Goal: Feedback & Contribution: Submit feedback/report problem

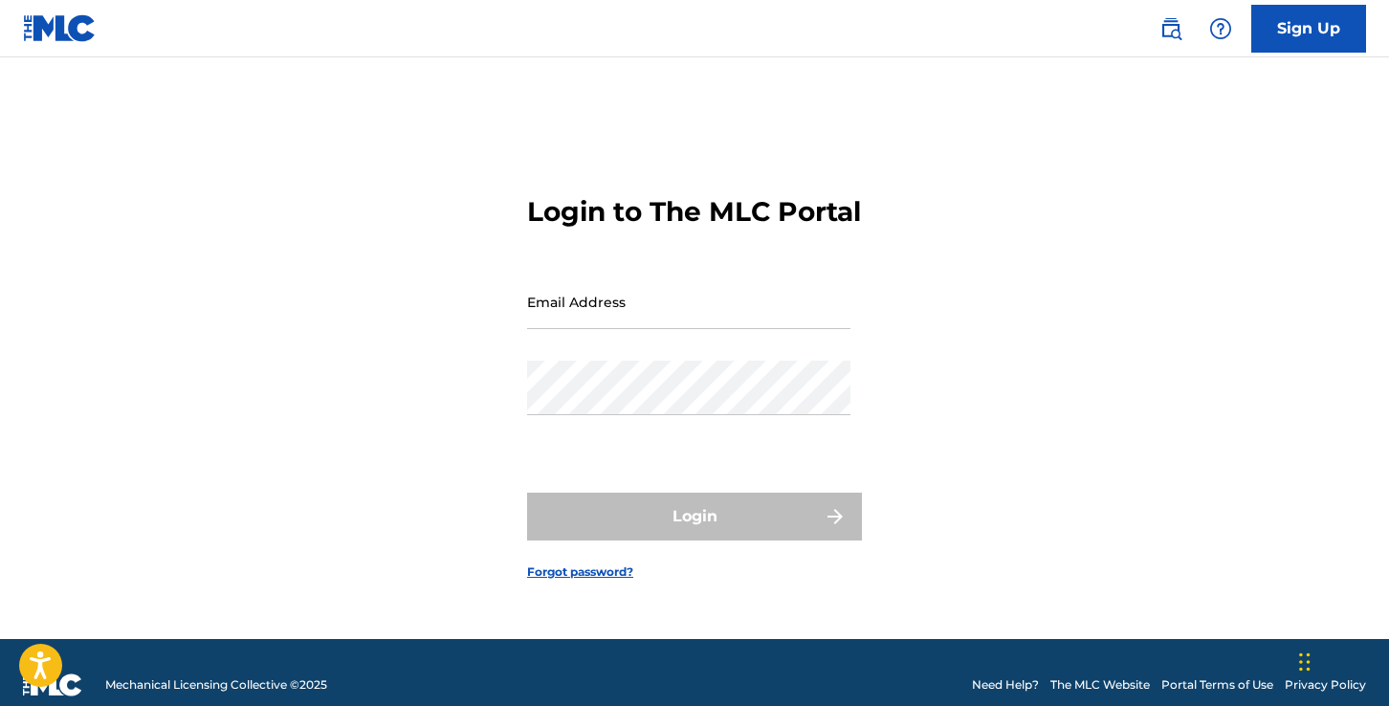
click at [630, 326] on input "Email Address" at bounding box center [688, 302] width 323 height 55
type input "[EMAIL_ADDRESS][DOMAIN_NAME]"
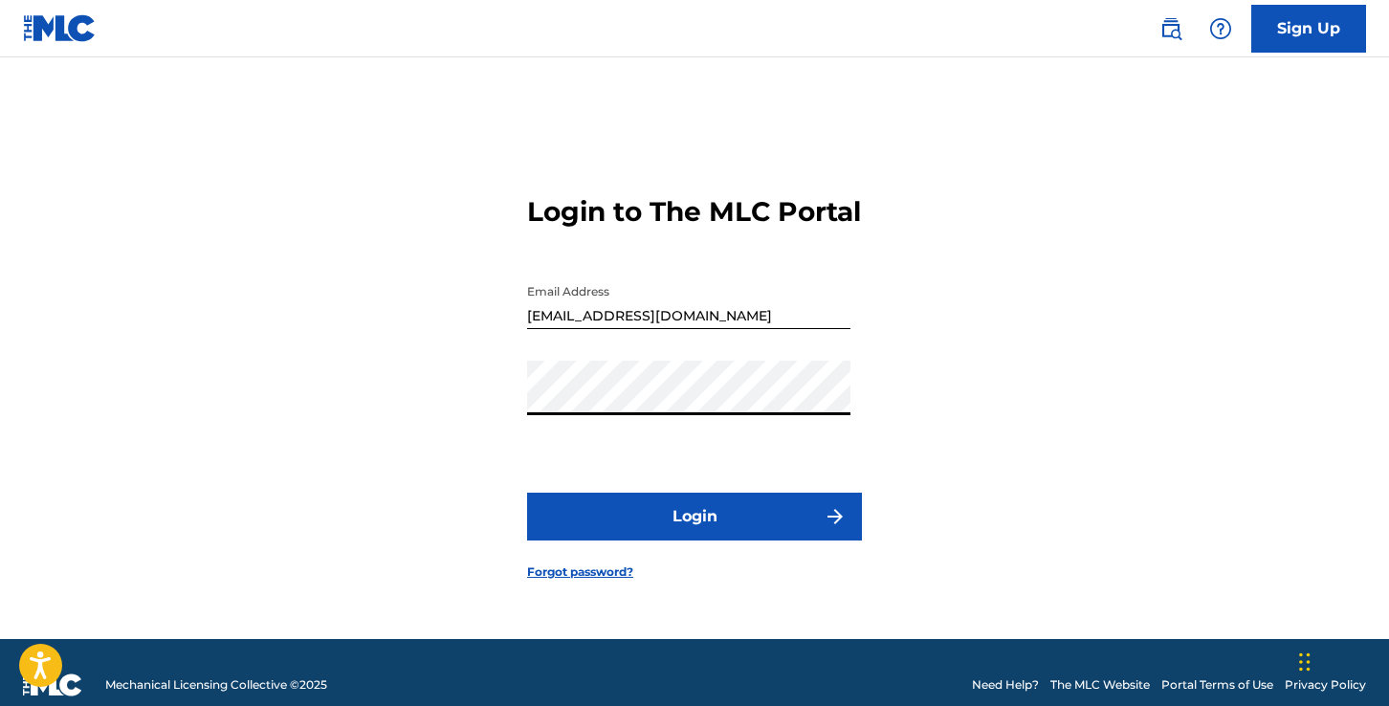
click at [634, 525] on button "Login" at bounding box center [694, 517] width 335 height 48
click at [582, 581] on link "Forgot password?" at bounding box center [580, 571] width 106 height 17
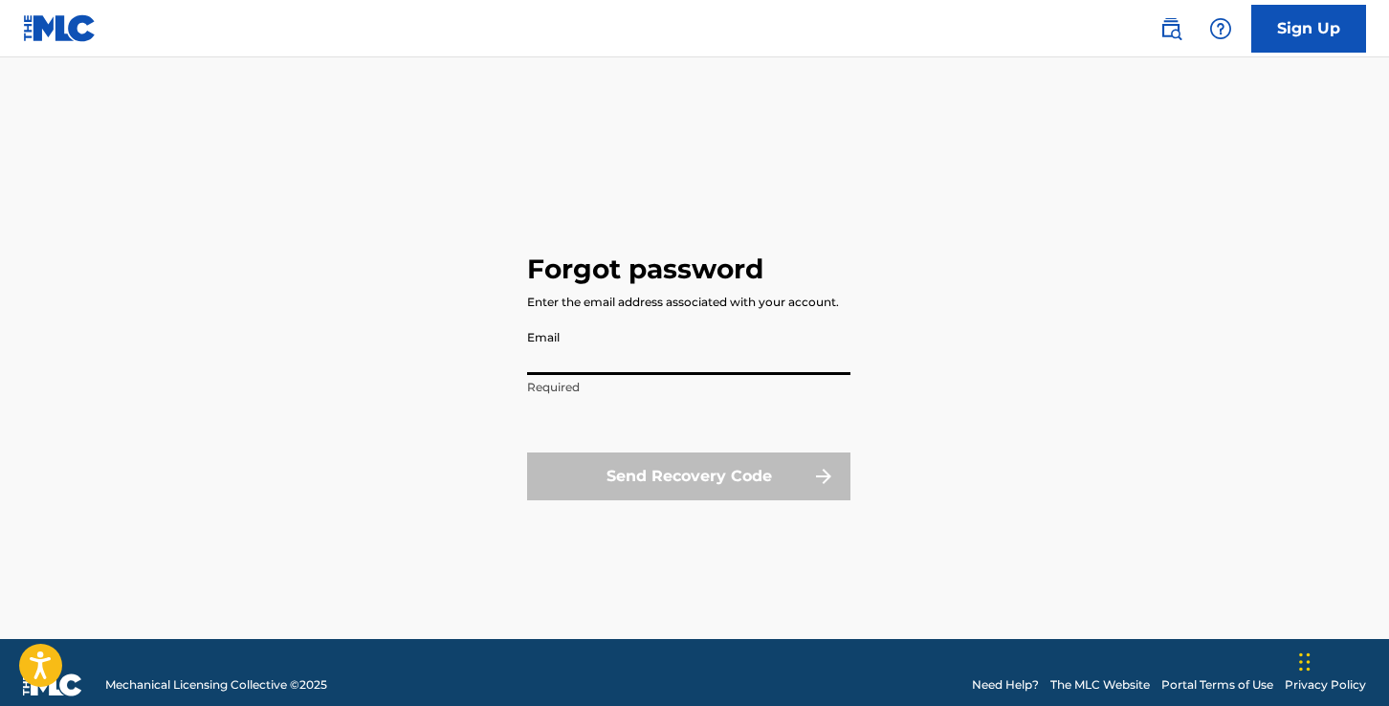
click at [584, 363] on input "Email" at bounding box center [688, 347] width 323 height 55
type input "[EMAIL_ADDRESS][DOMAIN_NAME]"
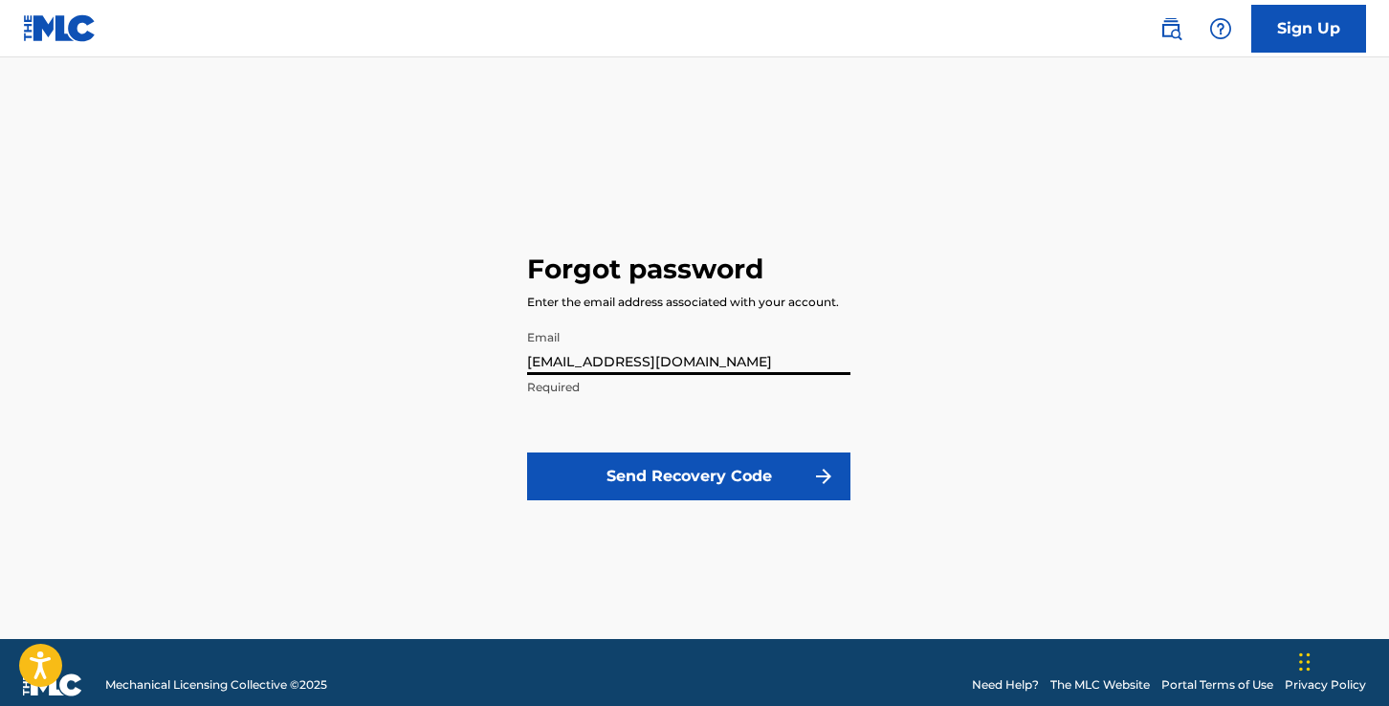
click at [656, 480] on button "Send Recovery Code" at bounding box center [688, 476] width 323 height 48
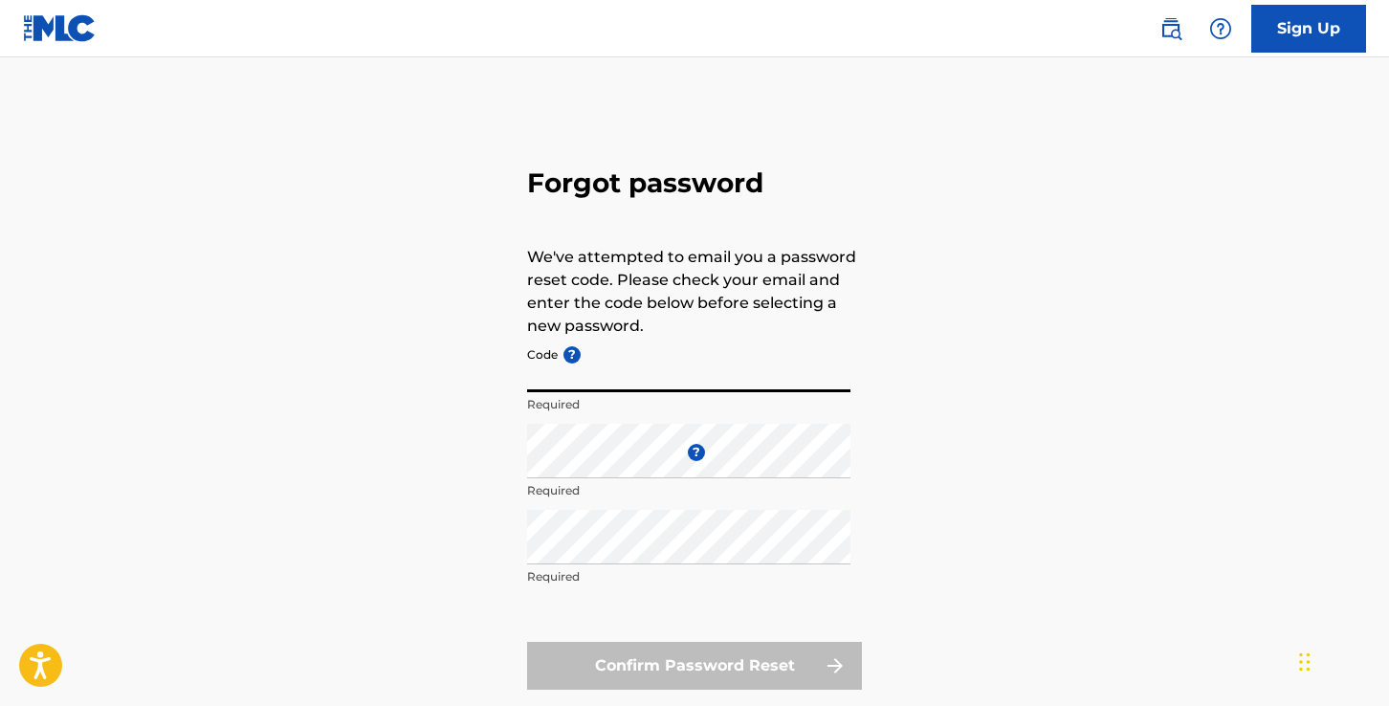
click at [600, 374] on input "Code ?" at bounding box center [688, 365] width 323 height 55
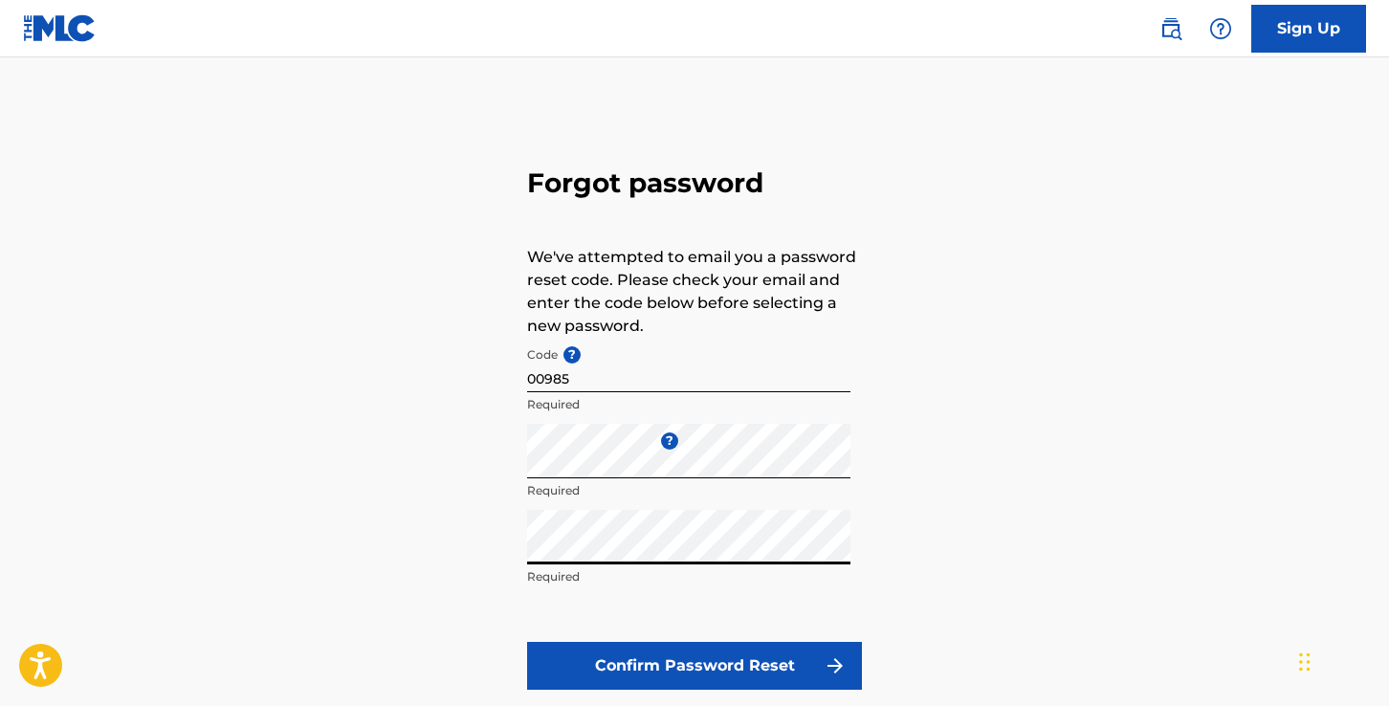
click at [711, 659] on button "Confirm Password Reset" at bounding box center [694, 666] width 335 height 48
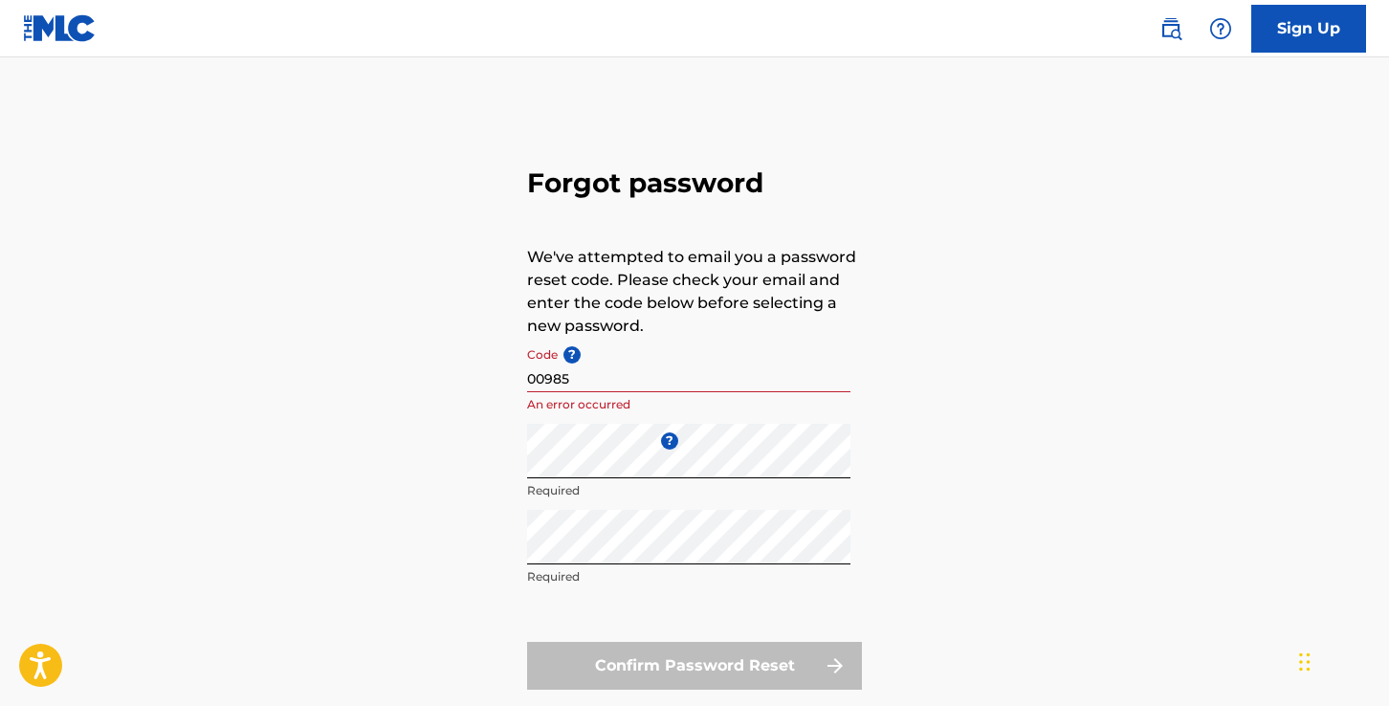
click at [584, 381] on input "00985" at bounding box center [688, 365] width 323 height 55
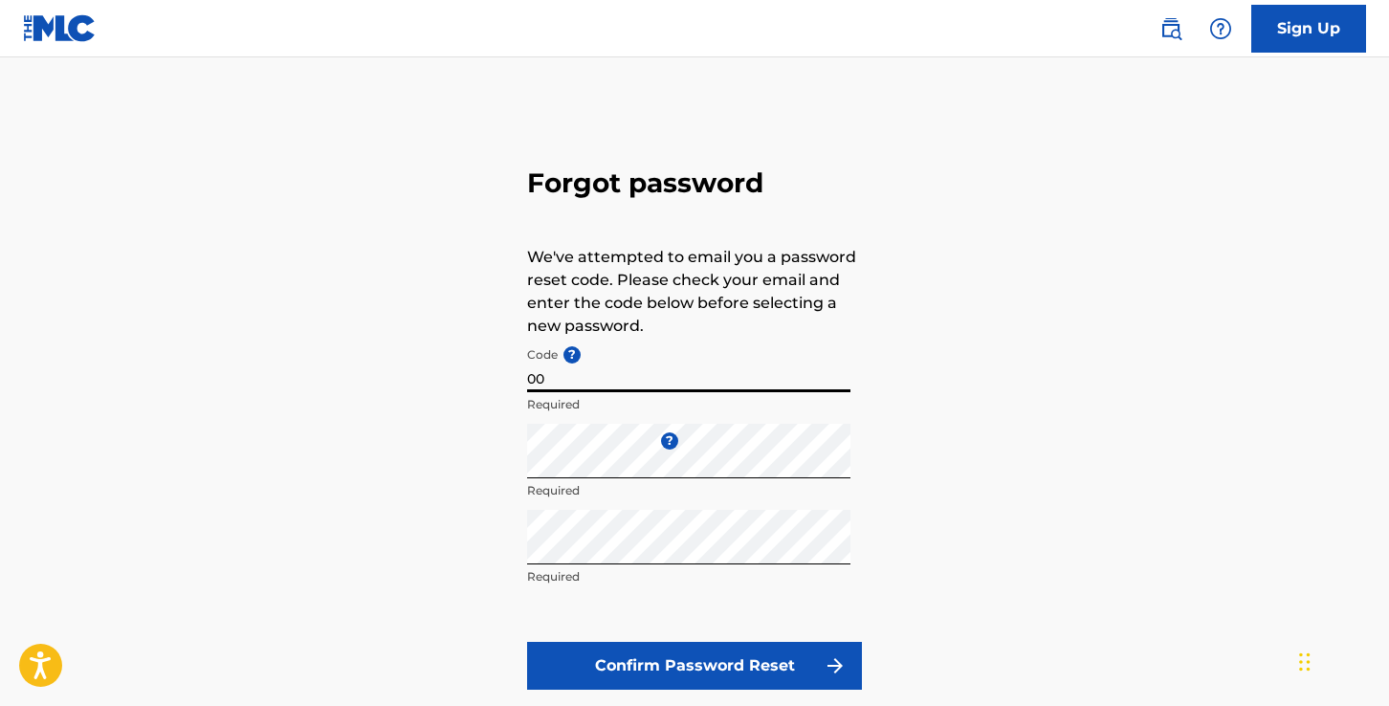
type input "0"
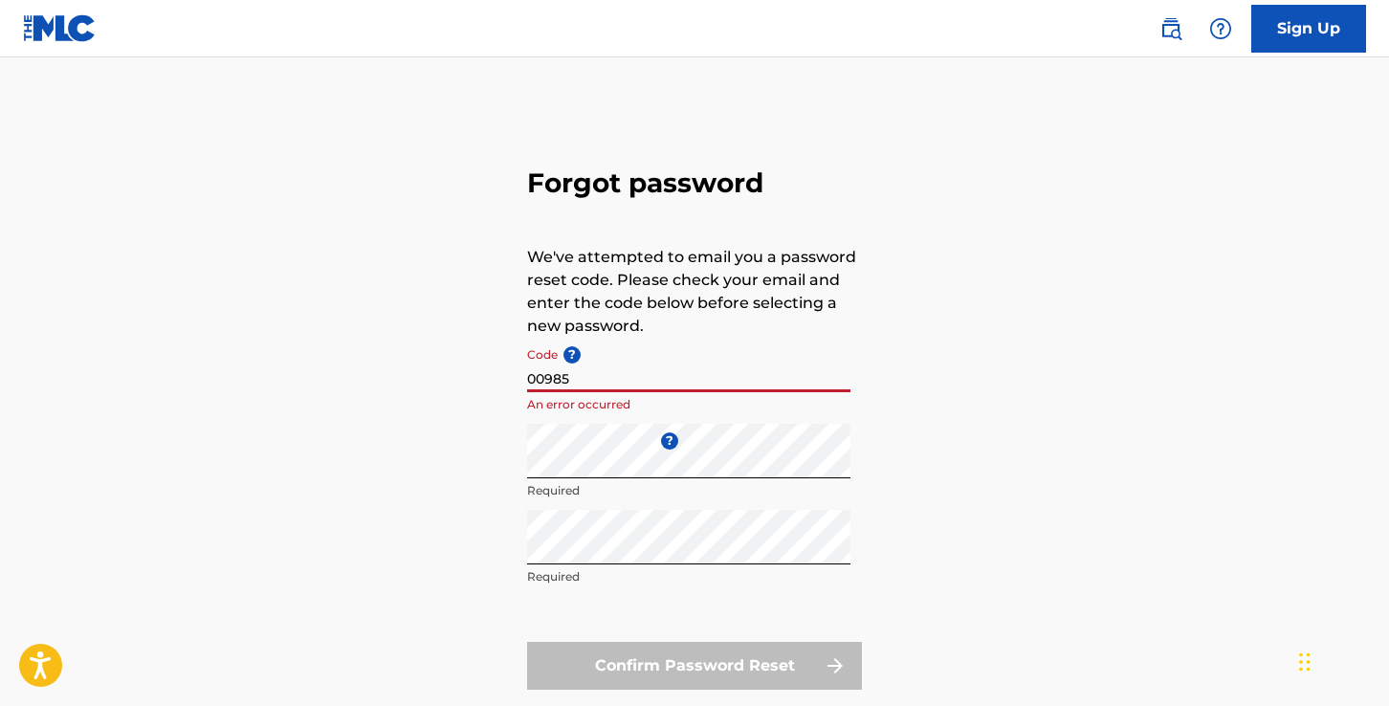
click at [925, 546] on div "Forgot password We've attempted to email you a password reset code. Please chec…" at bounding box center [694, 424] width 1339 height 638
click at [585, 372] on input "00985" at bounding box center [688, 365] width 323 height 55
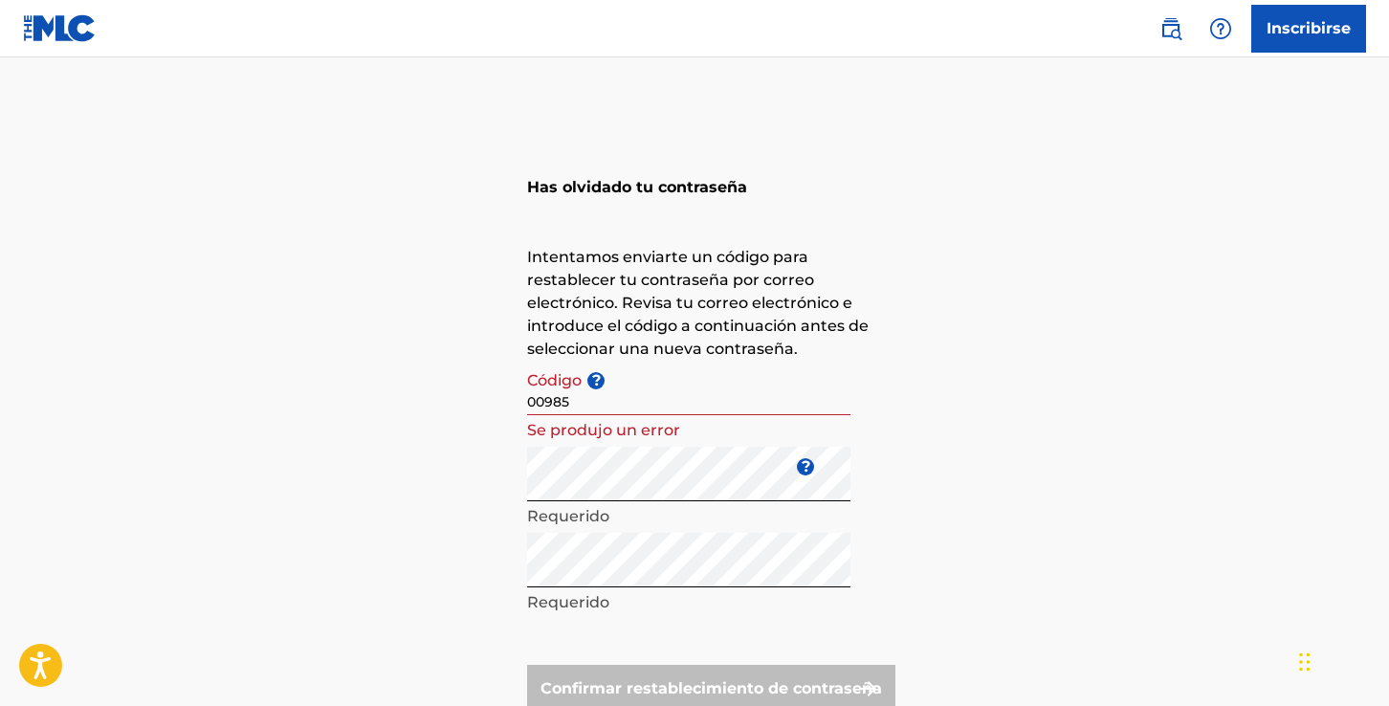
click at [648, 393] on input "00985" at bounding box center [688, 388] width 323 height 55
click at [639, 408] on input "00985" at bounding box center [688, 388] width 323 height 55
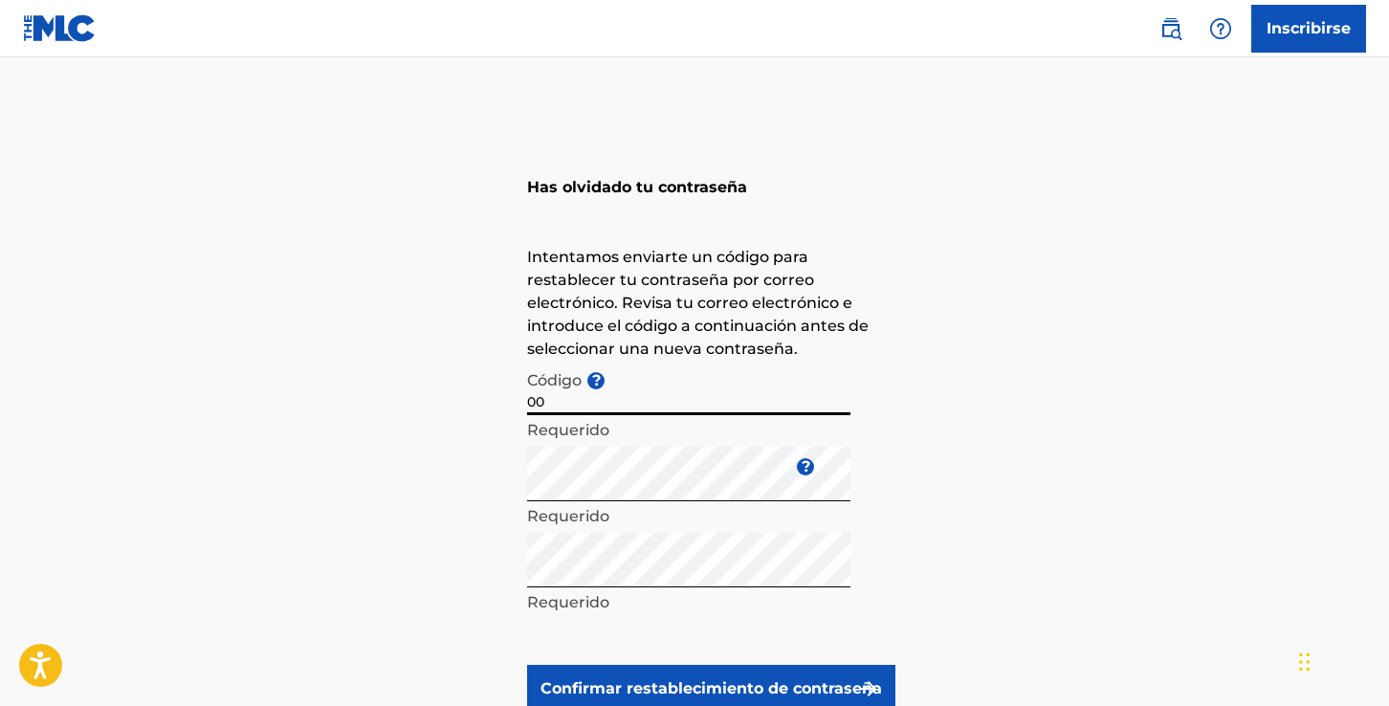
type input "0"
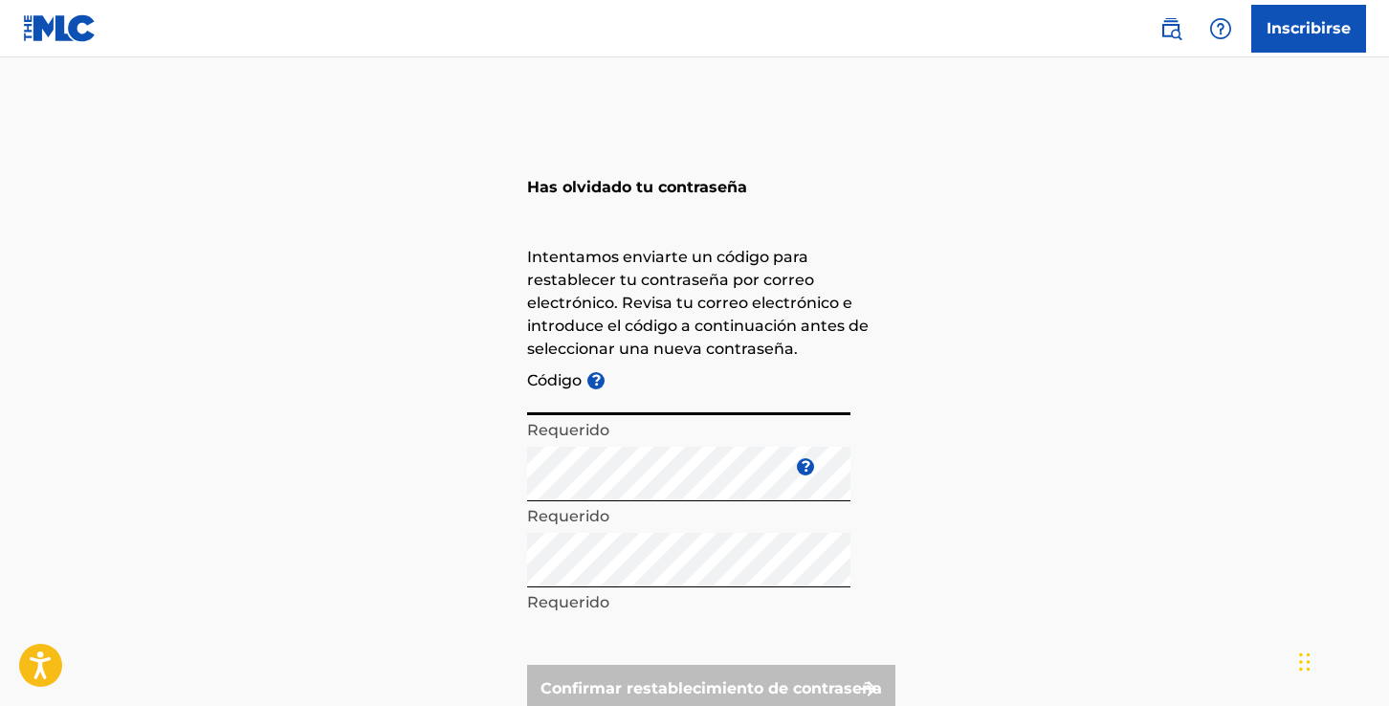
paste input "FP_bec1928af01e7b1fc2b53dc2af92"
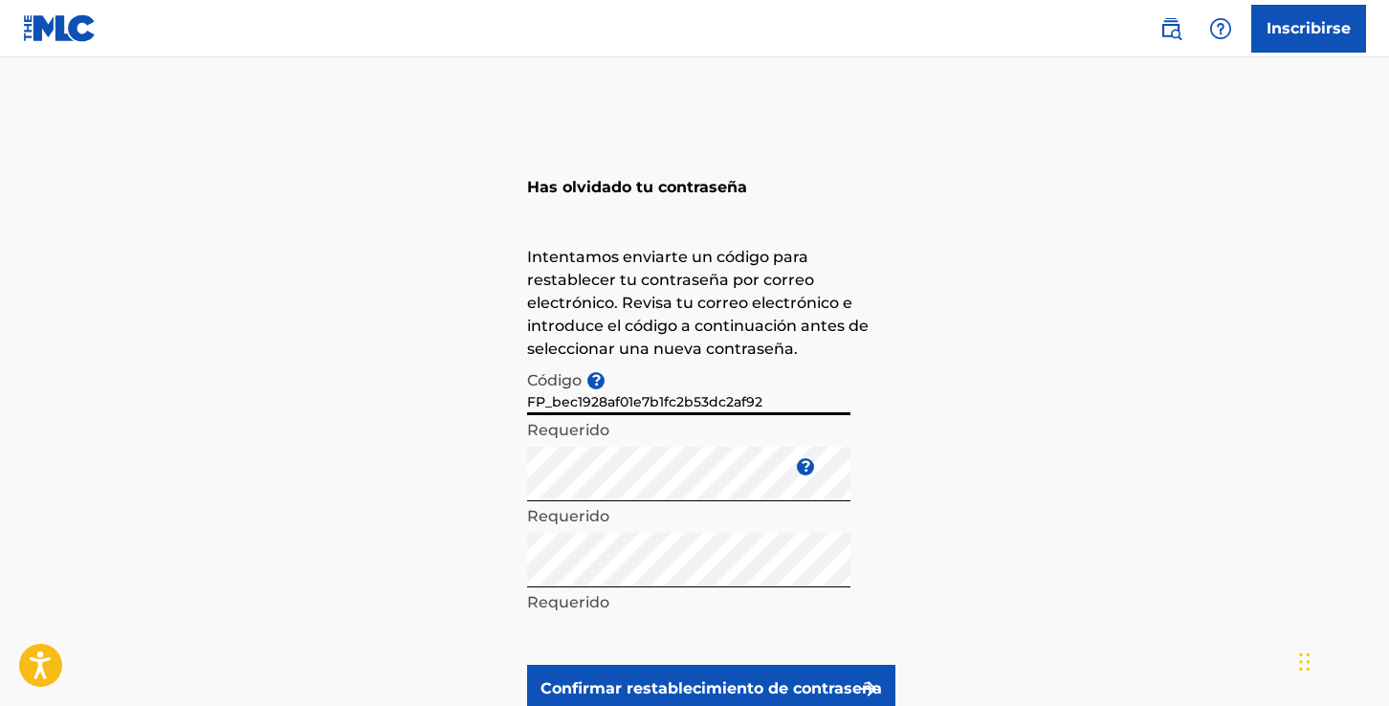
type input "FP_bec1928af01e7b1fc2b53dc2af92"
click at [703, 689] on font "Confirmar restablecimiento de contraseña" at bounding box center [710, 688] width 341 height 18
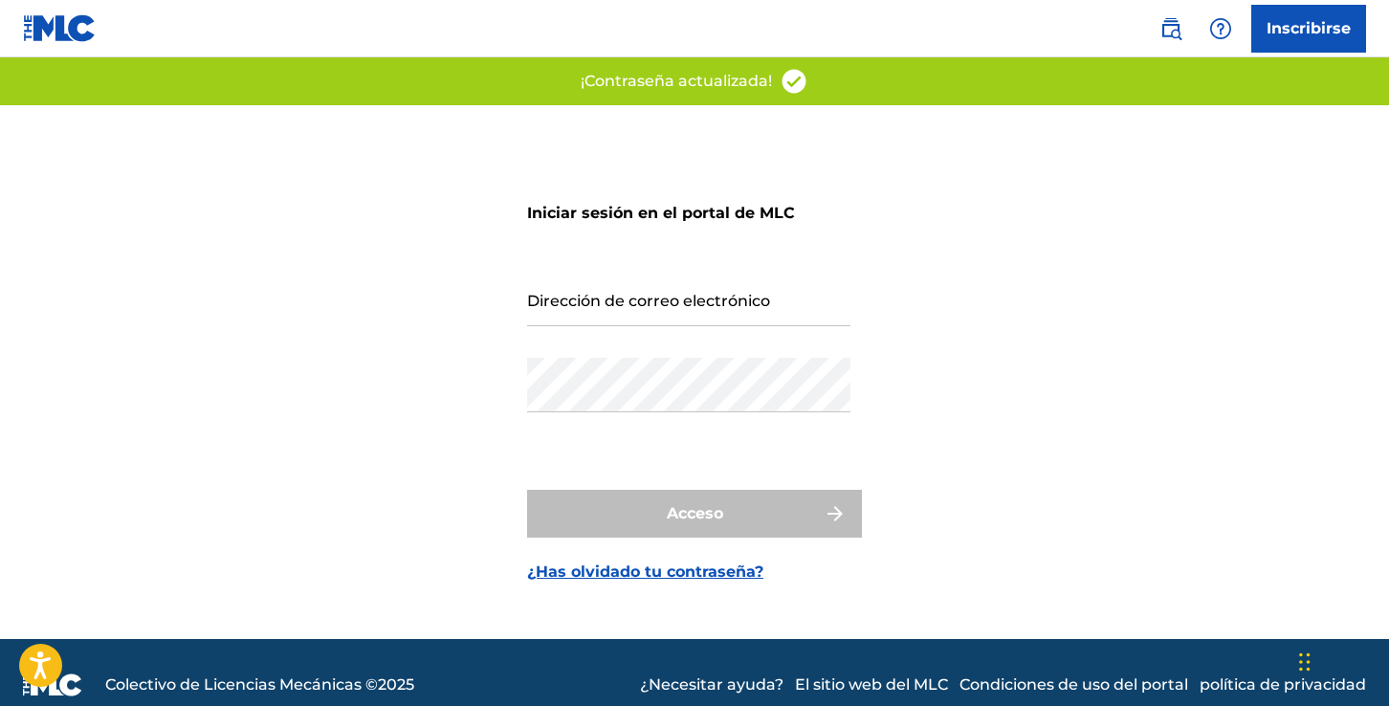
click at [668, 303] on input "Dirección de correo electrónico" at bounding box center [688, 299] width 323 height 55
type input "[EMAIL_ADDRESS][DOMAIN_NAME]"
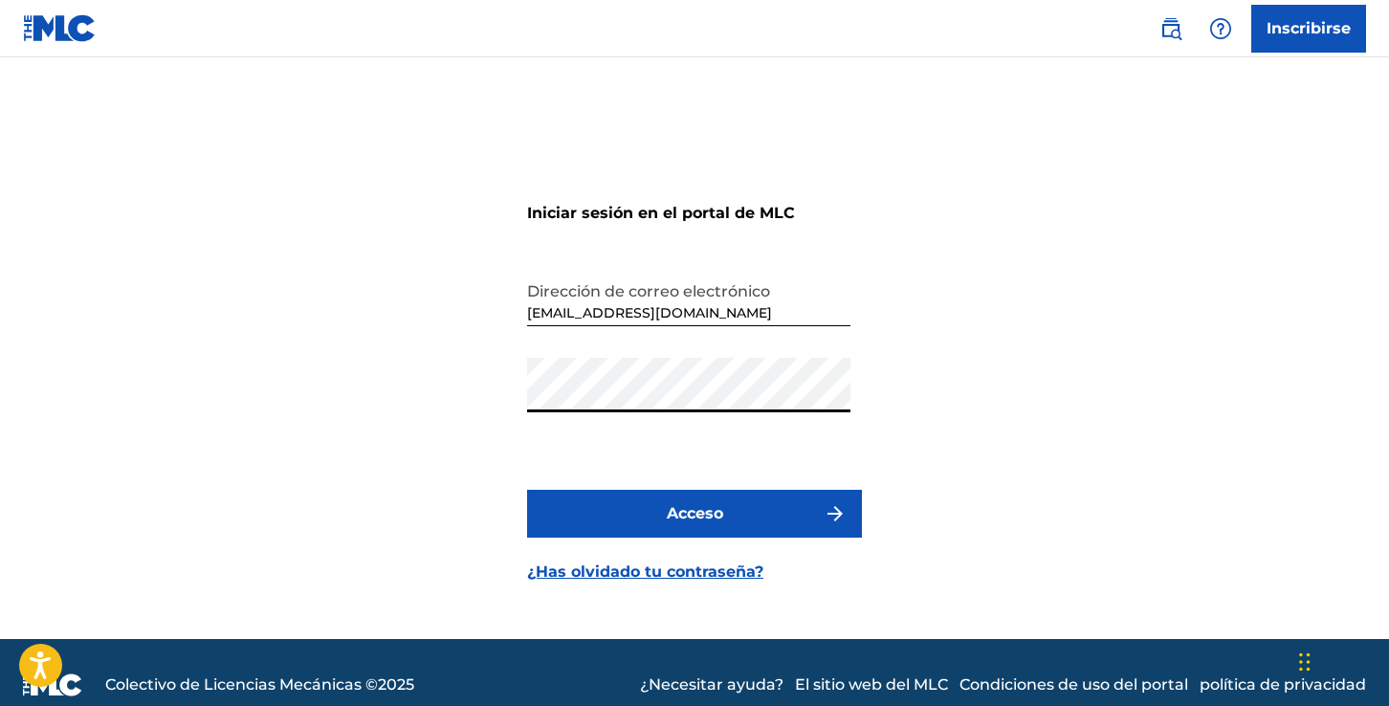
click at [680, 502] on font "Acceso" at bounding box center [695, 513] width 56 height 23
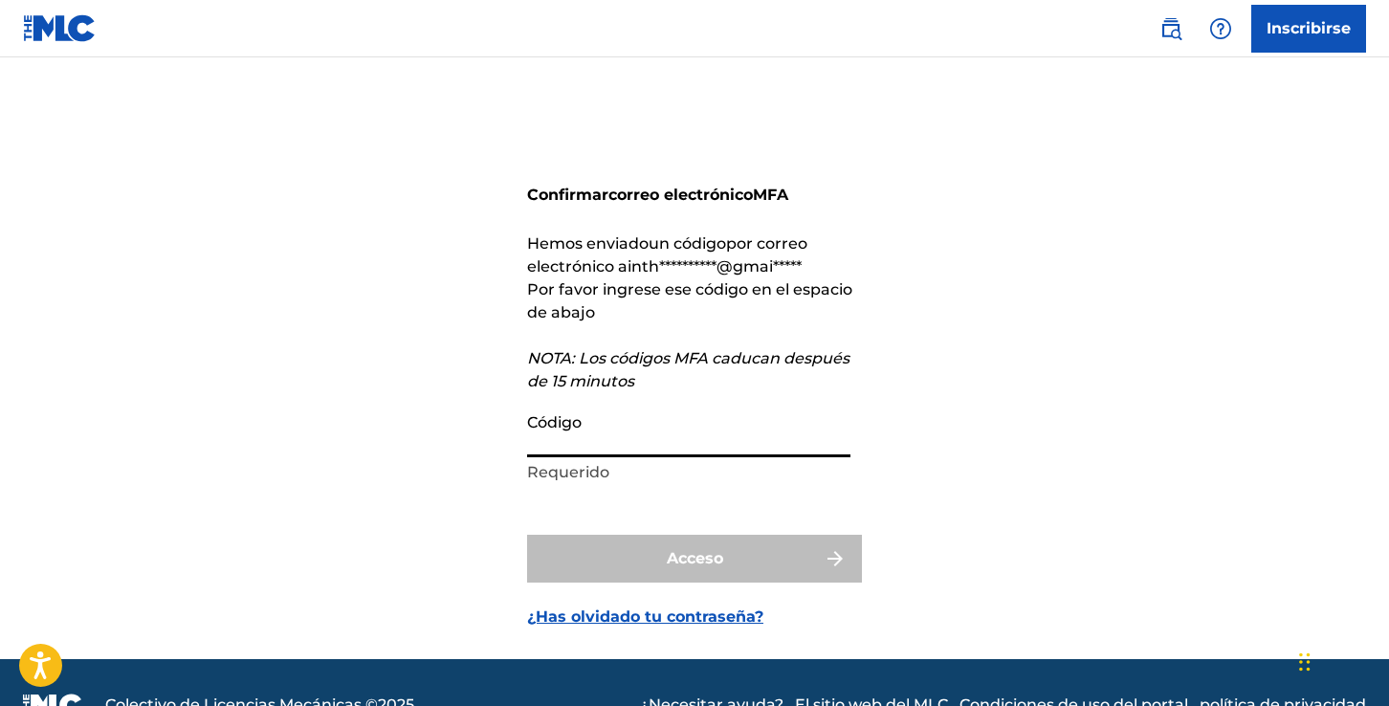
click at [676, 428] on input "Código" at bounding box center [688, 430] width 323 height 55
paste input "362598"
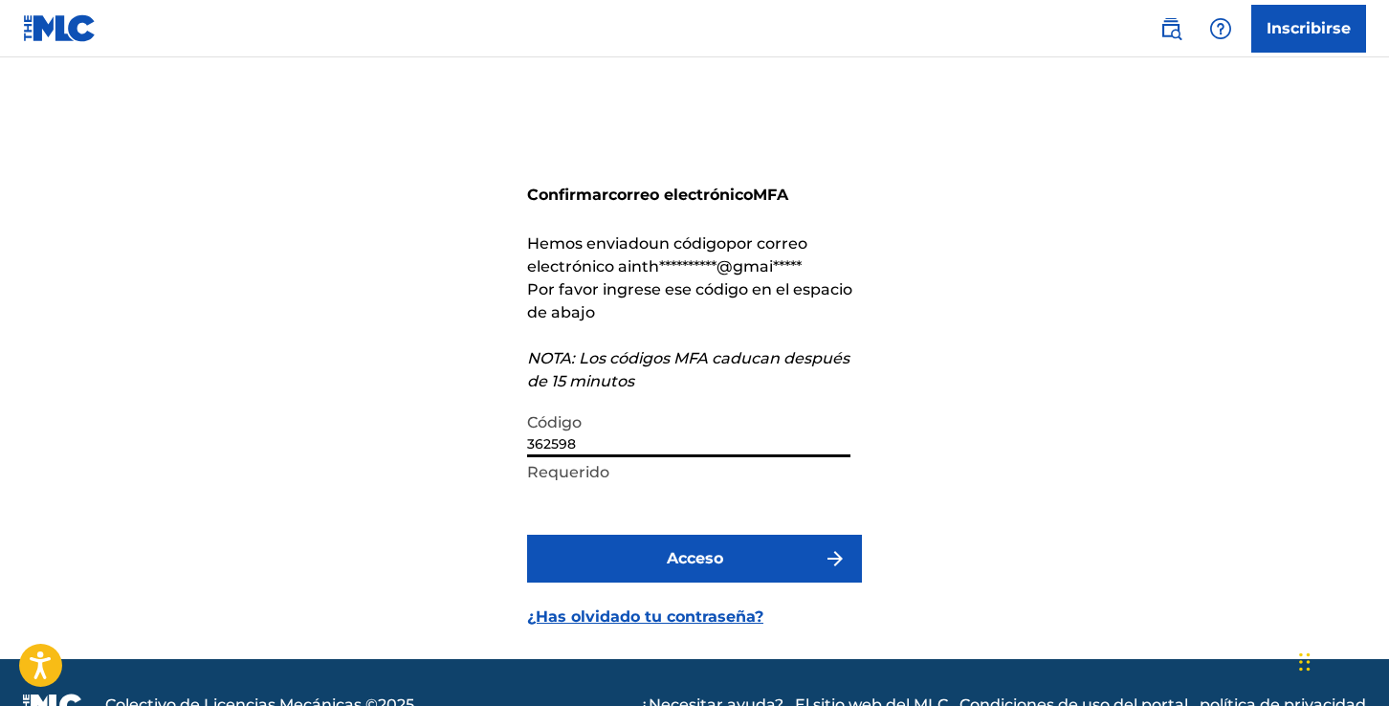
type input "362598"
click at [709, 568] on font "Acceso" at bounding box center [695, 558] width 56 height 23
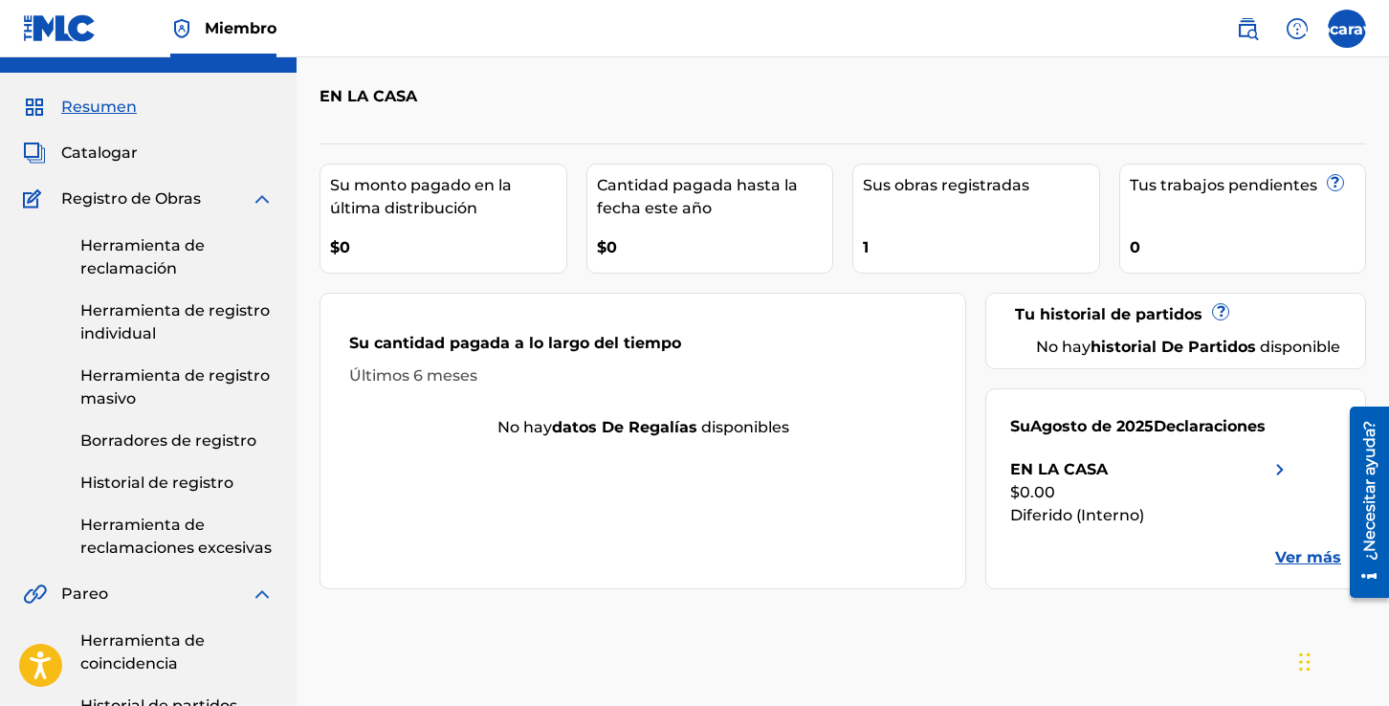
scroll to position [38, 0]
click at [121, 149] on font "Catalogar" at bounding box center [99, 152] width 77 height 18
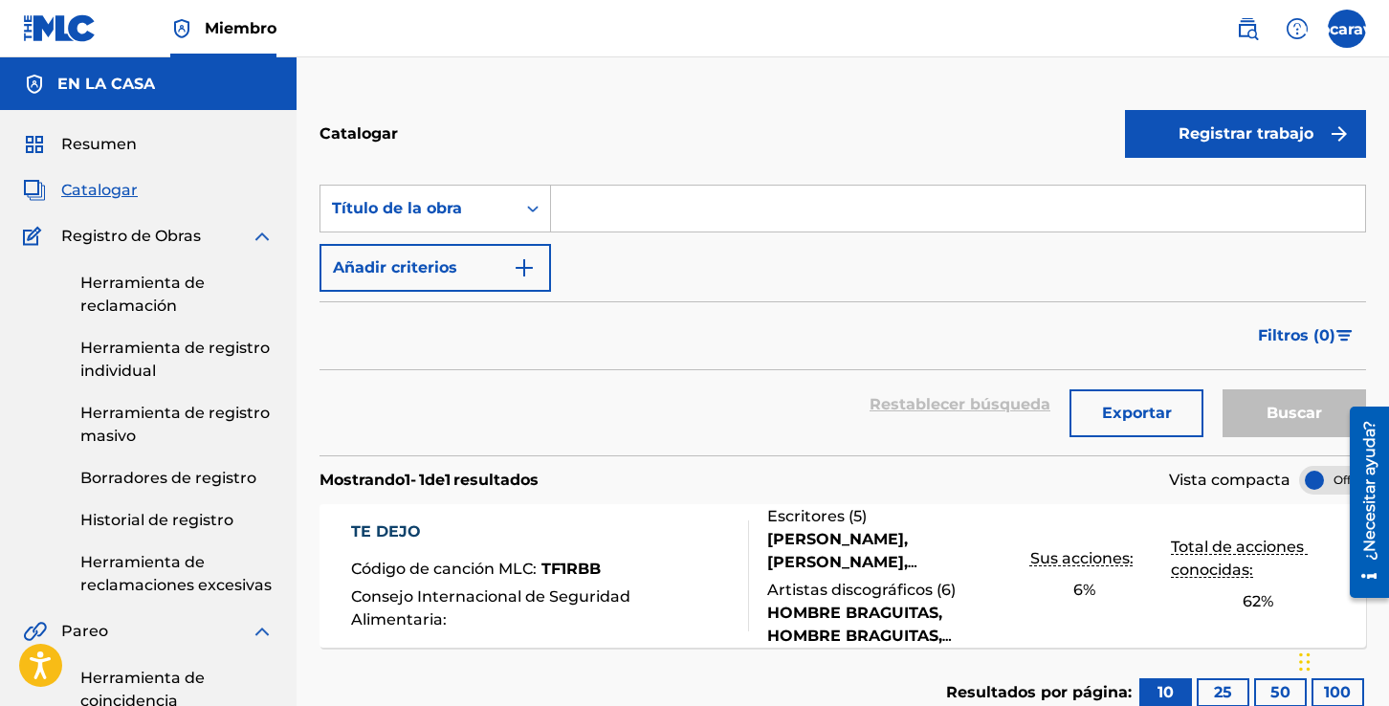
click at [86, 148] on font "Resumen" at bounding box center [99, 144] width 76 height 18
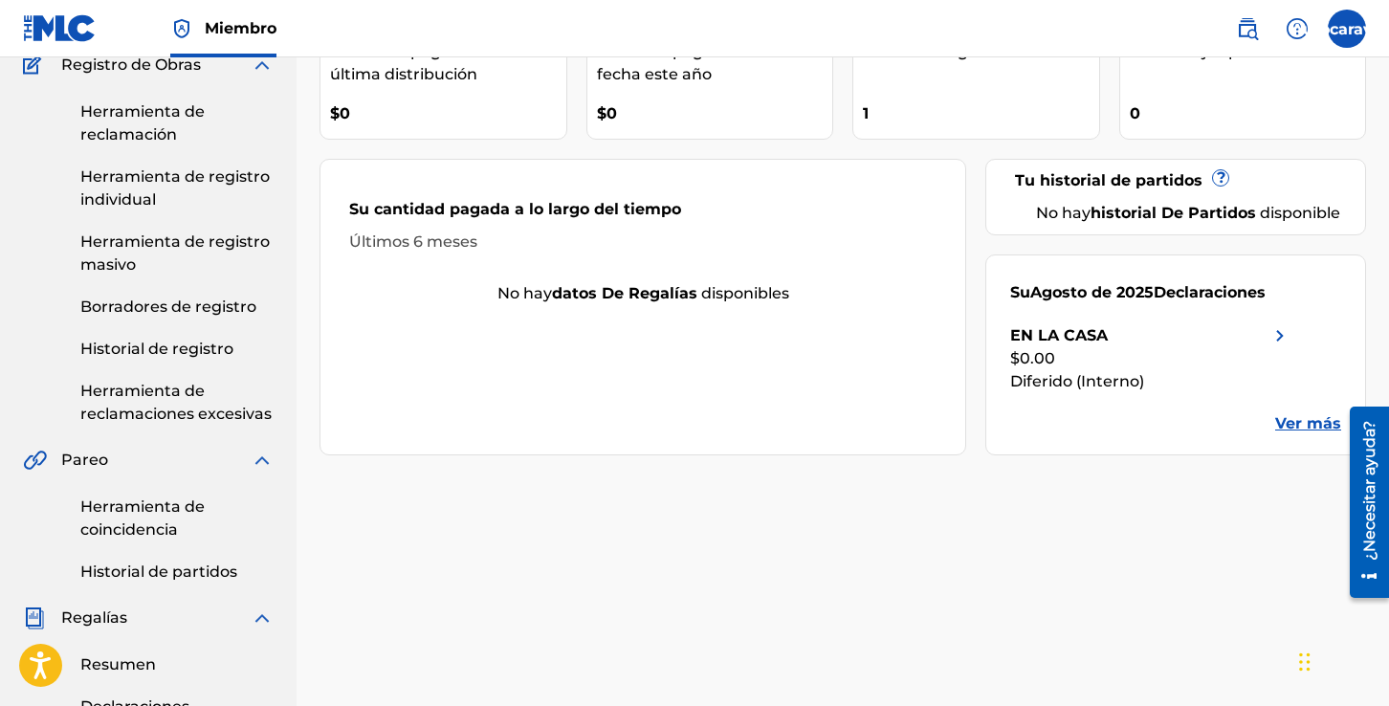
scroll to position [197, 0]
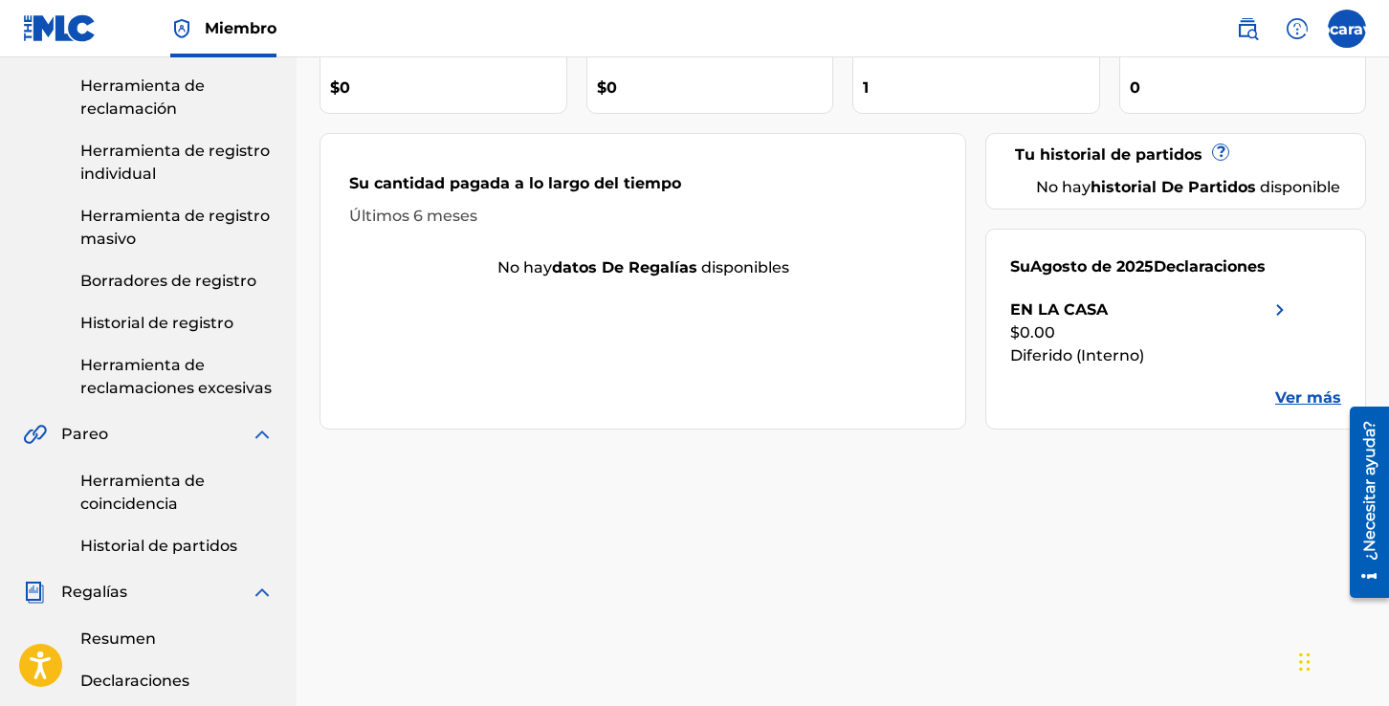
click at [1287, 407] on font "Ver más" at bounding box center [1308, 397] width 66 height 18
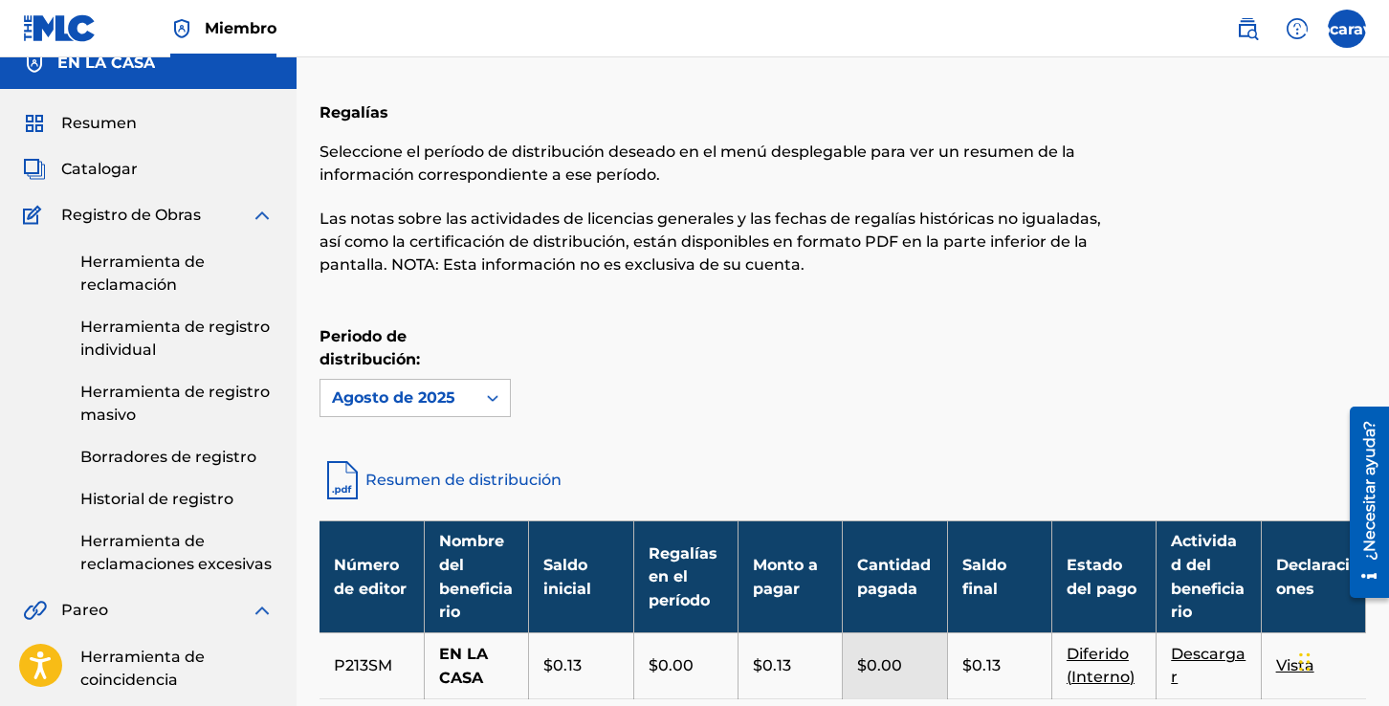
scroll to position [29, 0]
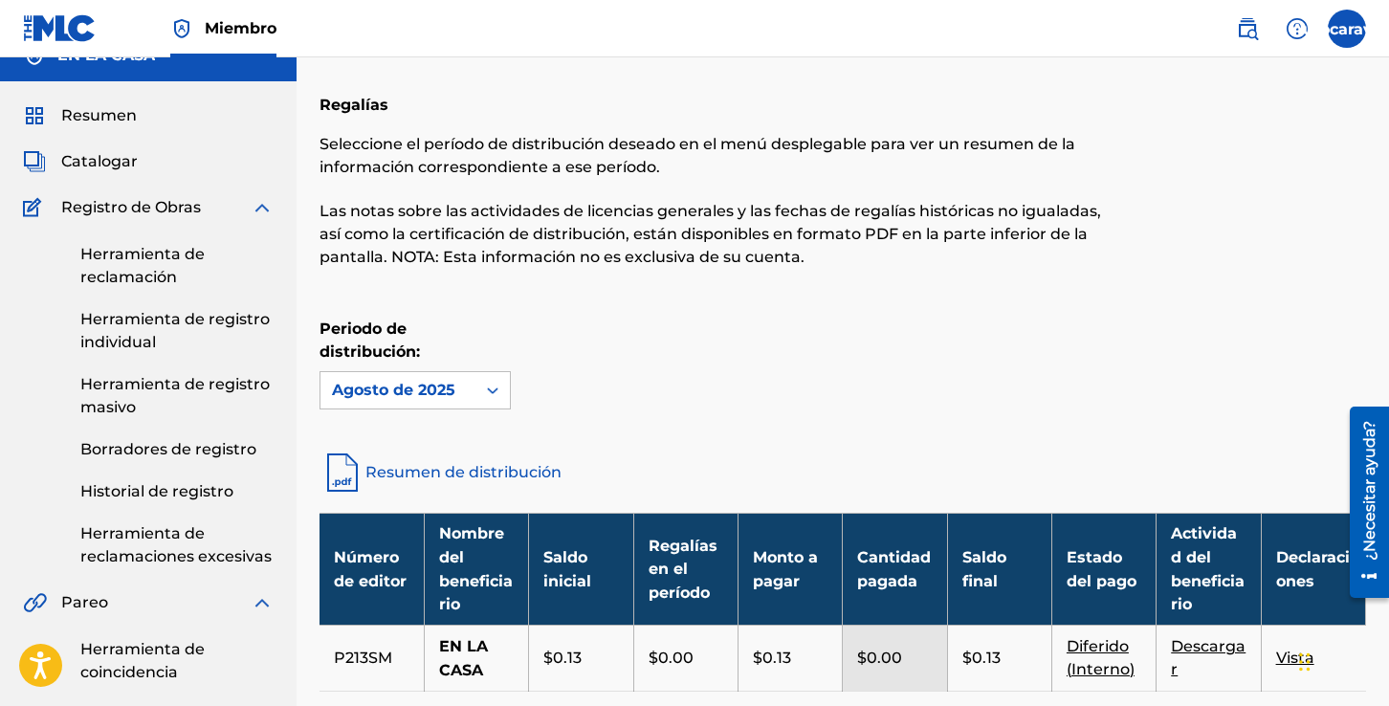
click at [129, 111] on font "Resumen" at bounding box center [99, 115] width 76 height 18
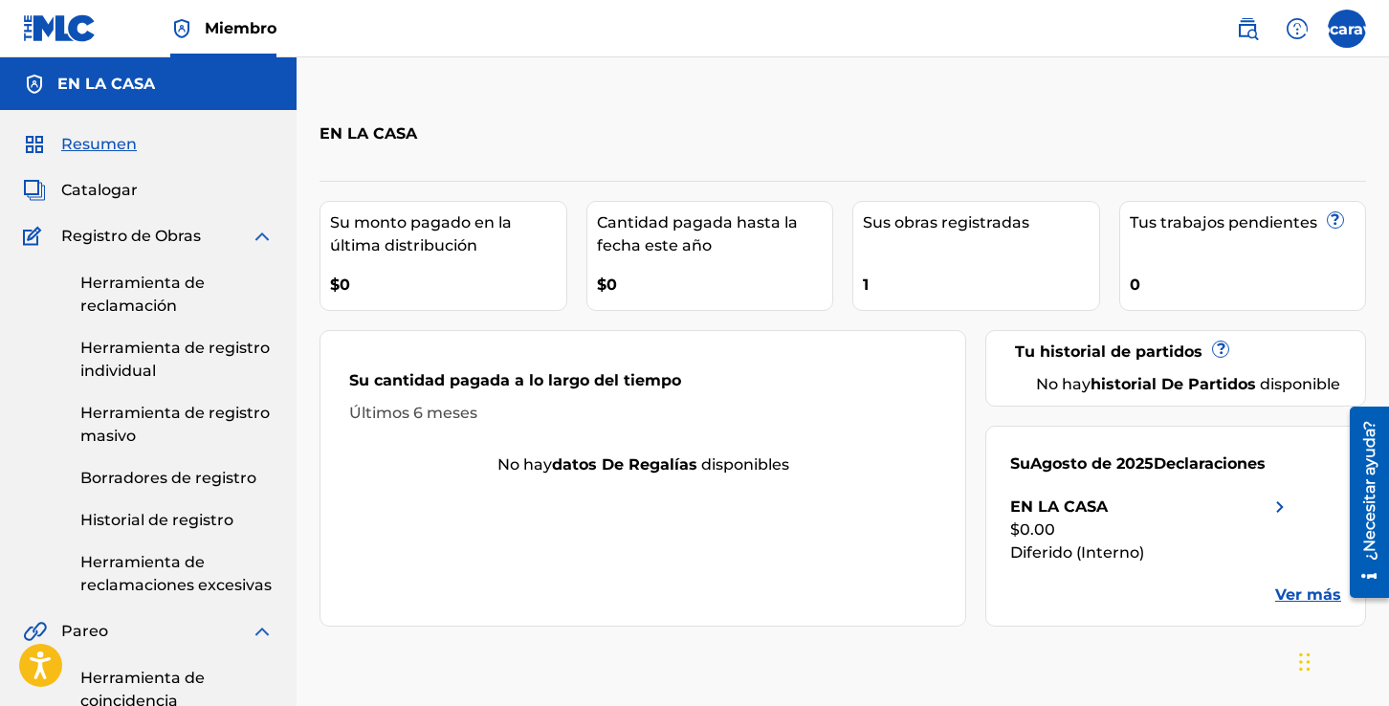
click at [139, 189] on div "Catalogar" at bounding box center [148, 190] width 251 height 23
click at [130, 189] on font "Catalogar" at bounding box center [99, 190] width 77 height 18
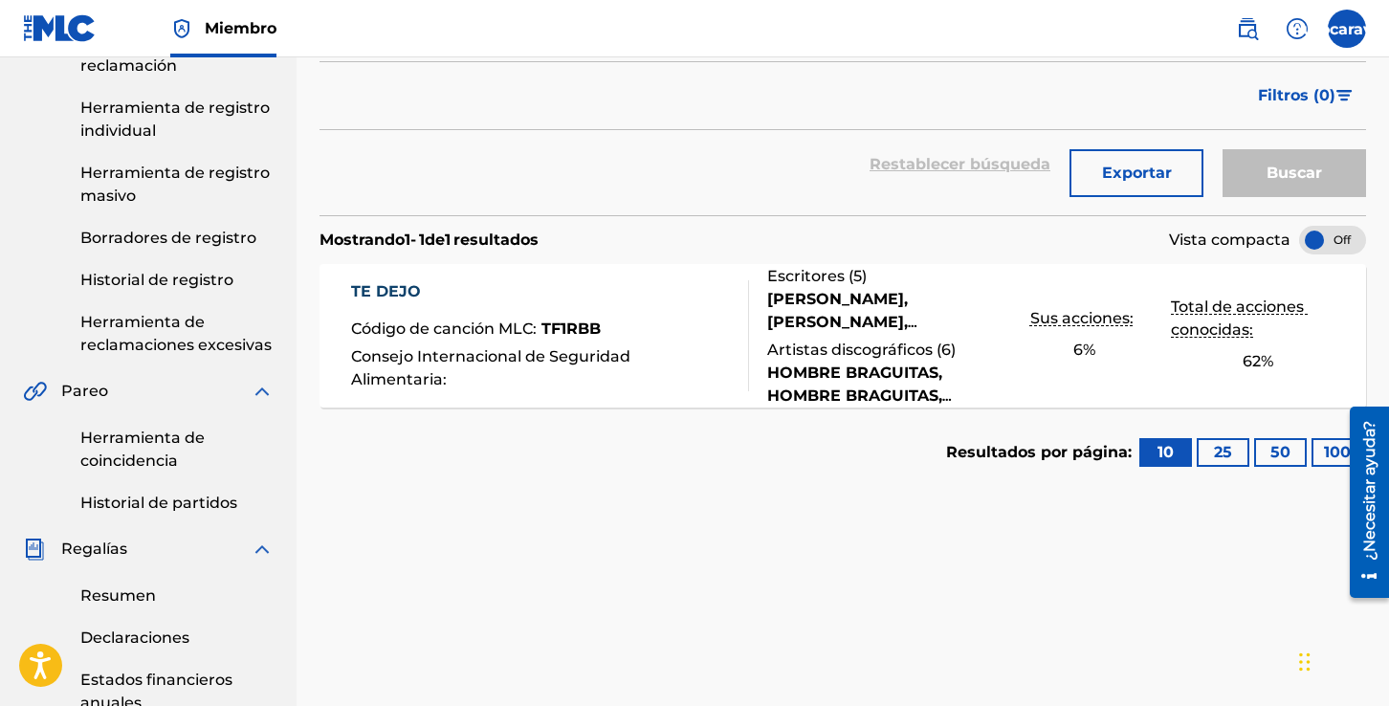
scroll to position [261, 0]
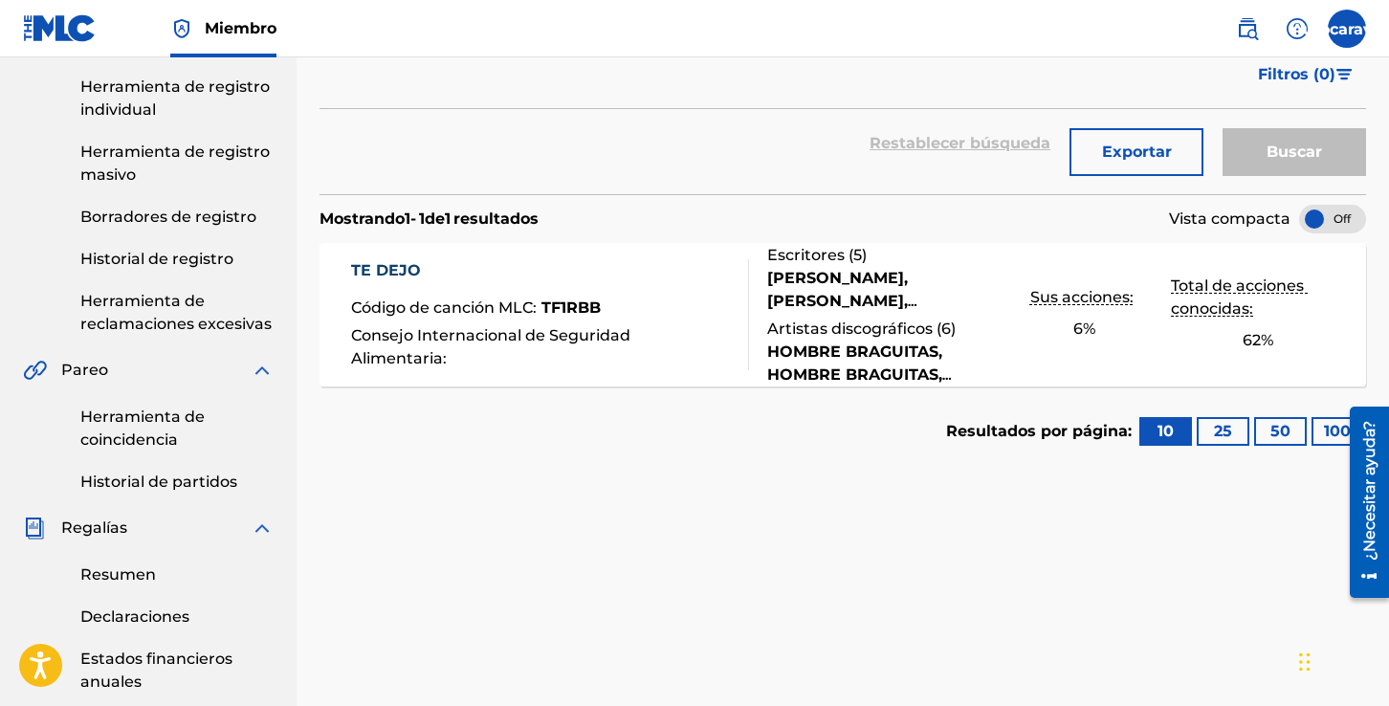
click at [1234, 426] on button "25" at bounding box center [1223, 431] width 53 height 29
click at [1282, 441] on font "50" at bounding box center [1280, 431] width 20 height 23
click at [1147, 421] on button "10" at bounding box center [1165, 431] width 53 height 29
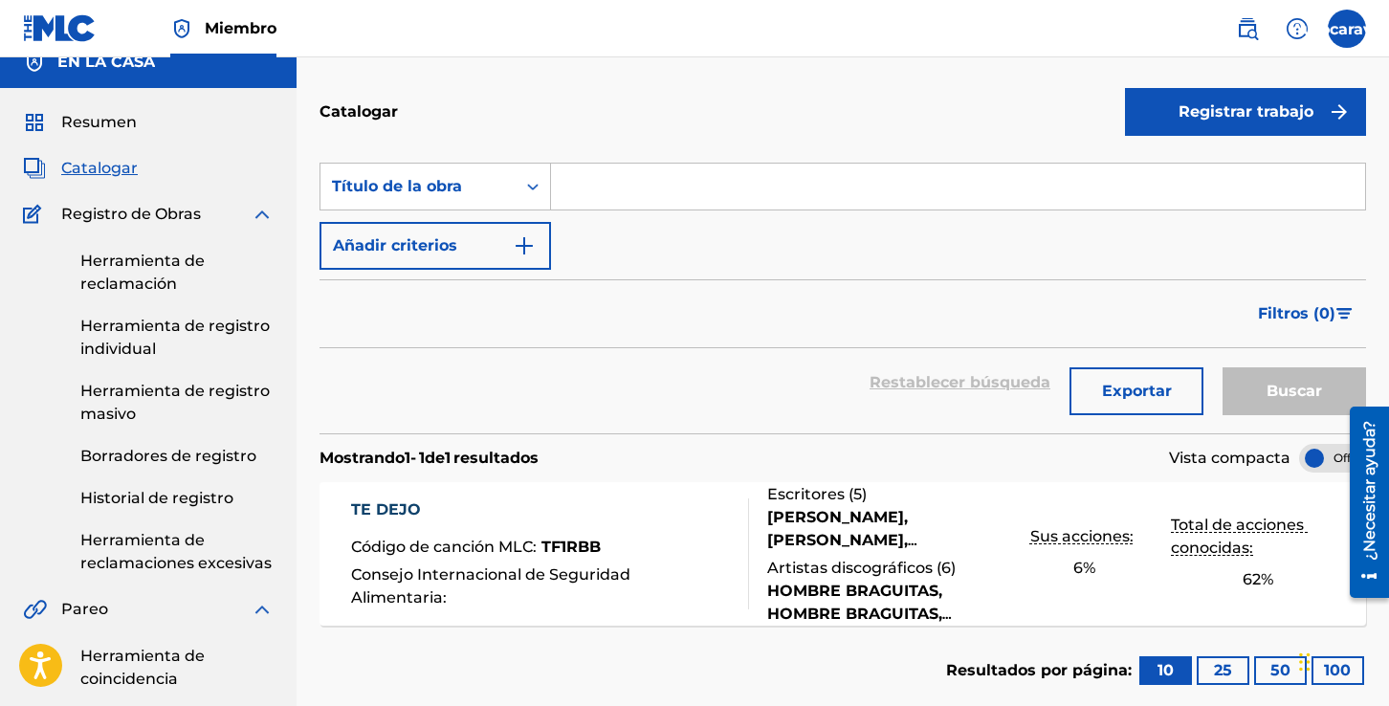
scroll to position [0, 0]
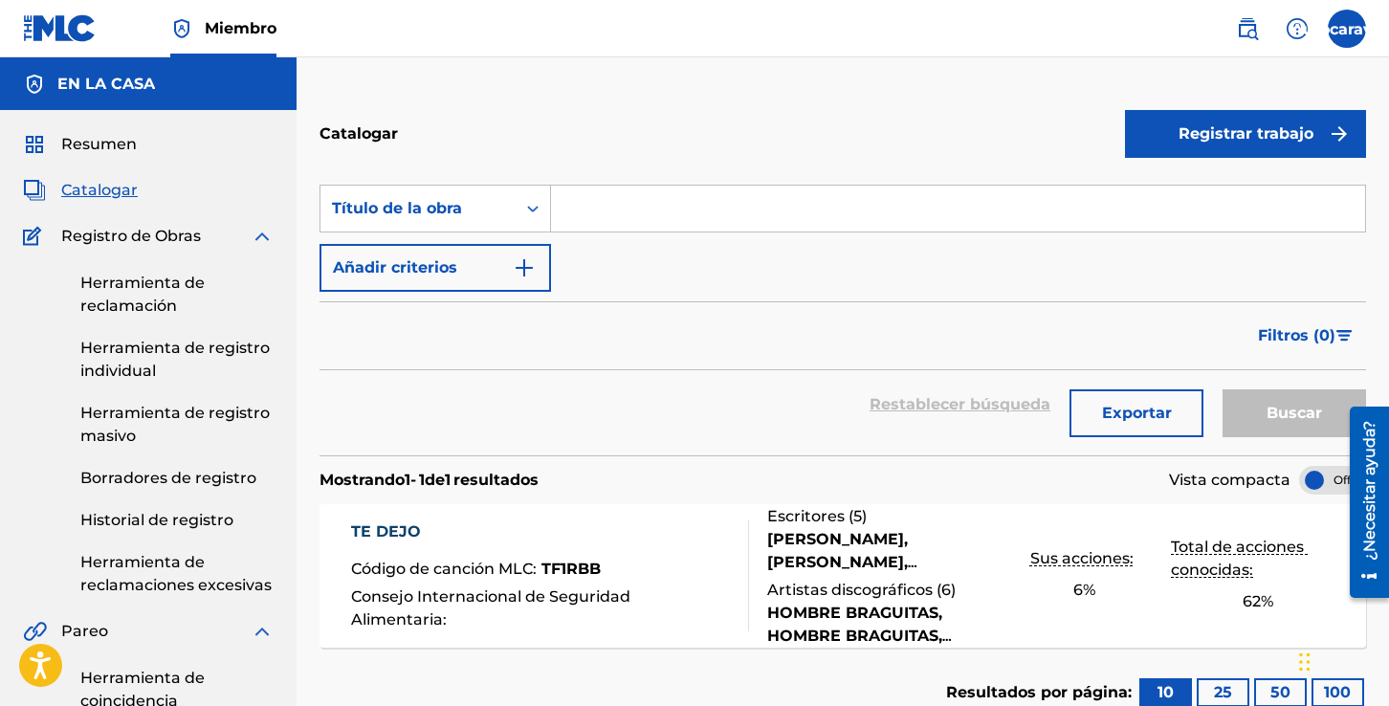
click at [97, 141] on font "Resumen" at bounding box center [99, 144] width 76 height 18
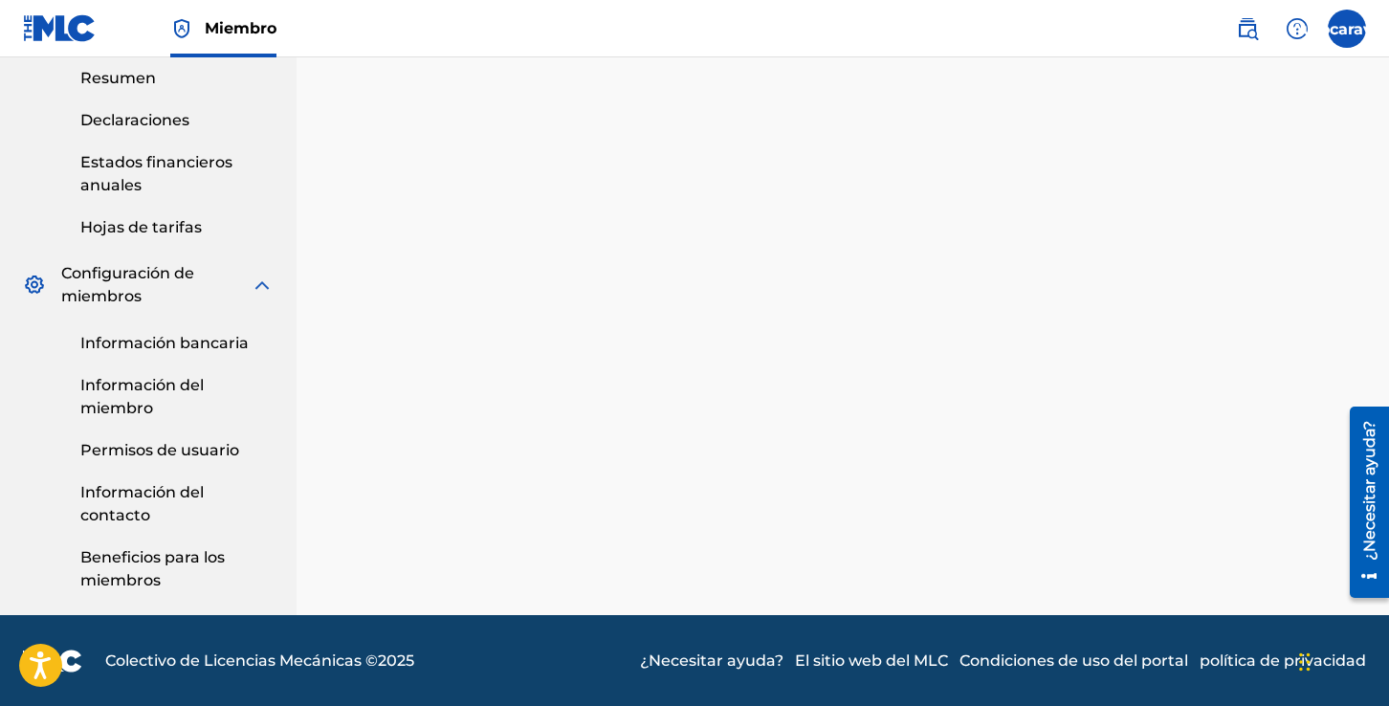
scroll to position [758, 0]
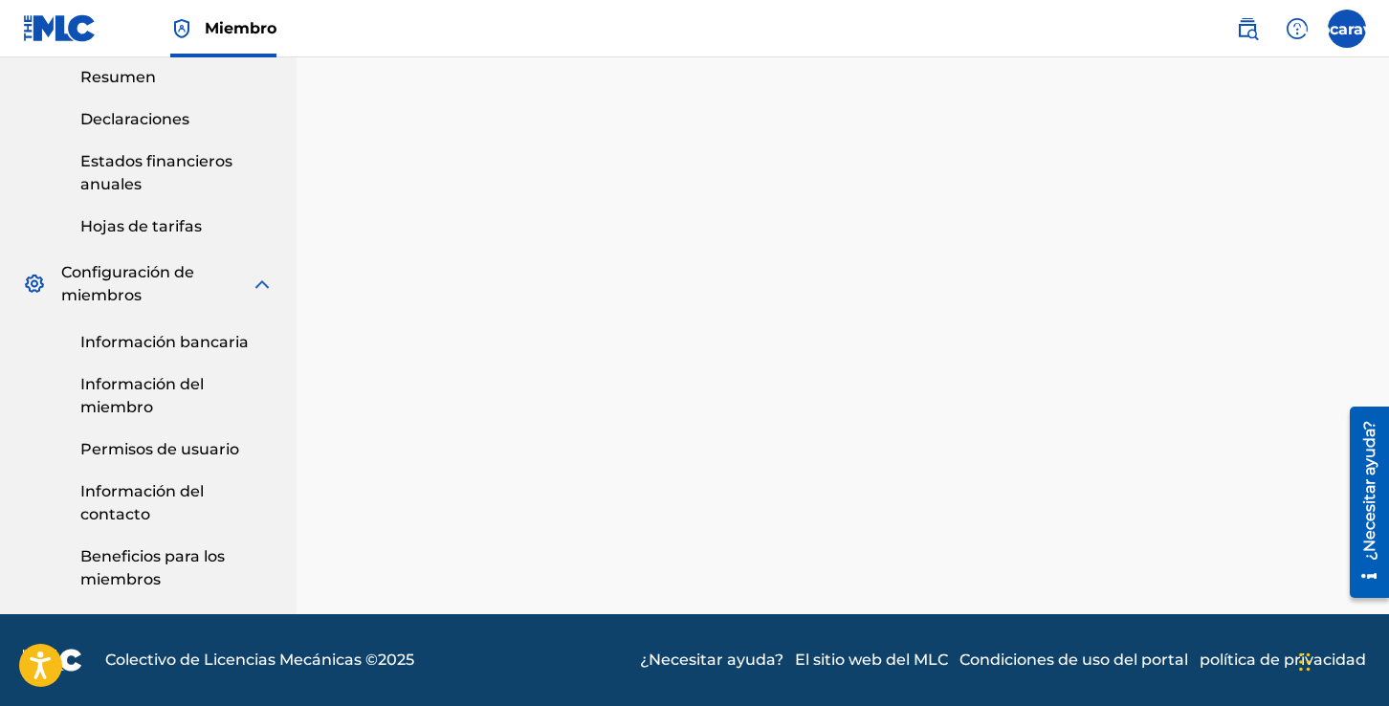
click at [210, 343] on font "Información bancaria" at bounding box center [164, 342] width 168 height 18
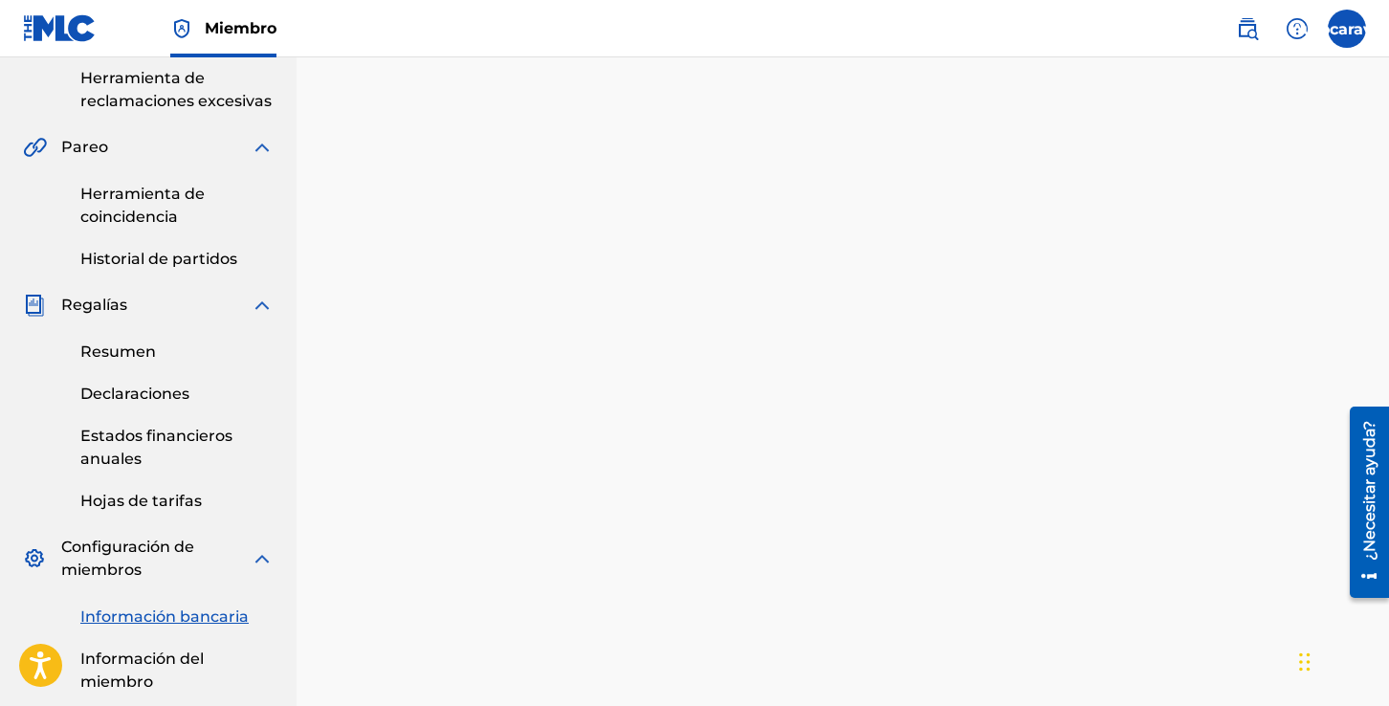
scroll to position [487, 0]
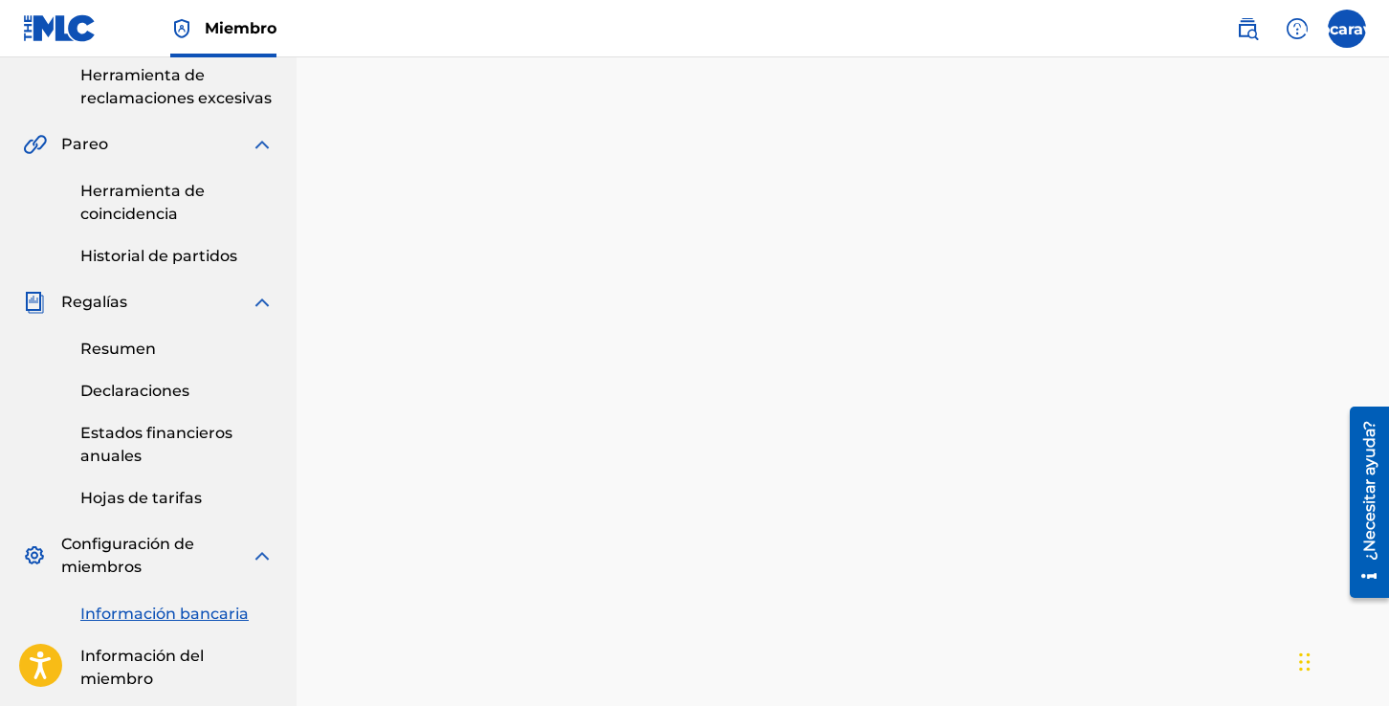
click at [118, 189] on font "Herramienta de coincidencia" at bounding box center [142, 202] width 124 height 41
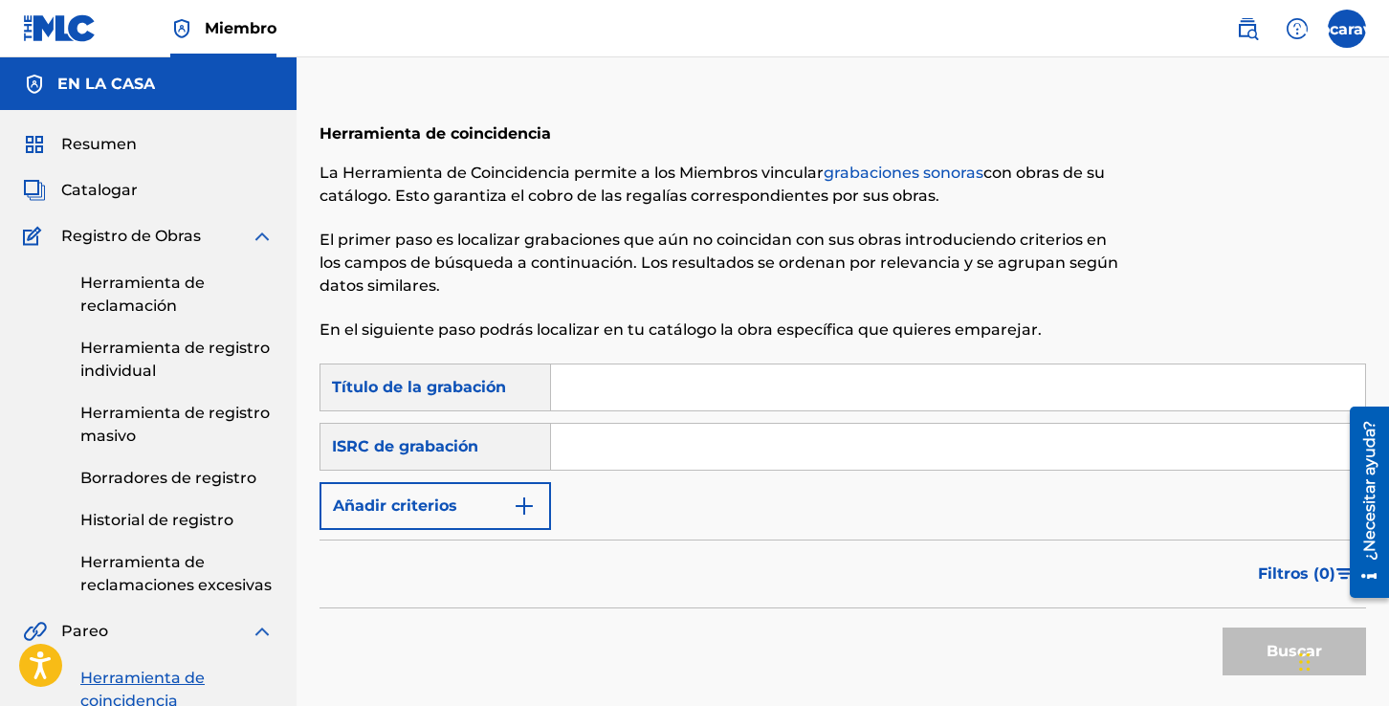
click at [582, 384] on input "Formulario de búsqueda" at bounding box center [958, 387] width 814 height 46
click at [115, 194] on font "Catalogar" at bounding box center [99, 190] width 77 height 18
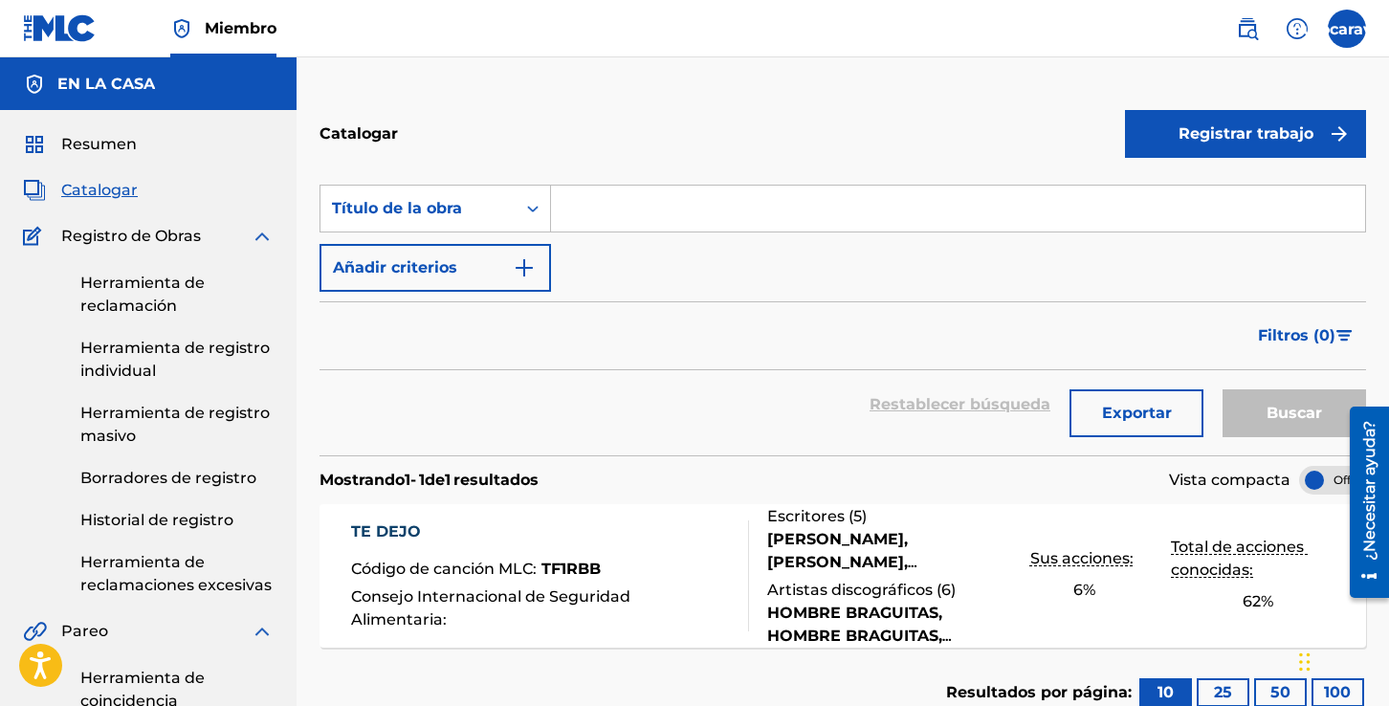
click at [1196, 128] on font "Registrar trabajo" at bounding box center [1245, 133] width 135 height 18
click at [1262, 186] on link "Individual" at bounding box center [1245, 196] width 241 height 46
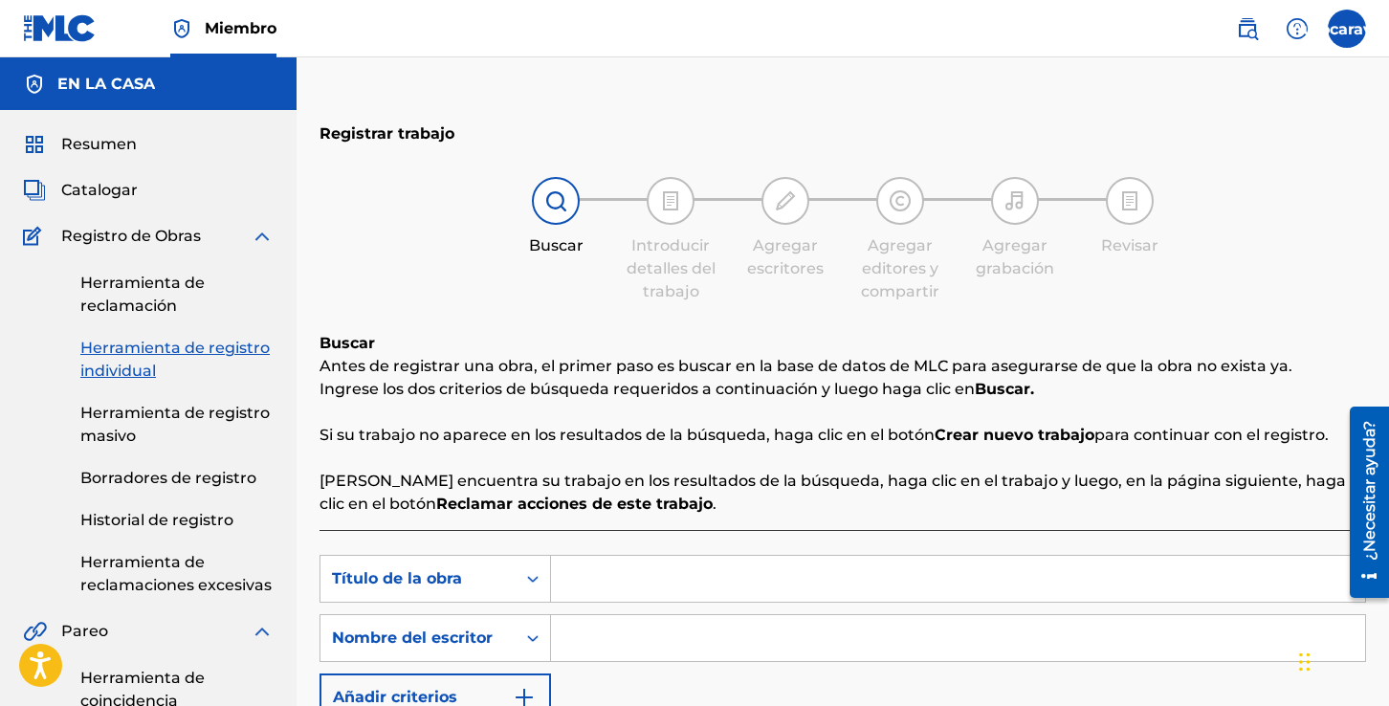
click at [105, 190] on font "Catalogar" at bounding box center [99, 190] width 77 height 18
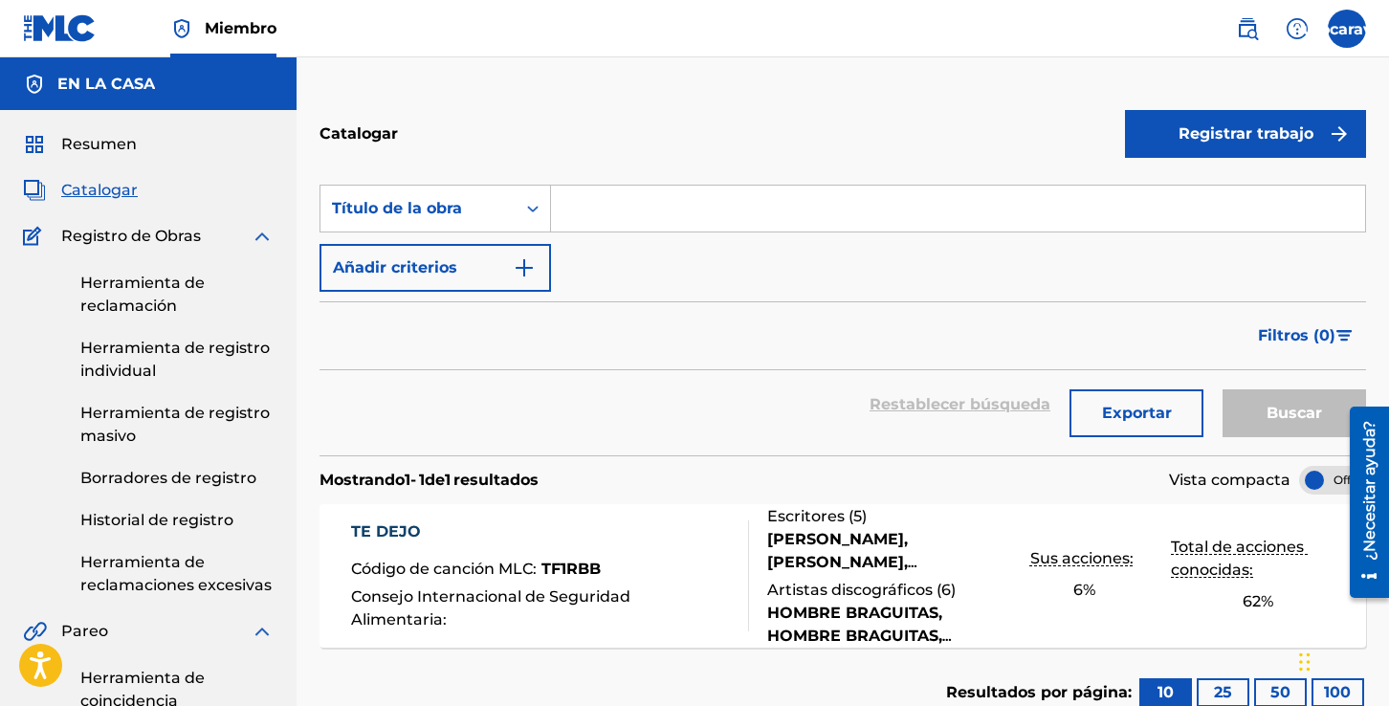
click at [1251, 26] on img at bounding box center [1247, 28] width 23 height 23
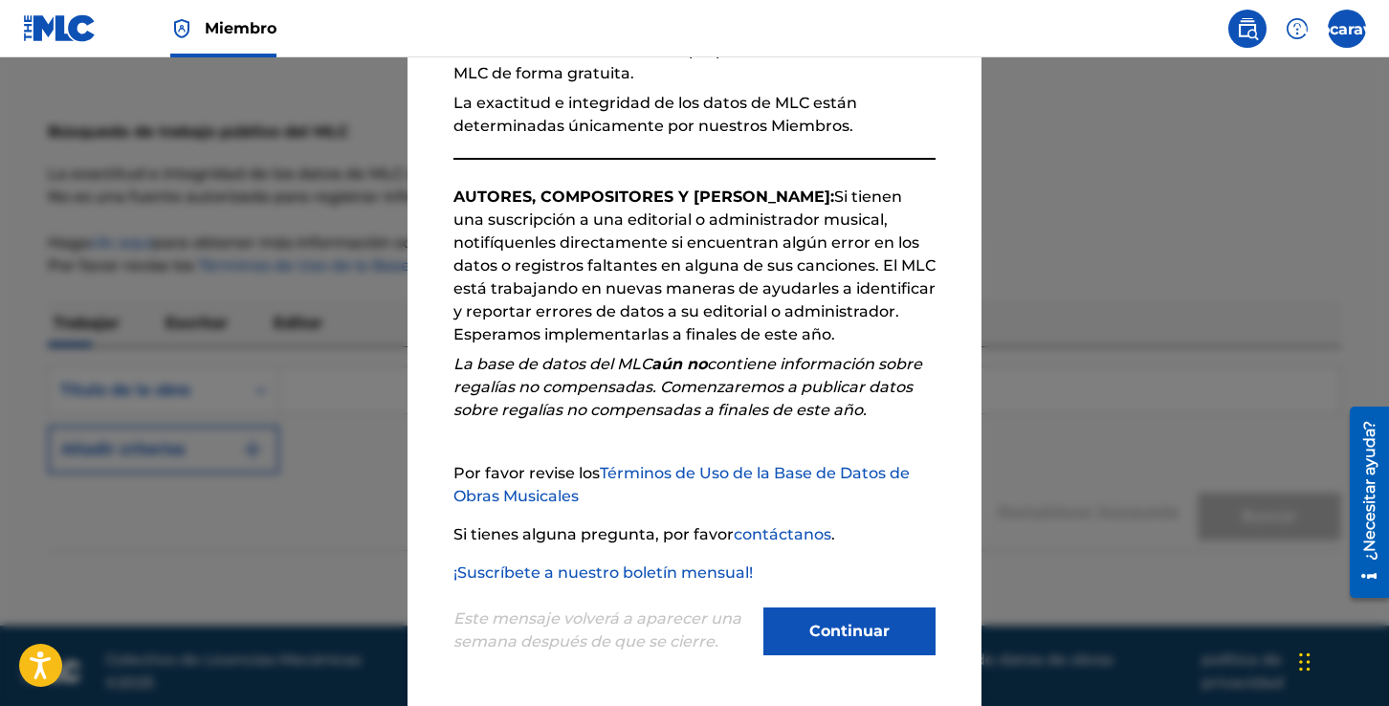
scroll to position [67, 0]
click at [845, 612] on button "Continuar" at bounding box center [849, 631] width 172 height 48
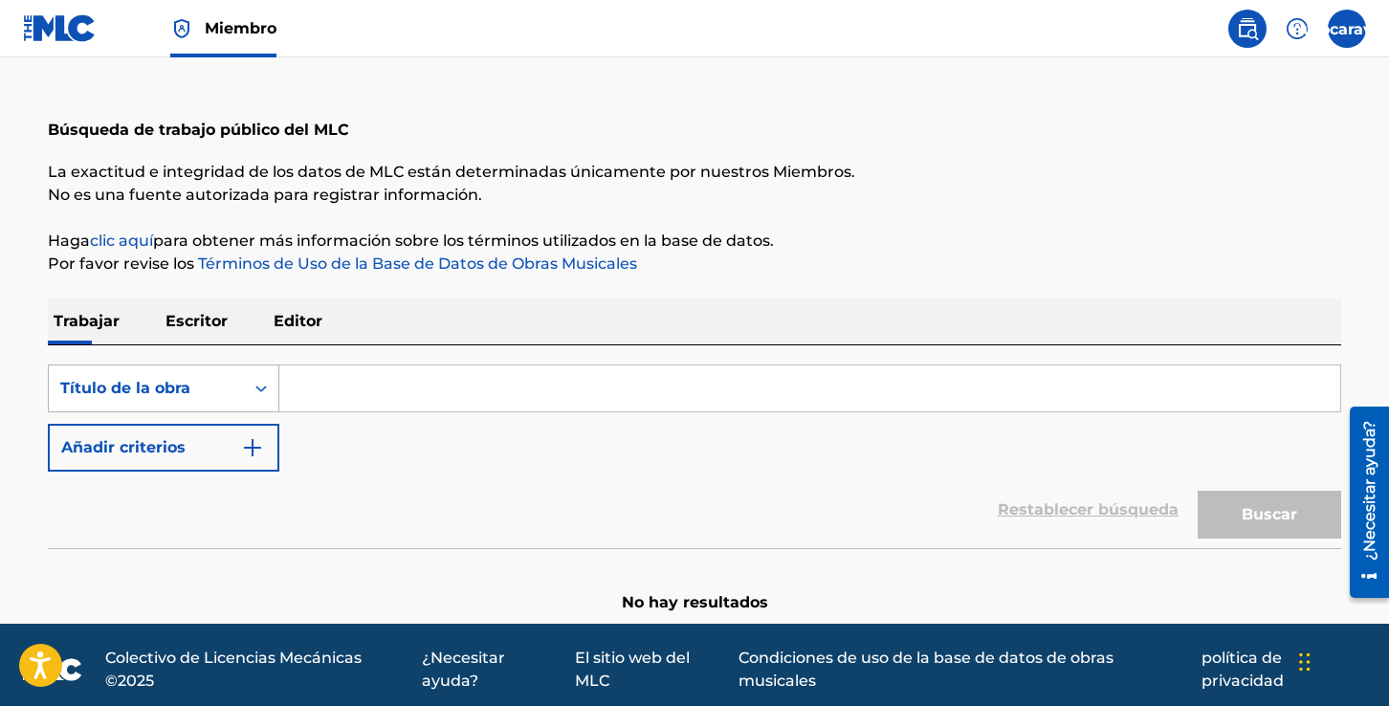
click at [262, 390] on icon "Formulario de búsqueda" at bounding box center [261, 388] width 19 height 19
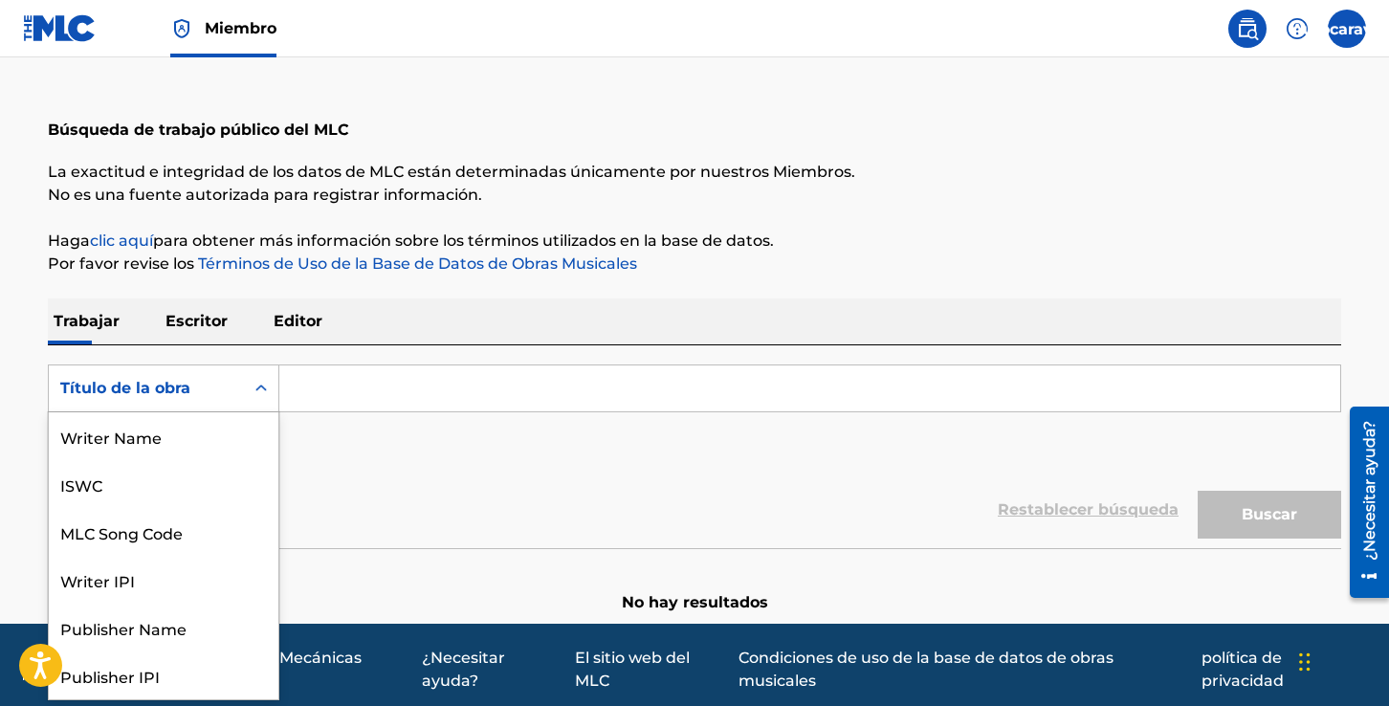
scroll to position [96, 0]
click at [360, 382] on input "Formulario de búsqueda" at bounding box center [809, 388] width 1061 height 46
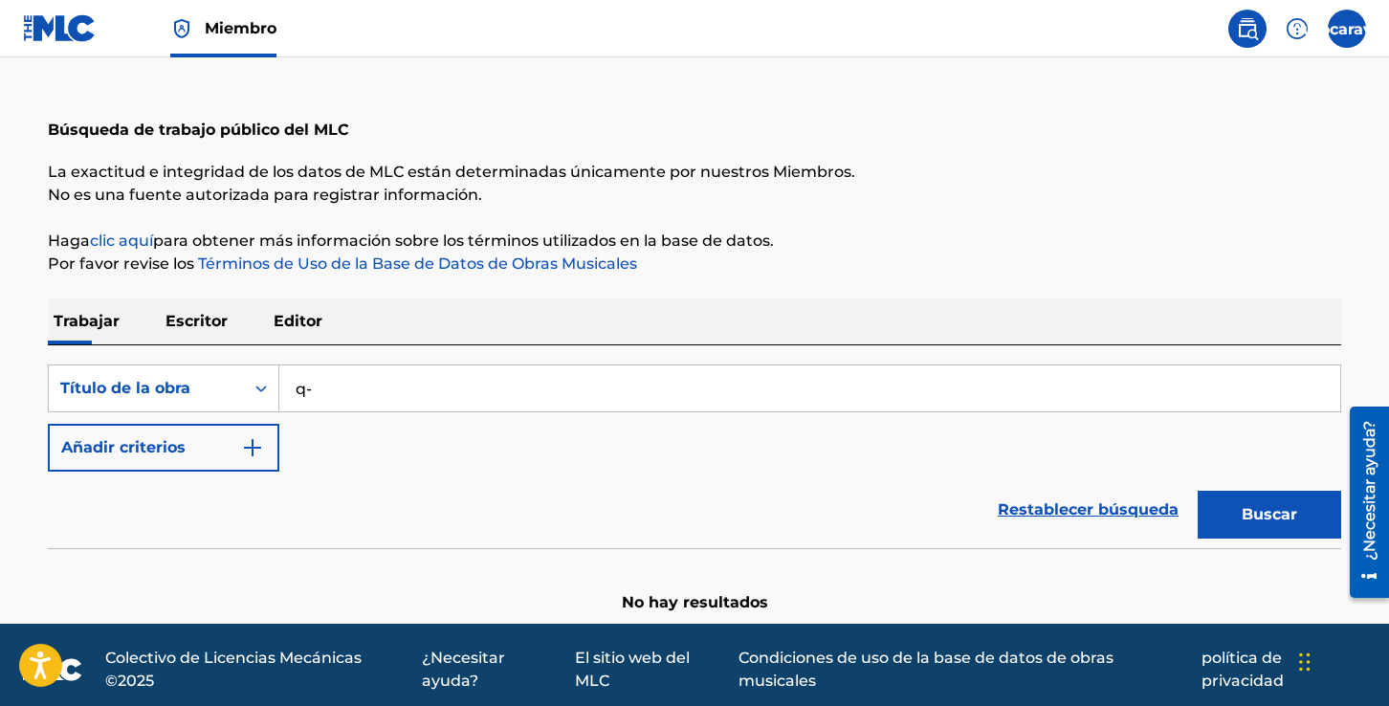
type input "q"
type input "Q-LOTE"
click at [259, 449] on img "Formulario de búsqueda" at bounding box center [252, 447] width 23 height 23
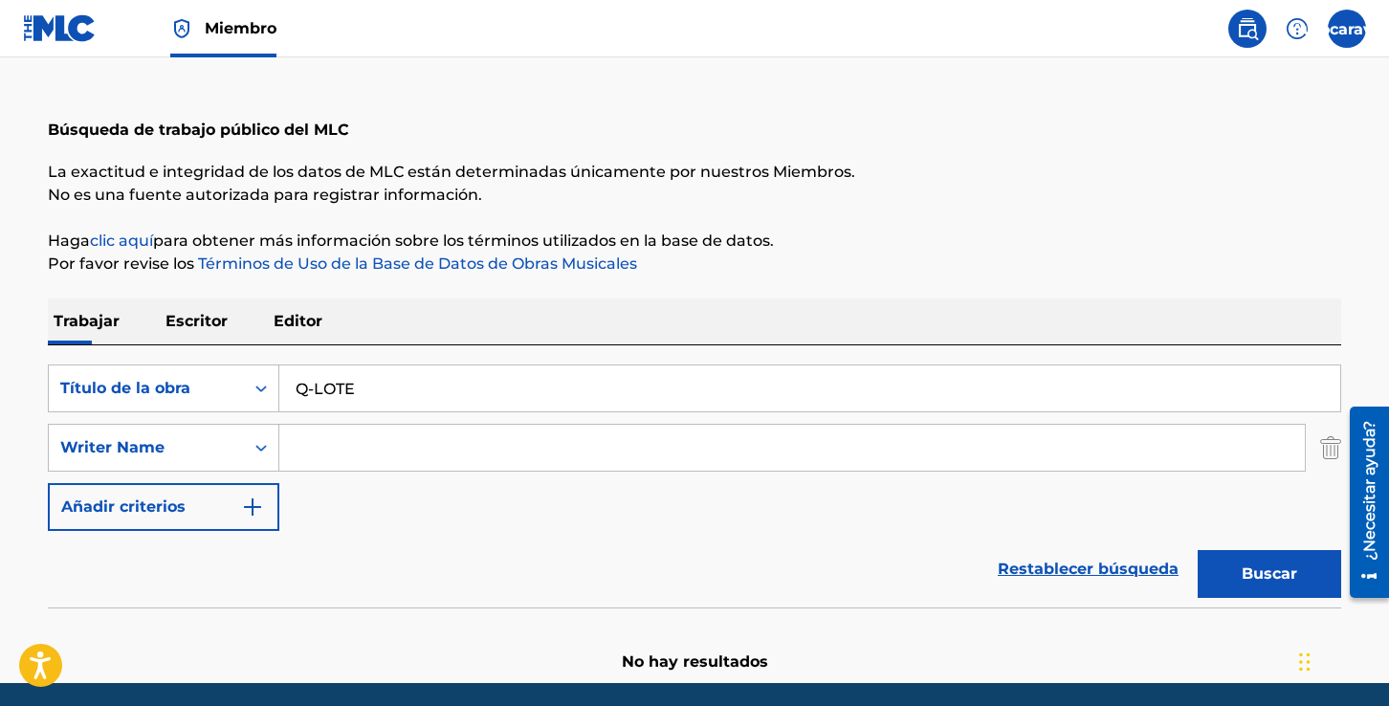
click at [327, 448] on input "Formulario de búsqueda" at bounding box center [791, 448] width 1025 height 46
type input "[PERSON_NAME]"
click at [913, 245] on p "Haga clic aquí para obtener más información sobre los términos utilizados en la…" at bounding box center [694, 241] width 1293 height 23
click at [1241, 572] on button "Buscar" at bounding box center [1269, 574] width 143 height 48
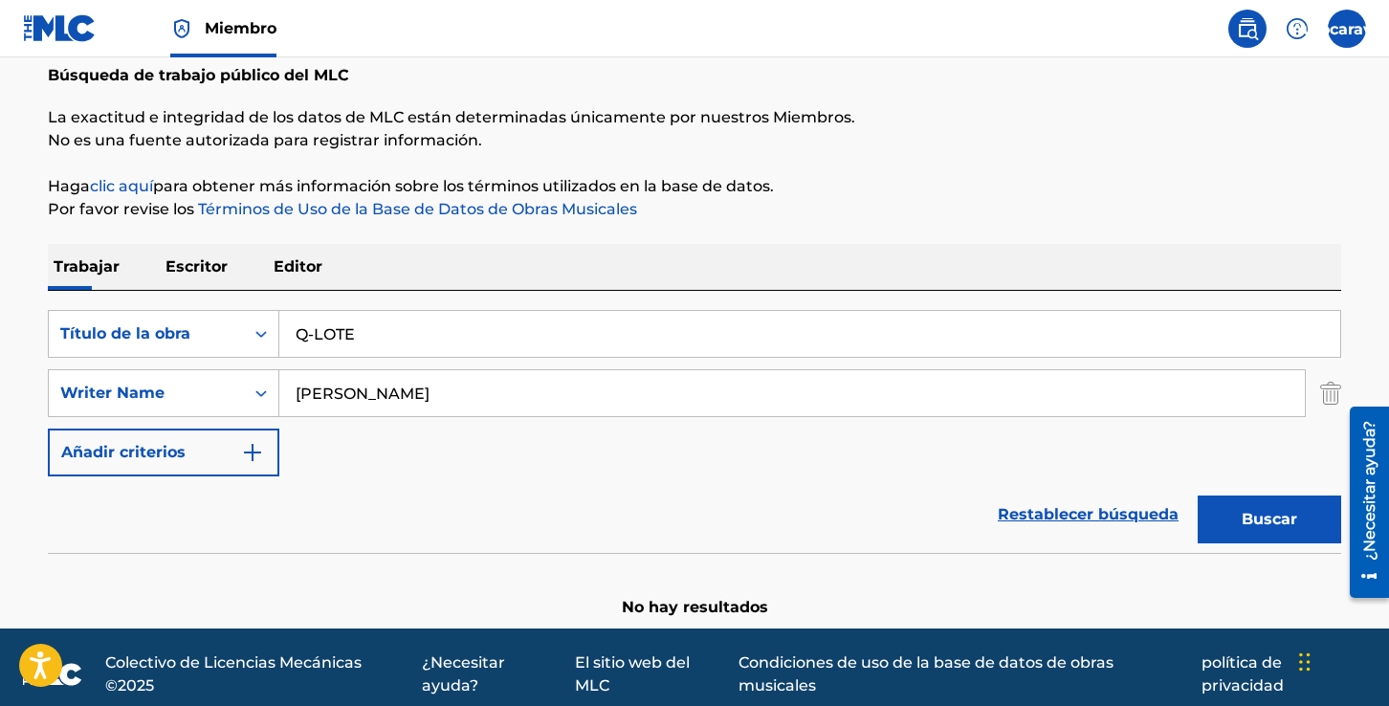
scroll to position [136, 0]
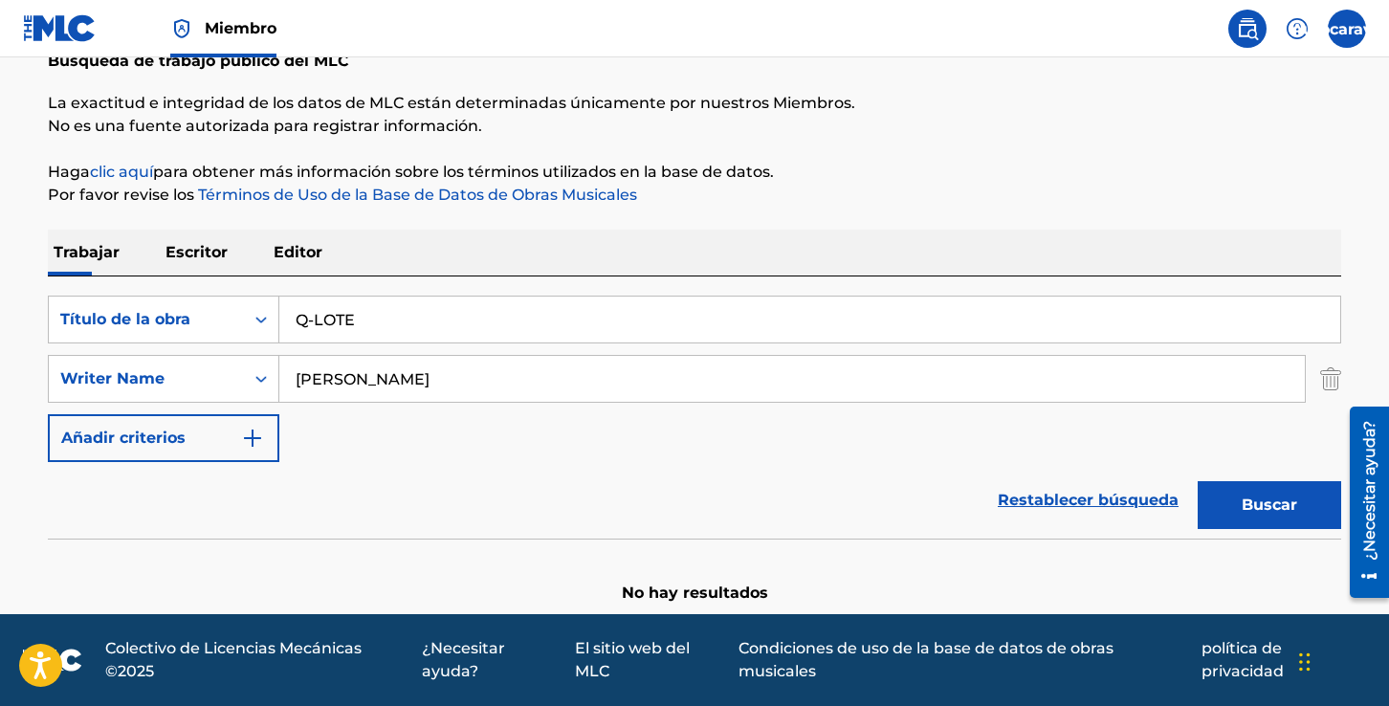
drag, startPoint x: 369, startPoint y: 318, endPoint x: 296, endPoint y: 316, distance: 73.7
click at [296, 317] on input "Q-LOTE" at bounding box center [809, 320] width 1061 height 46
drag, startPoint x: 416, startPoint y: 385, endPoint x: 250, endPoint y: 365, distance: 167.5
click at [250, 365] on div "SearchWithCriteriaf3828fbc-f188-4d2f-88bd-96305dfeda77 Writer Name [PERSON_NAME…" at bounding box center [694, 379] width 1293 height 48
drag, startPoint x: 387, startPoint y: 322, endPoint x: 254, endPoint y: 315, distance: 133.2
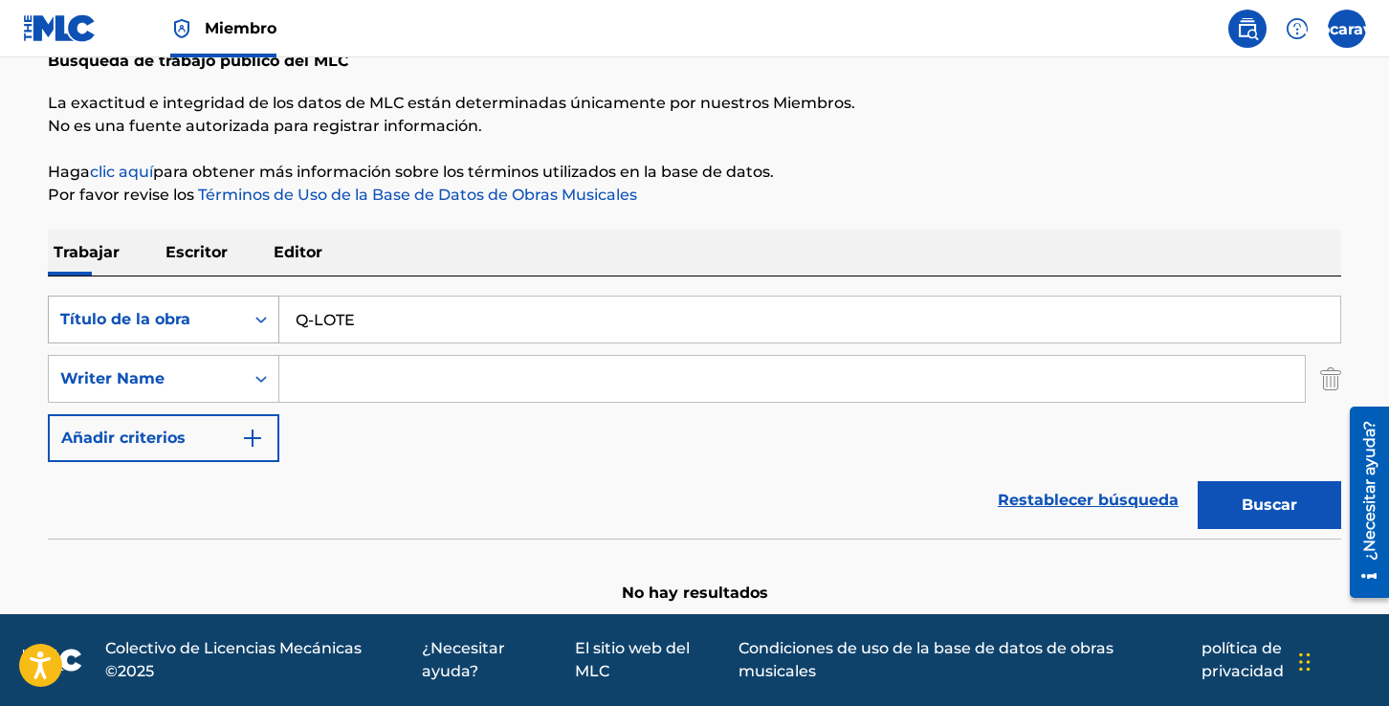
click at [254, 316] on div "Búsqueda con criterios2d108202-5744-4d74-959f-14d3d9c042cb Título de la obra Q-…" at bounding box center [694, 320] width 1293 height 48
click at [1198, 481] on button "Buscar" at bounding box center [1269, 505] width 143 height 48
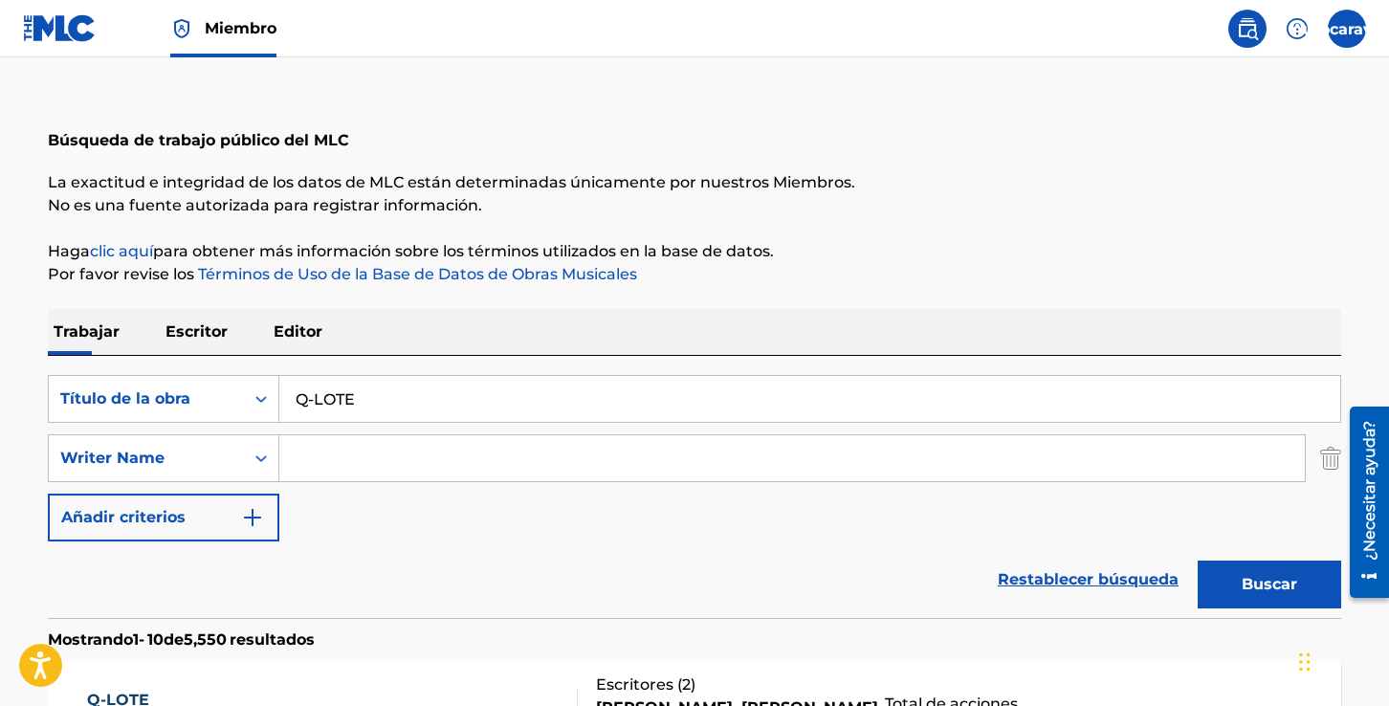
scroll to position [58, 0]
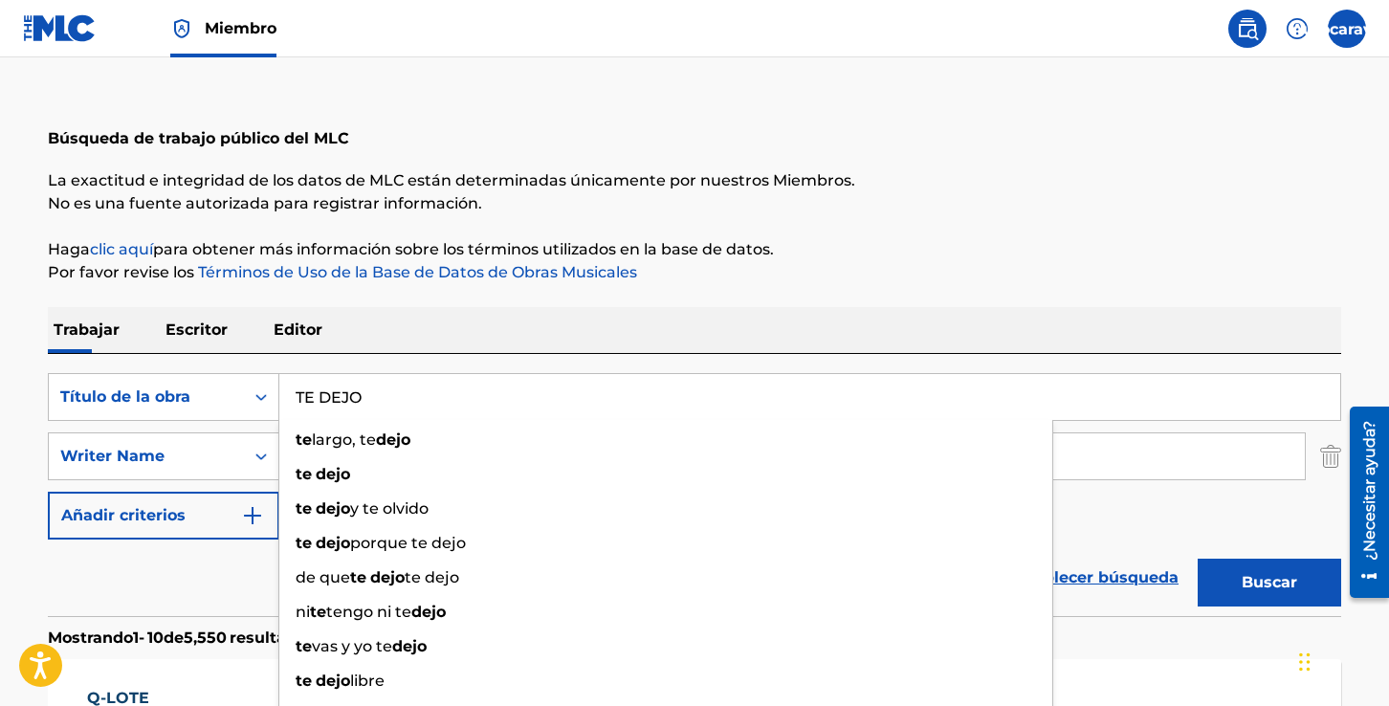
click at [1198, 559] on button "Buscar" at bounding box center [1269, 583] width 143 height 48
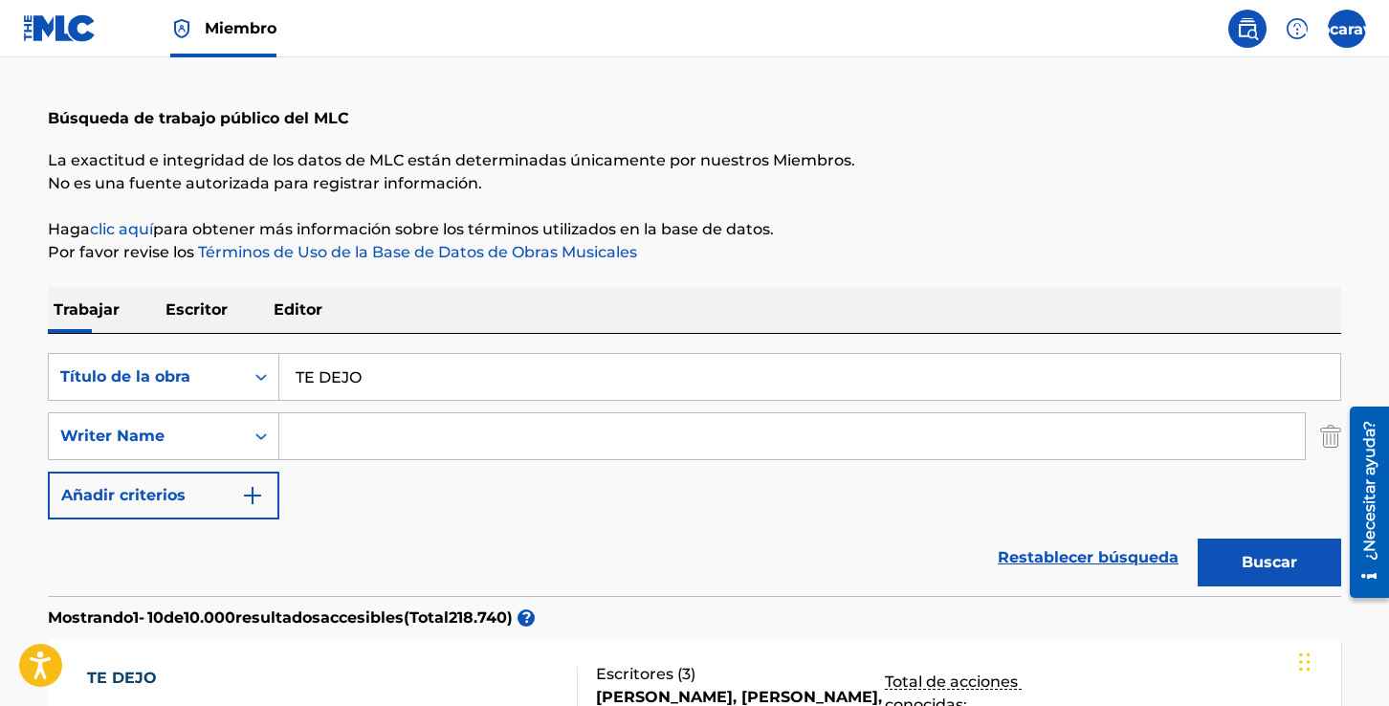
scroll to position [0, 0]
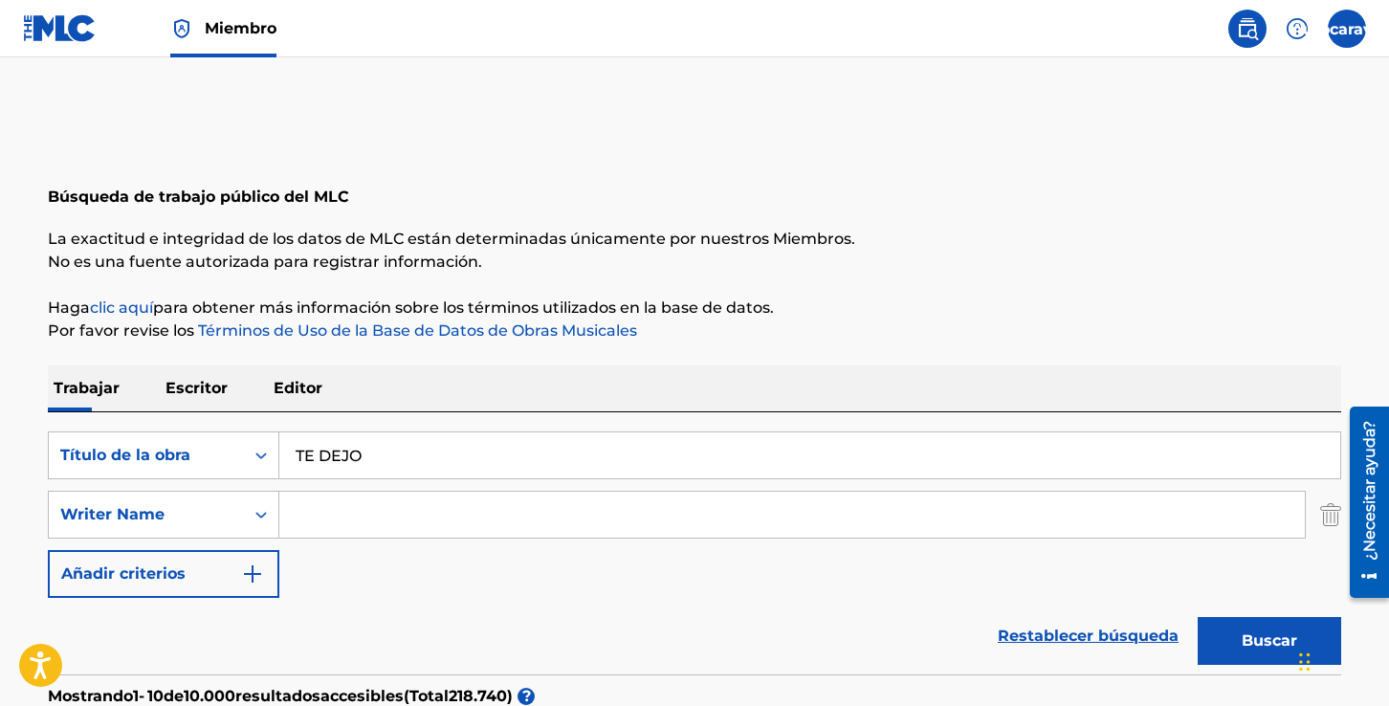
drag, startPoint x: 377, startPoint y: 451, endPoint x: 284, endPoint y: 446, distance: 92.9
click at [284, 448] on input "TE DEJO" at bounding box center [809, 455] width 1061 height 46
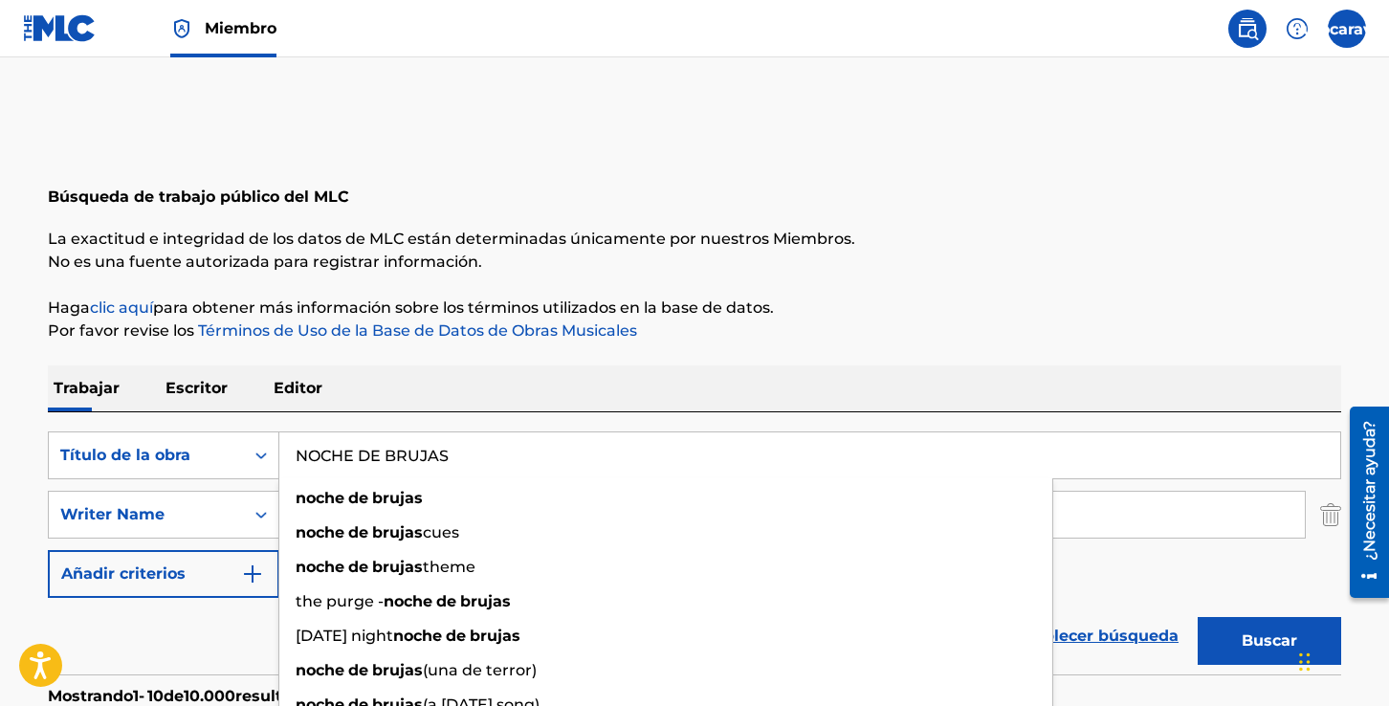
type input "NOCHE DE BRUJAS"
click at [1198, 617] on button "Buscar" at bounding box center [1269, 641] width 143 height 48
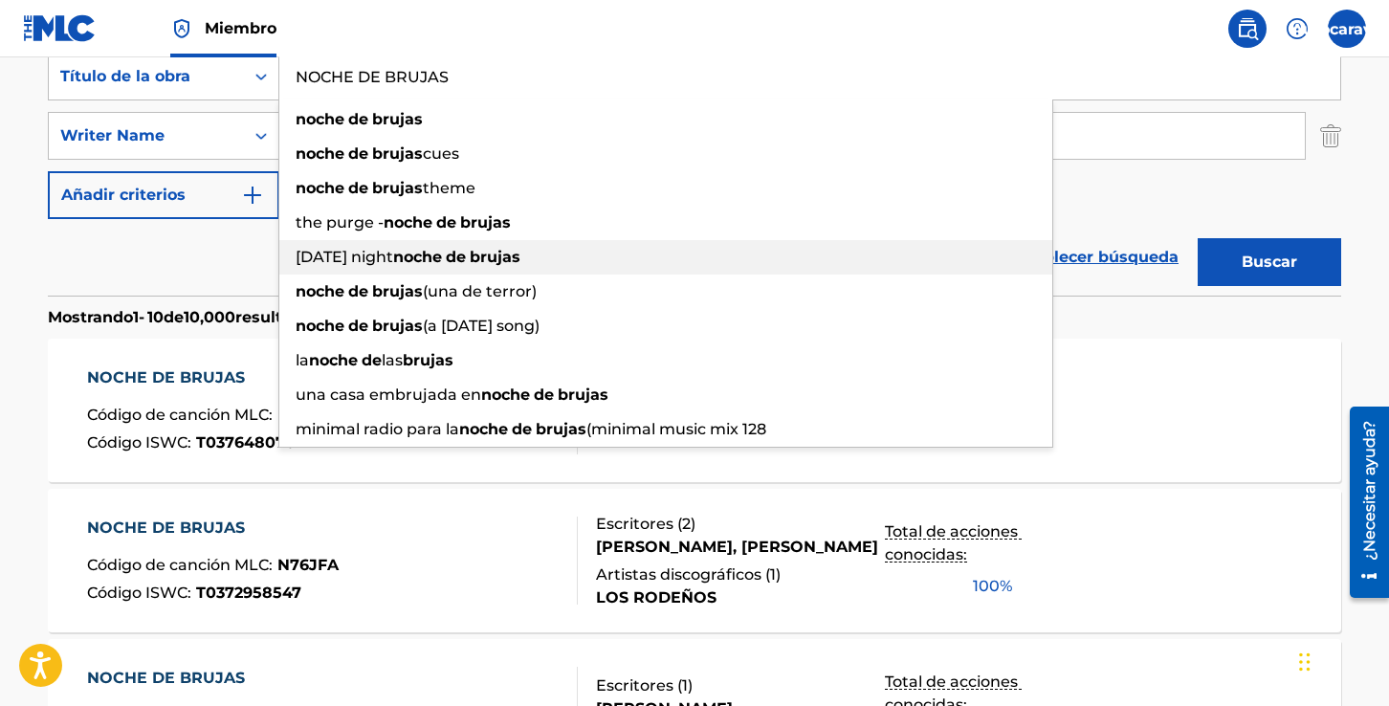
scroll to position [387, 0]
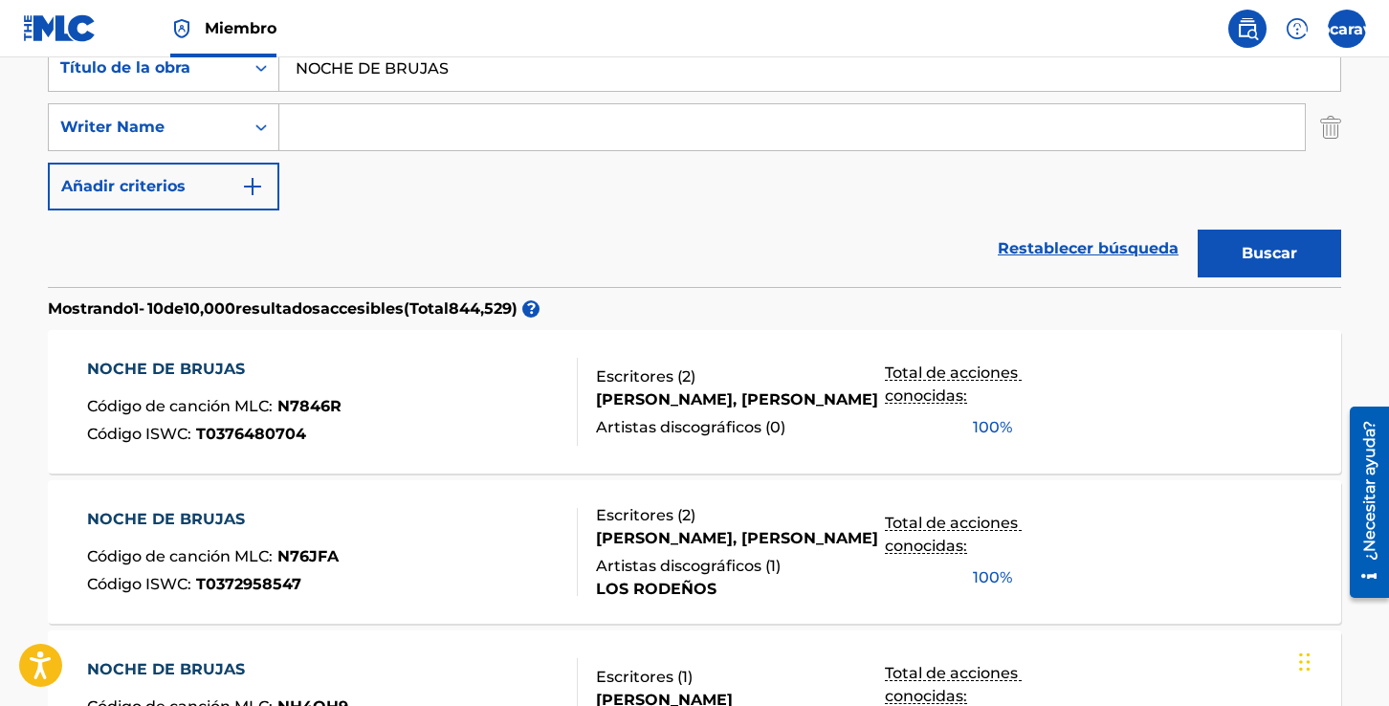
click at [1161, 369] on div "NOCHE DE BRUJAS Código de canción MLC : N7846R Código ISWC : T0376480704 Escrit…" at bounding box center [694, 401] width 1293 height 143
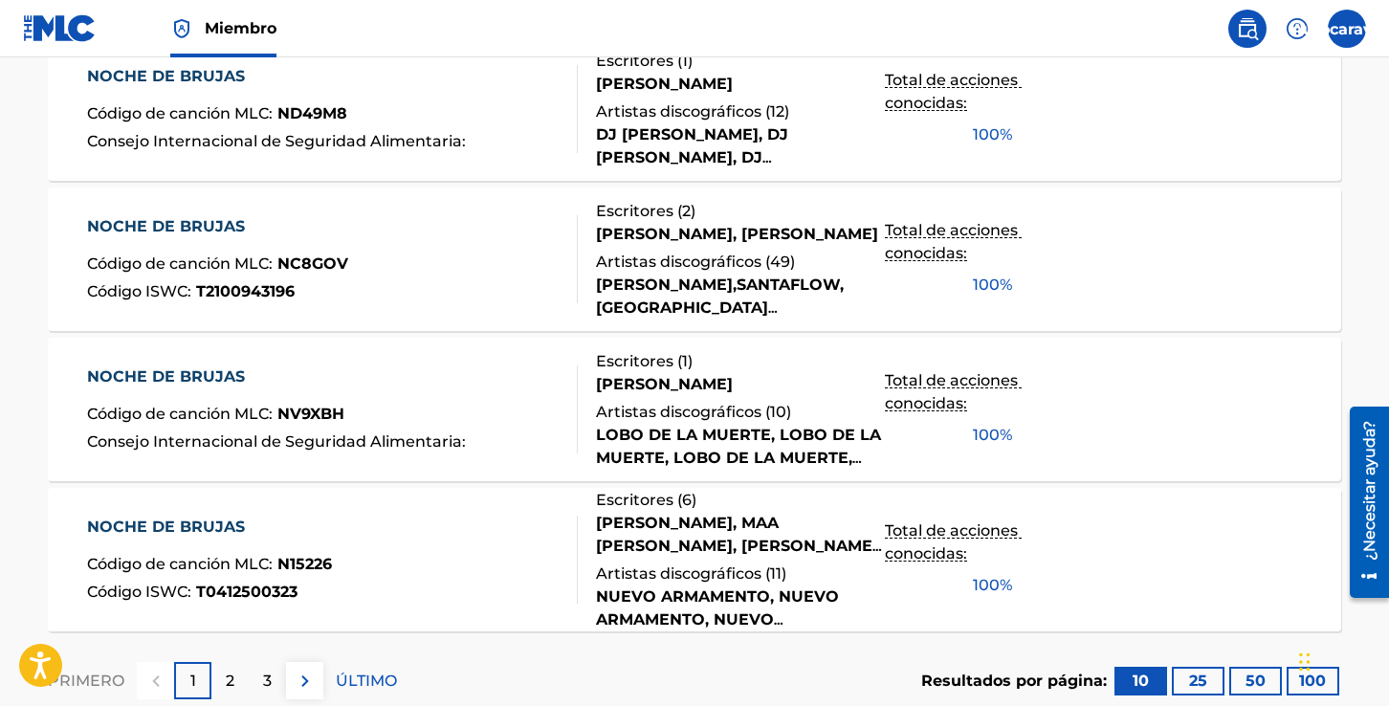
scroll to position [1706, 0]
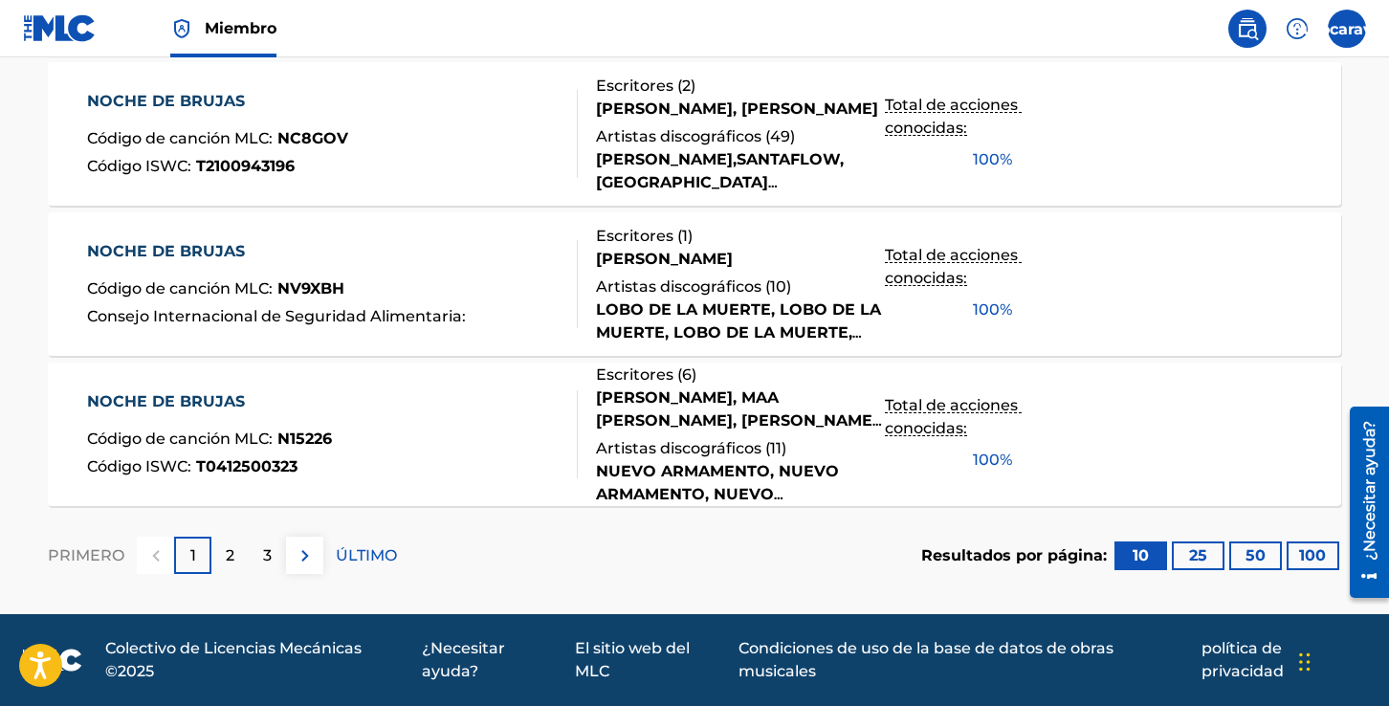
click at [234, 557] on div "2" at bounding box center [229, 555] width 37 height 37
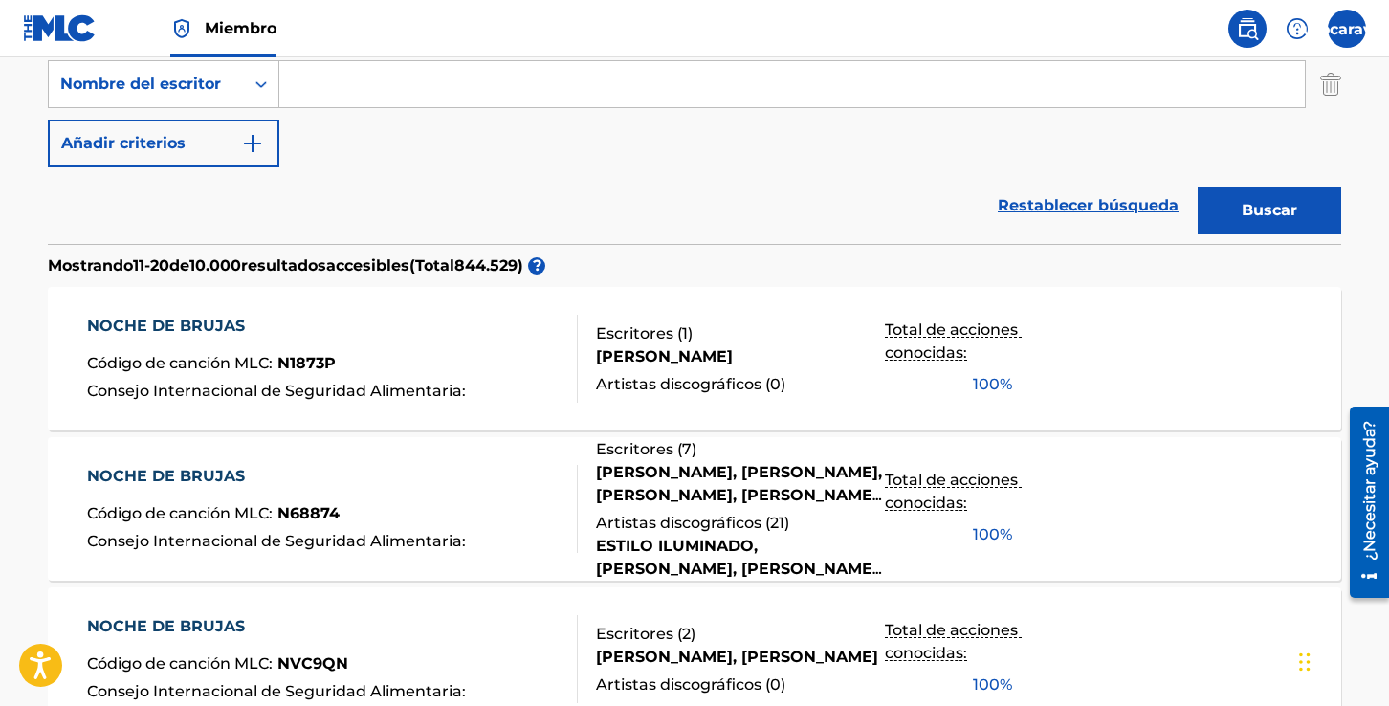
scroll to position [423, 0]
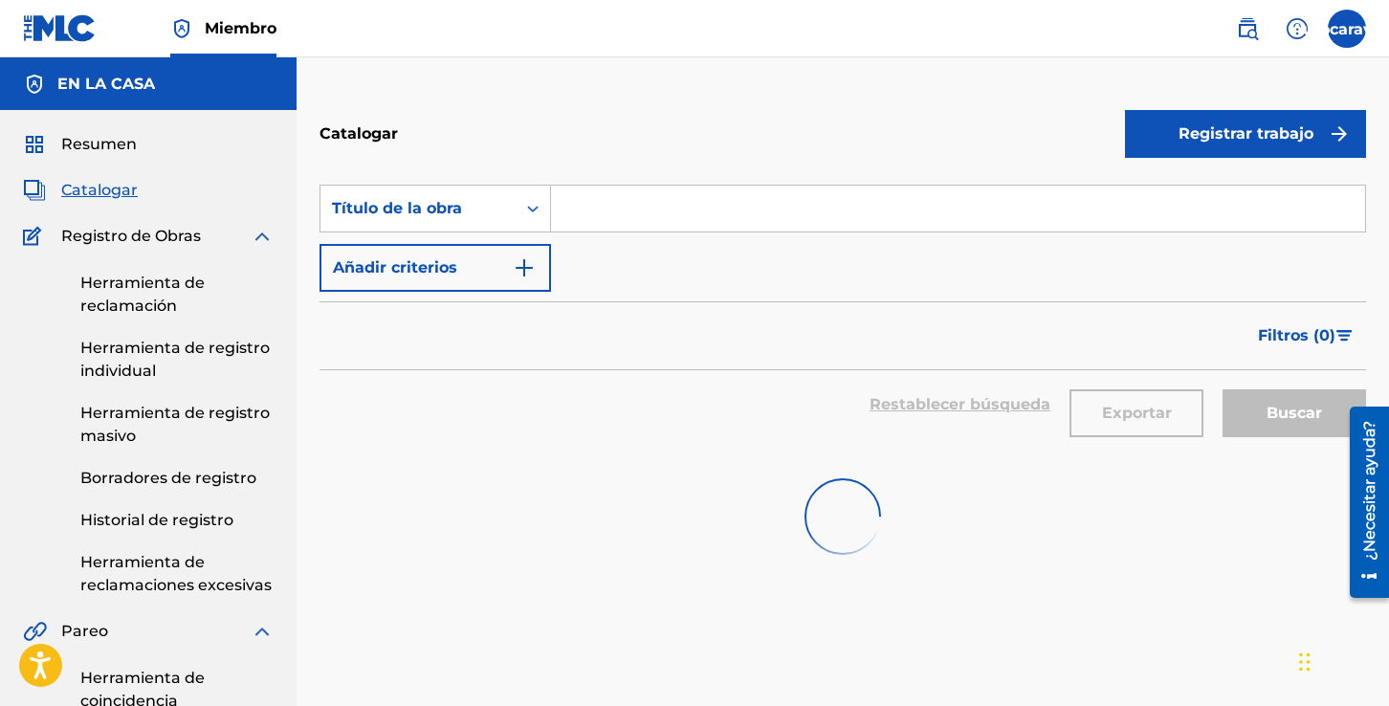
click at [68, 22] on img at bounding box center [60, 28] width 74 height 28
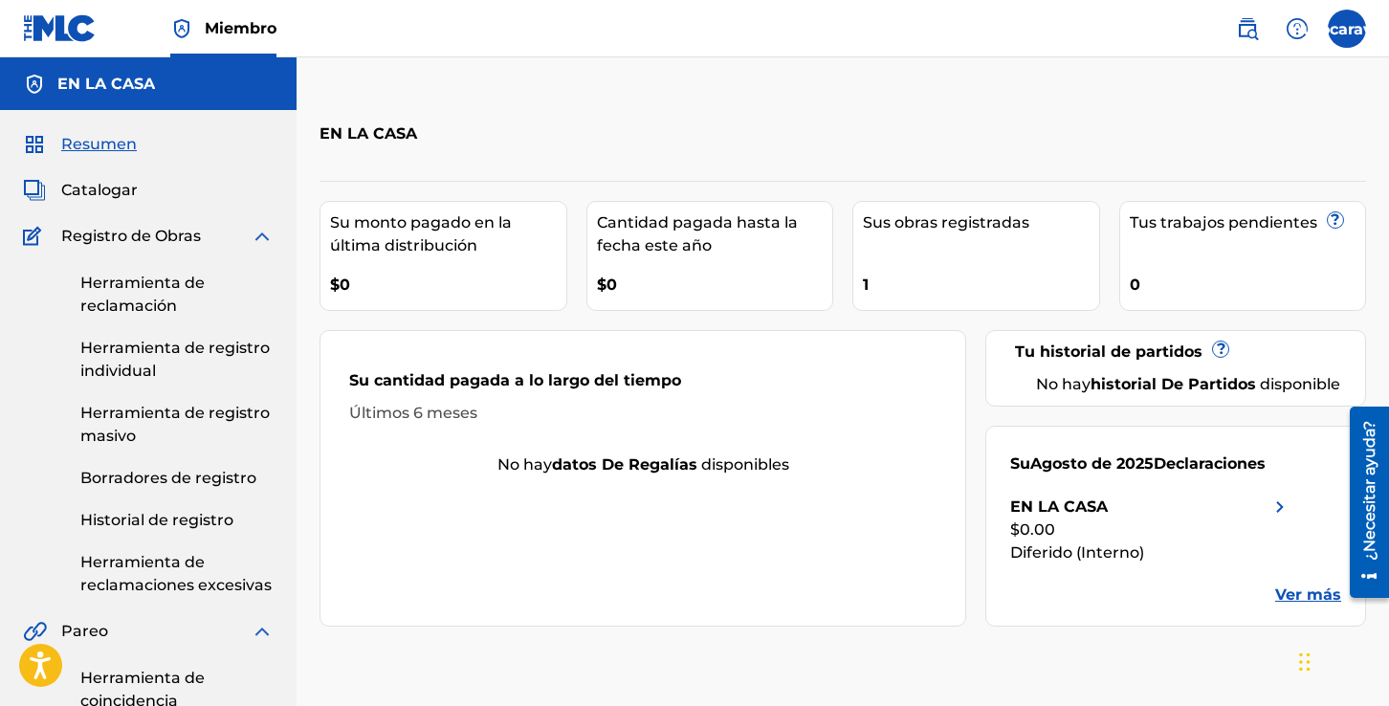
click at [122, 187] on font "Catalogar" at bounding box center [99, 190] width 77 height 18
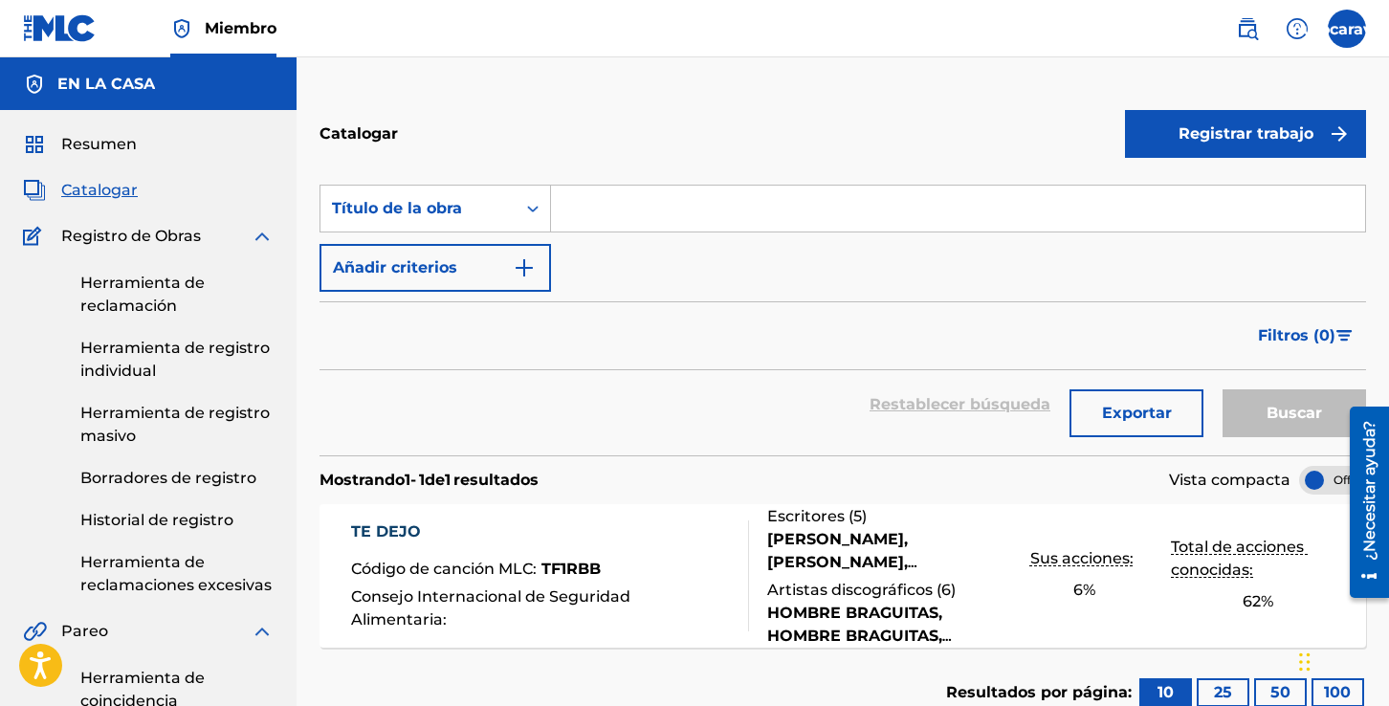
click at [1203, 135] on font "Registrar trabajo" at bounding box center [1245, 133] width 135 height 18
click at [1185, 193] on font "Individual" at bounding box center [1174, 196] width 77 height 18
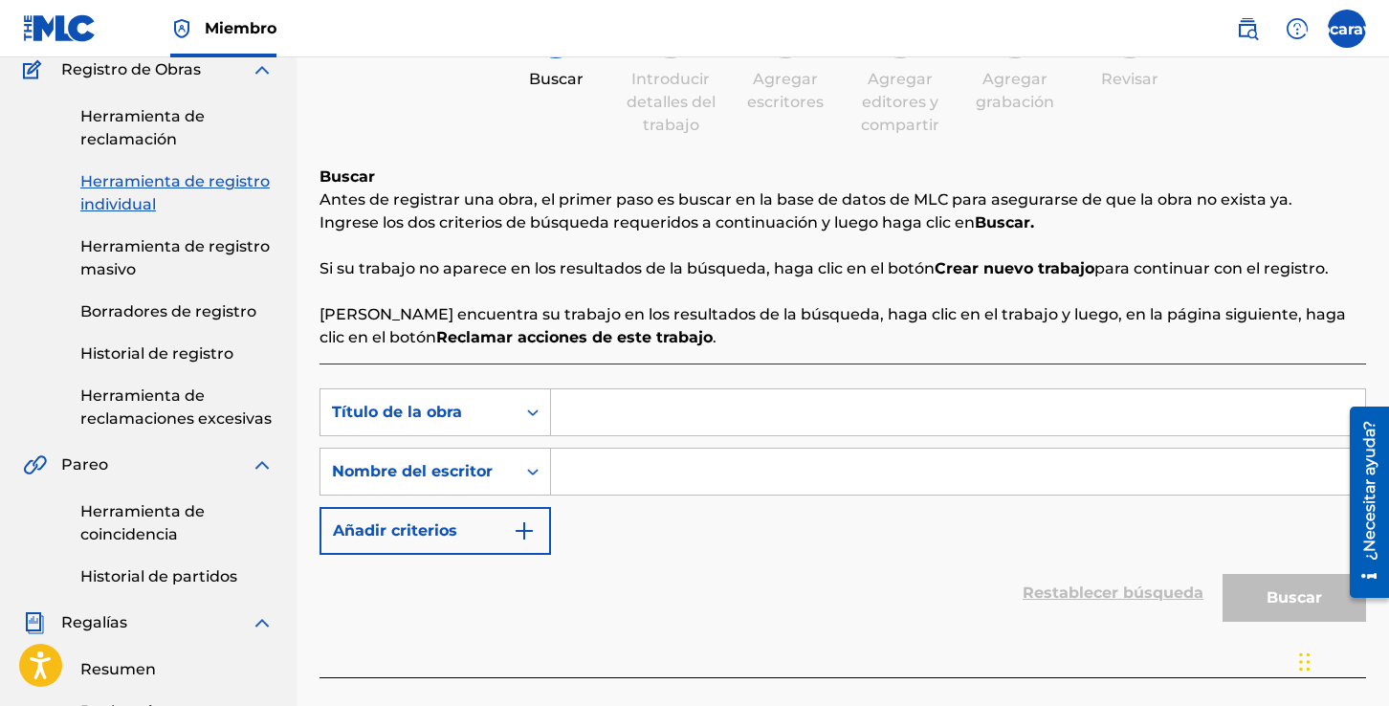
scroll to position [170, 0]
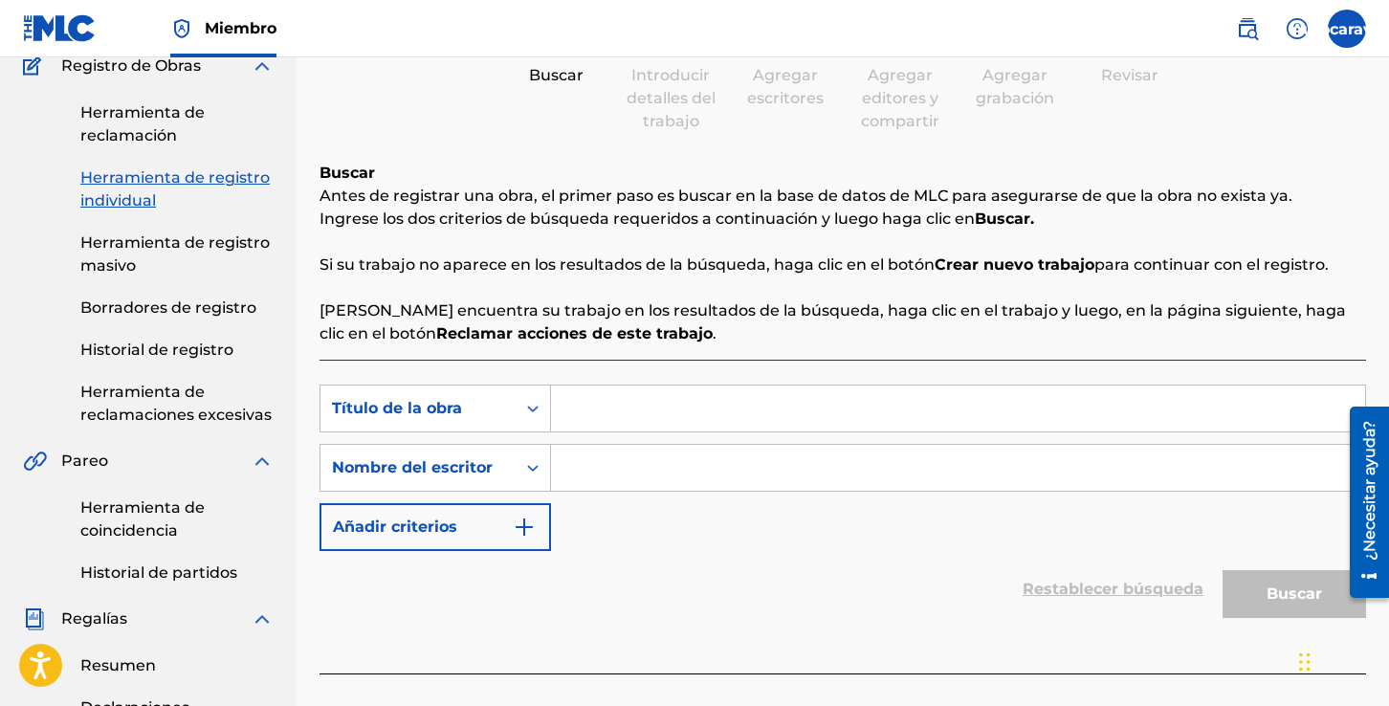
click at [589, 409] on input "Formulario de búsqueda" at bounding box center [958, 408] width 814 height 46
type input "T"
type input "Q-LOTE"
click at [598, 467] on input "Formulario de búsqueda" at bounding box center [958, 468] width 814 height 46
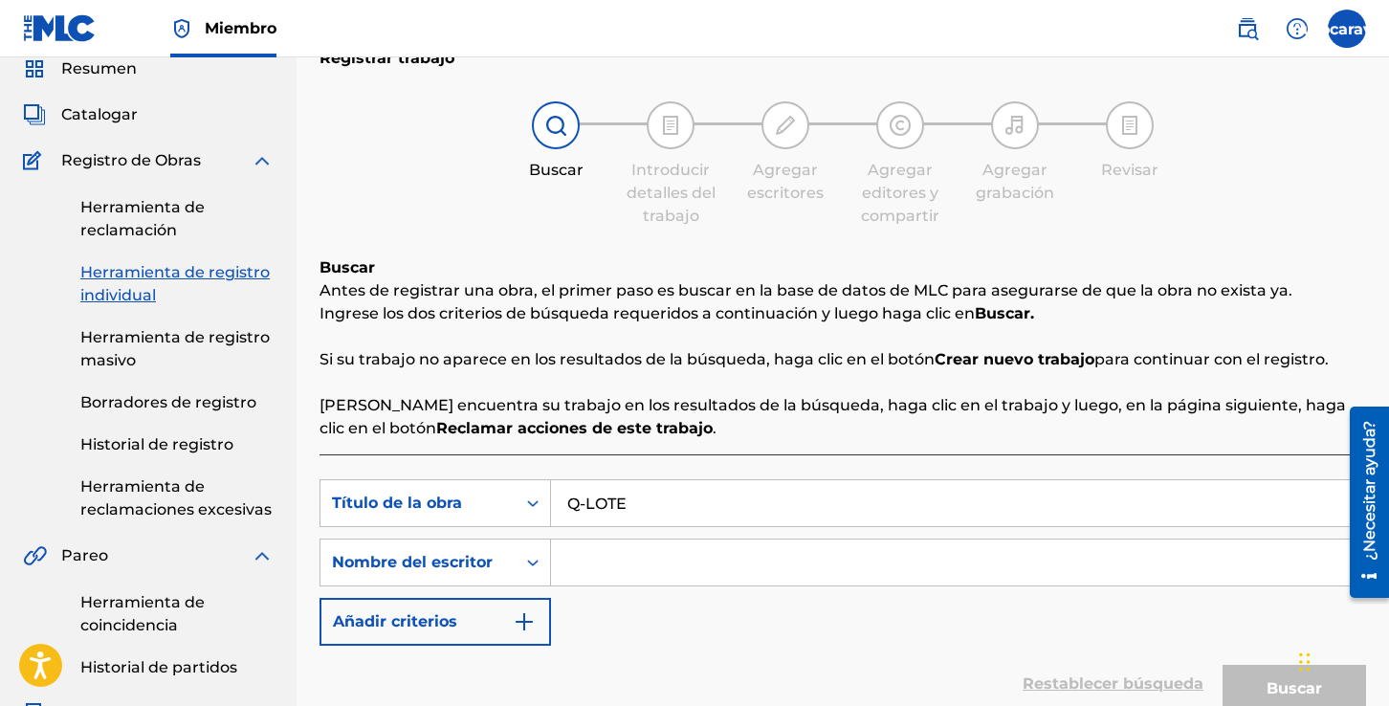
scroll to position [0, 0]
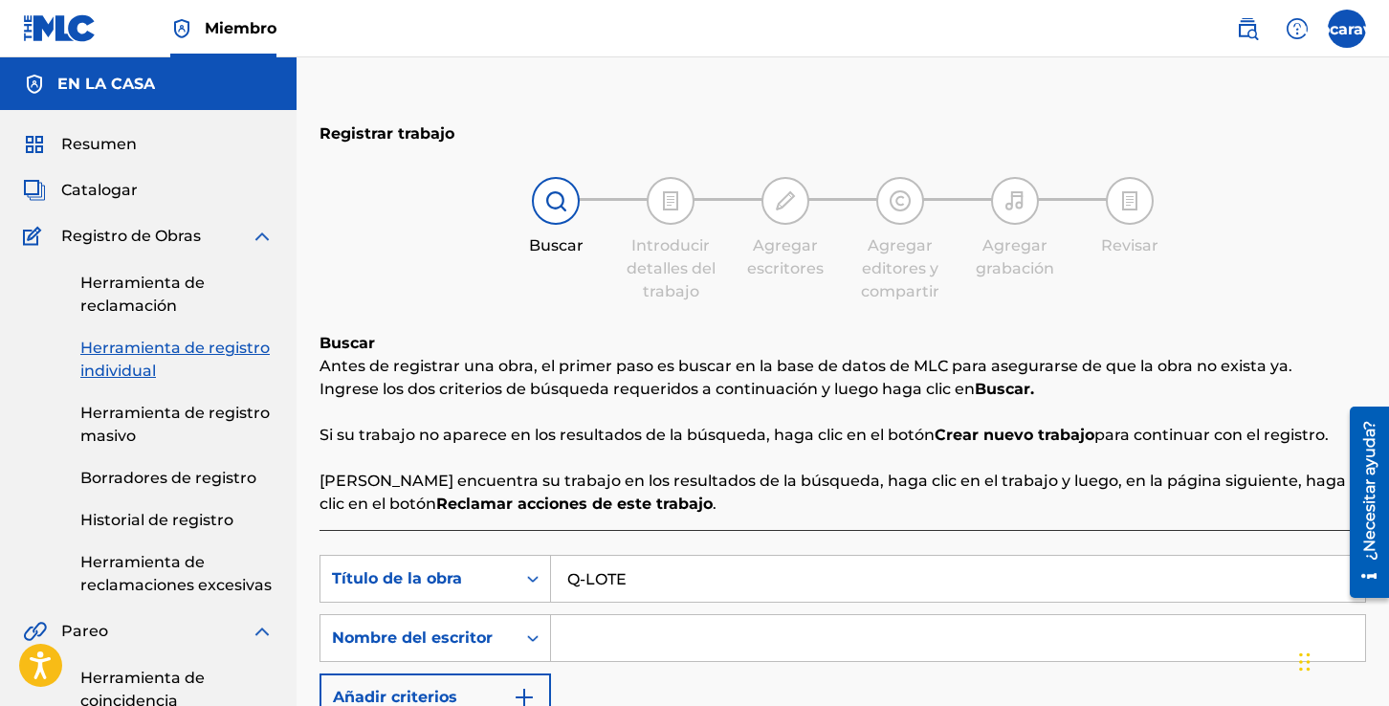
click at [109, 189] on font "Catalogar" at bounding box center [99, 190] width 77 height 18
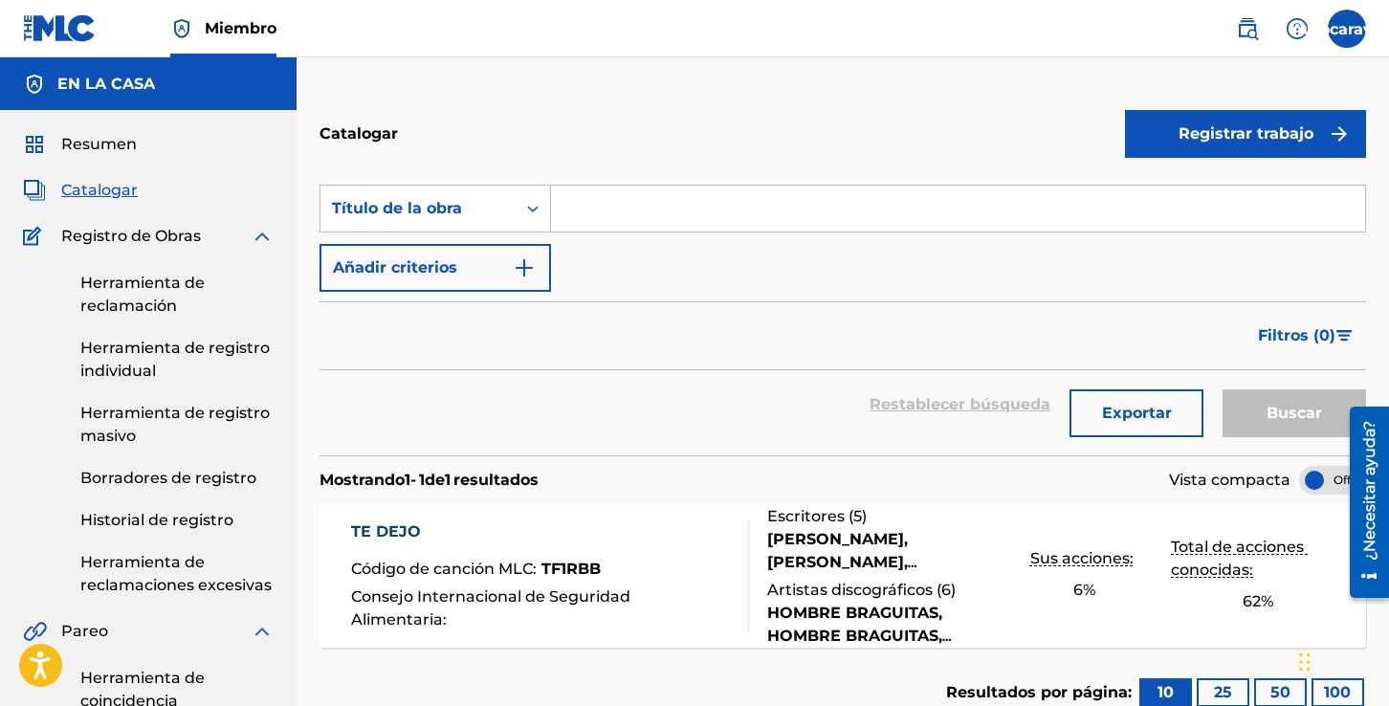
click at [1254, 129] on font "Registrar trabajo" at bounding box center [1245, 133] width 135 height 18
click at [1246, 182] on link "Individual" at bounding box center [1245, 196] width 241 height 46
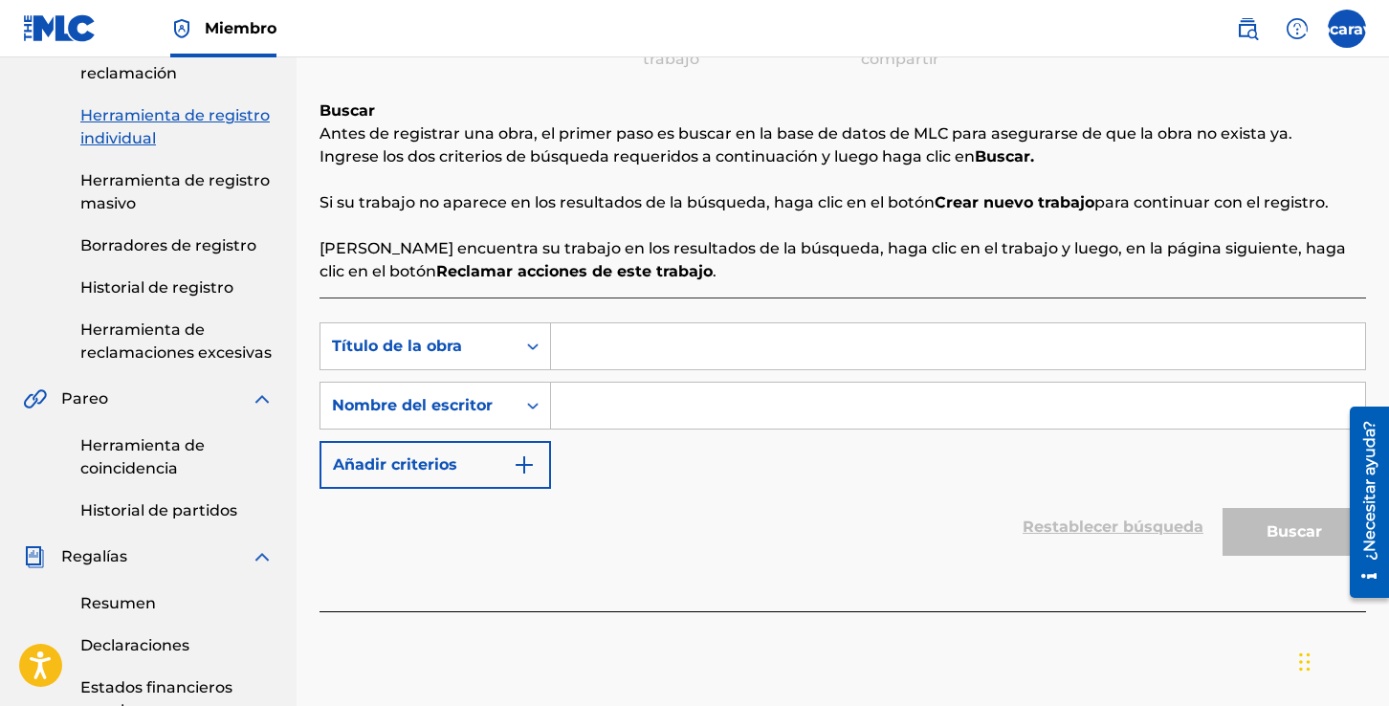
scroll to position [234, 0]
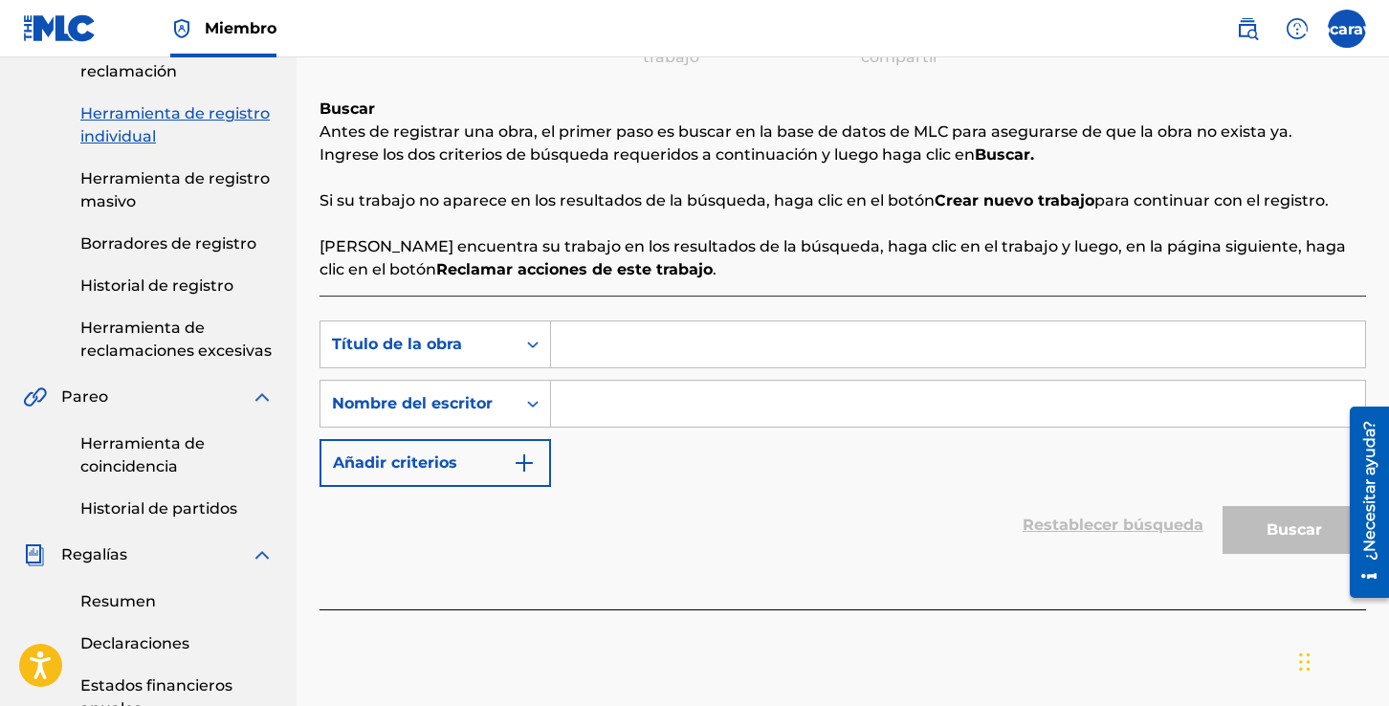
click at [626, 341] on input "Formulario de búsqueda" at bounding box center [958, 344] width 814 height 46
click at [888, 493] on div "Restablecer búsqueda Buscar" at bounding box center [842, 525] width 1046 height 77
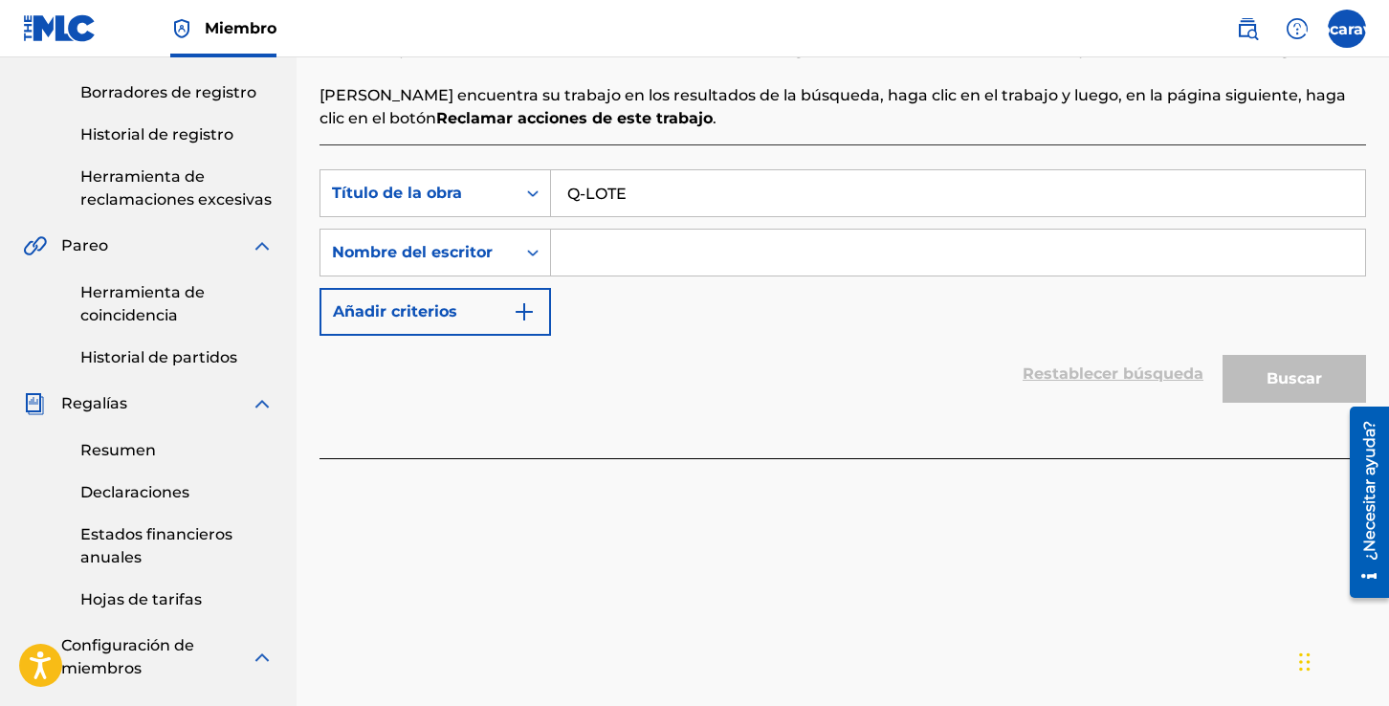
scroll to position [420, 0]
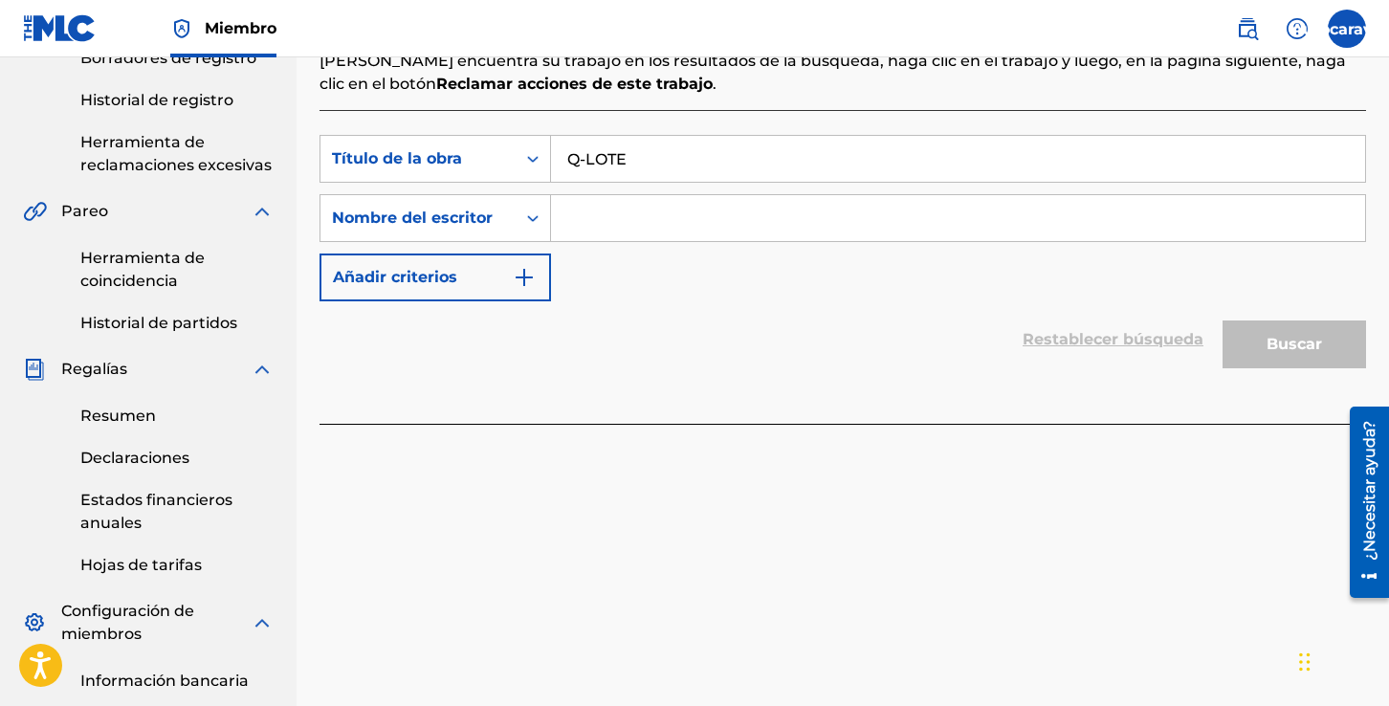
click at [689, 158] on input "Q-LOTE" at bounding box center [958, 159] width 814 height 46
type input "Q-LOTE"
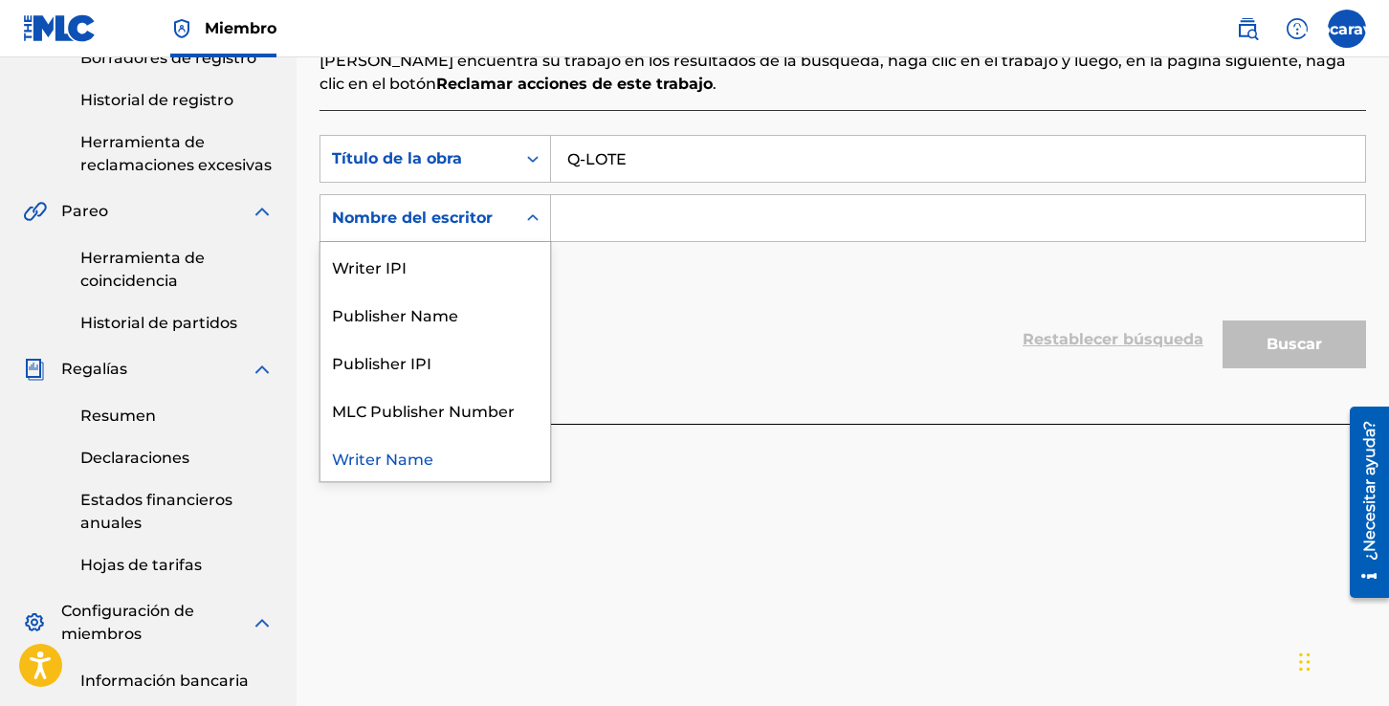
click at [537, 221] on icon "Formulario de búsqueda" at bounding box center [532, 218] width 19 height 19
click at [637, 236] on input "Formulario de búsqueda" at bounding box center [958, 218] width 814 height 46
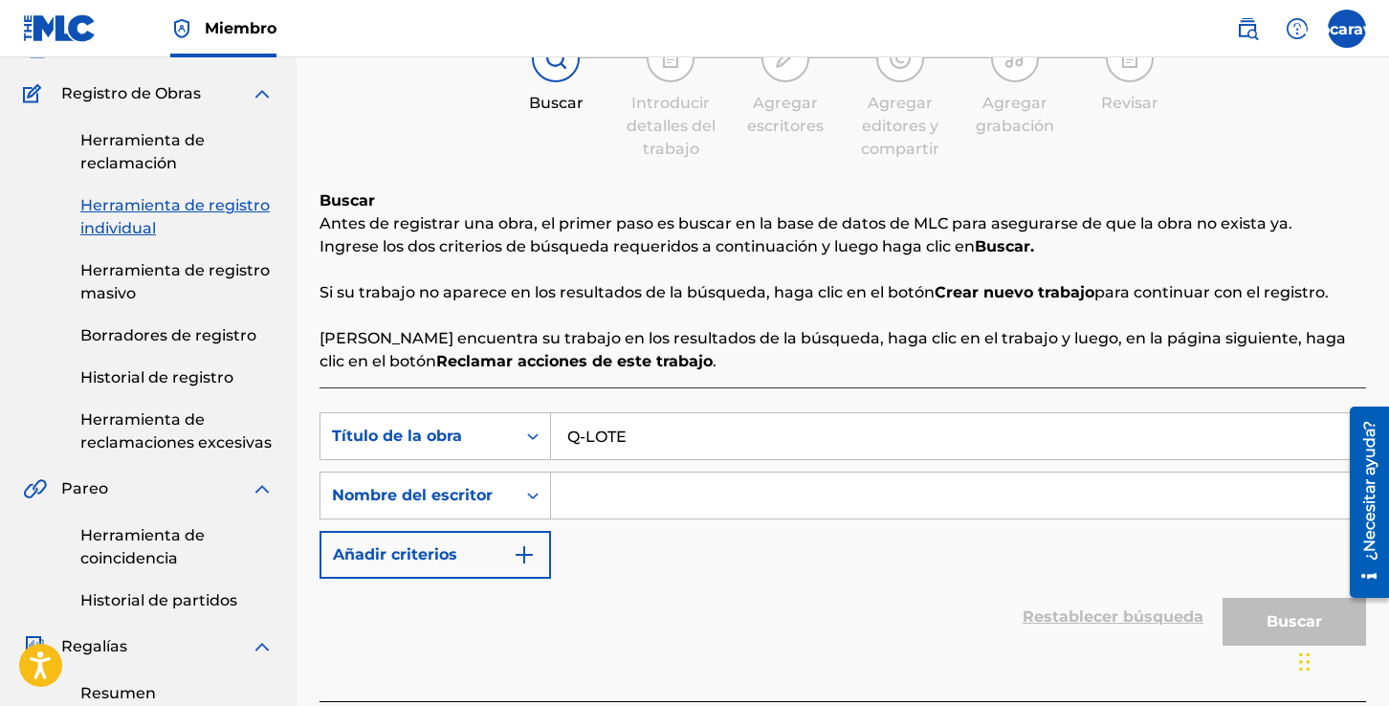
scroll to position [0, 0]
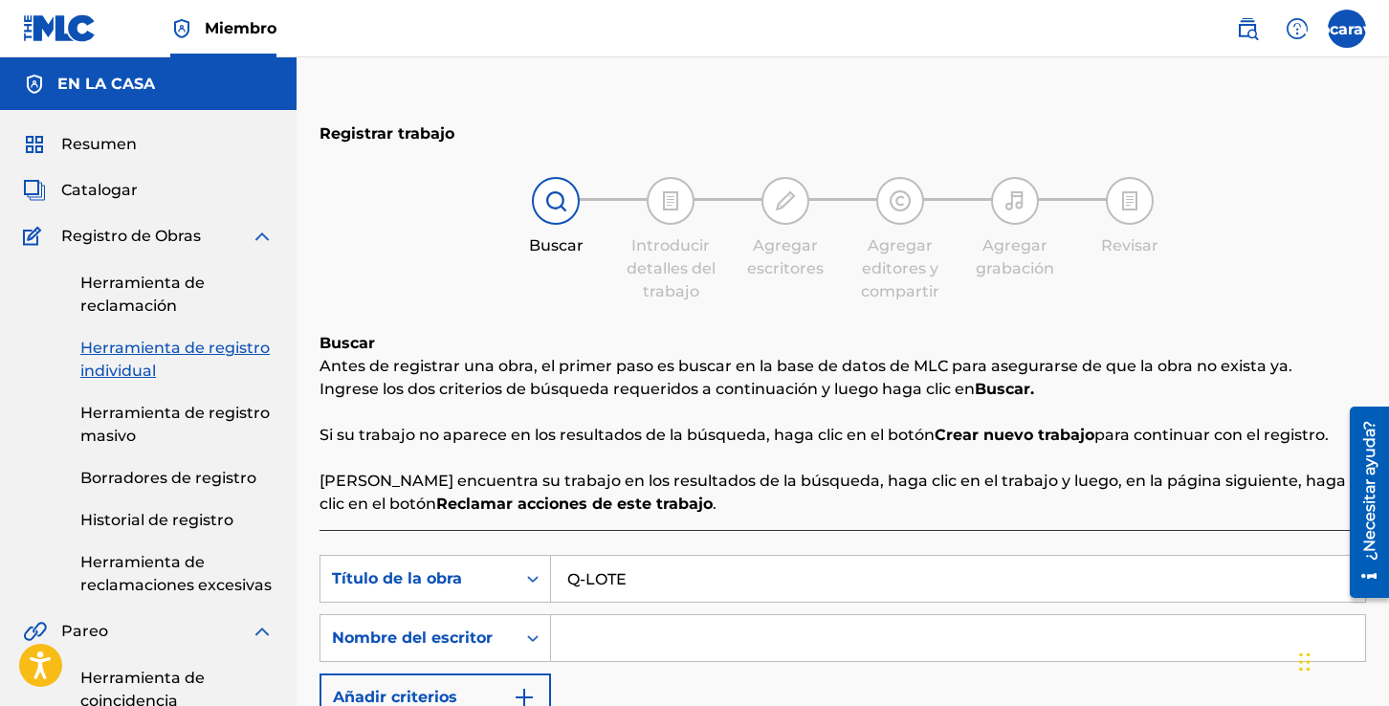
click at [70, 28] on img at bounding box center [60, 28] width 74 height 28
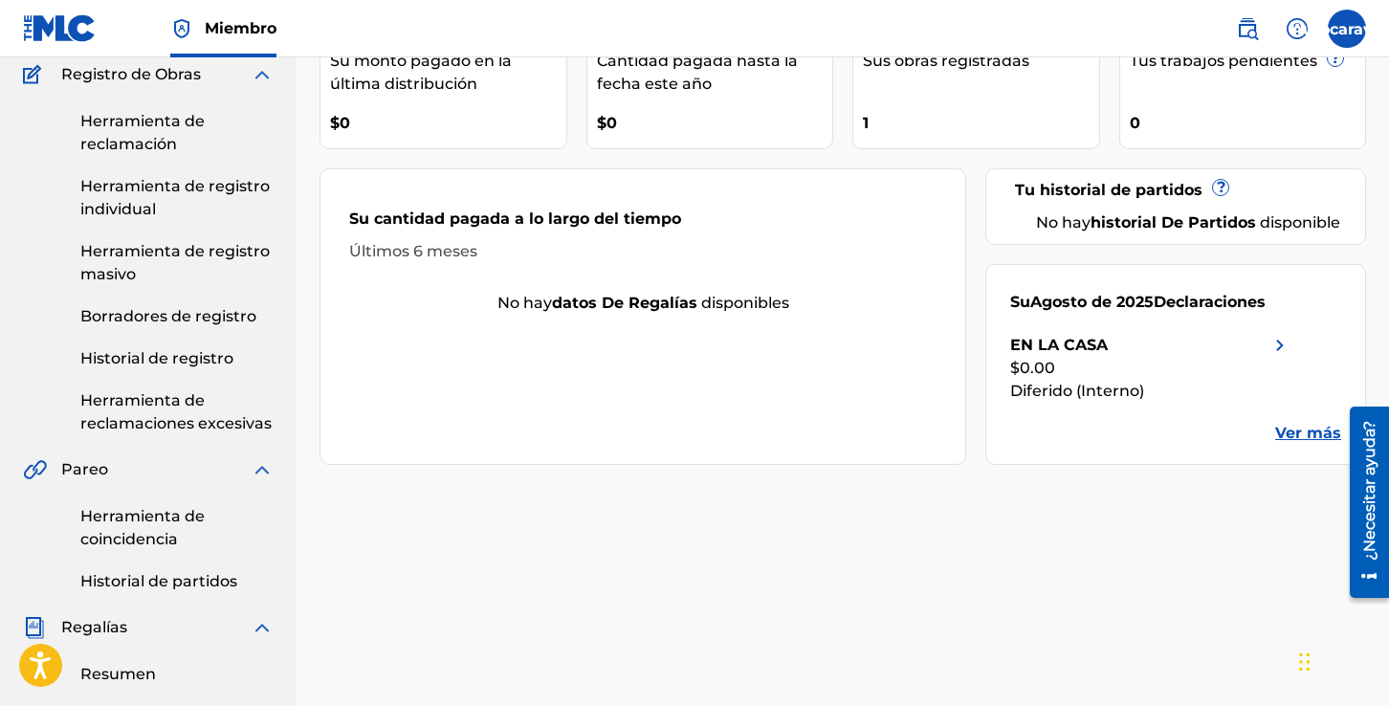
scroll to position [147, 0]
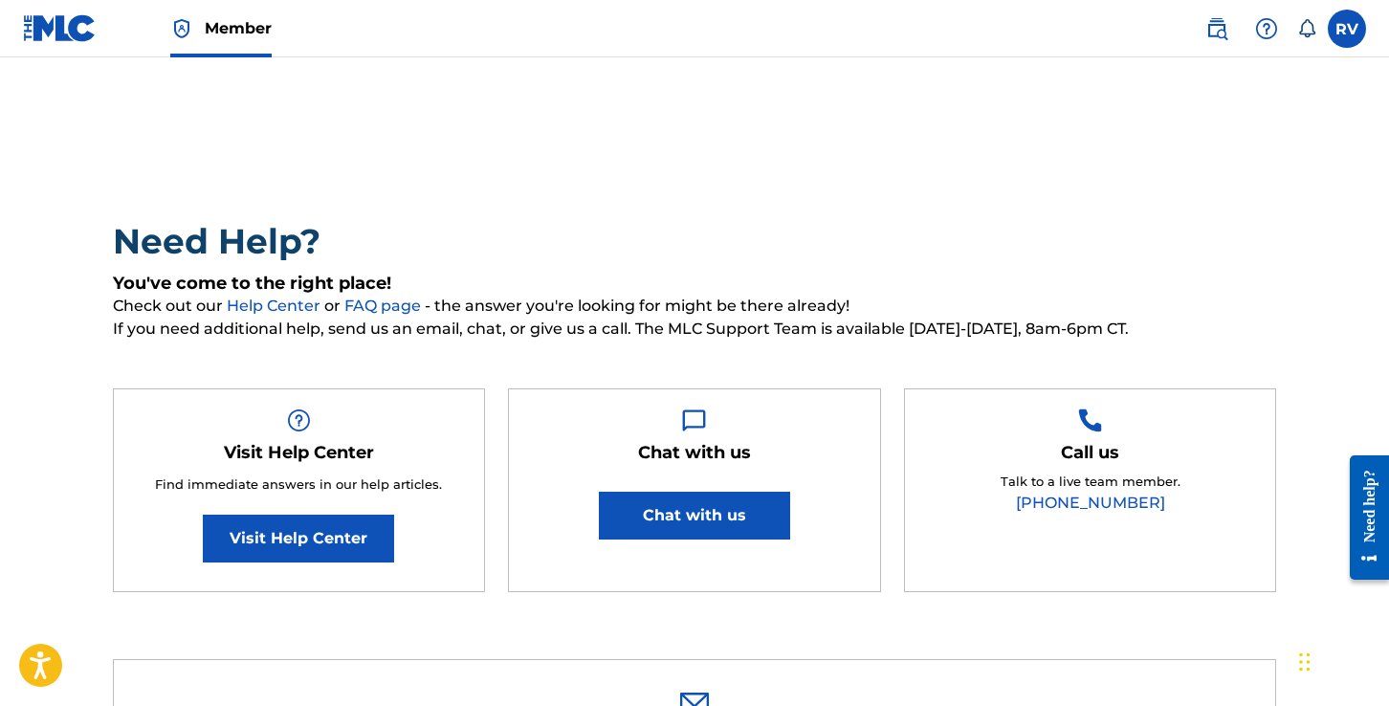
click at [707, 516] on button "Chat with us" at bounding box center [694, 516] width 191 height 48
click at [720, 515] on button "Chat with us" at bounding box center [694, 516] width 191 height 48
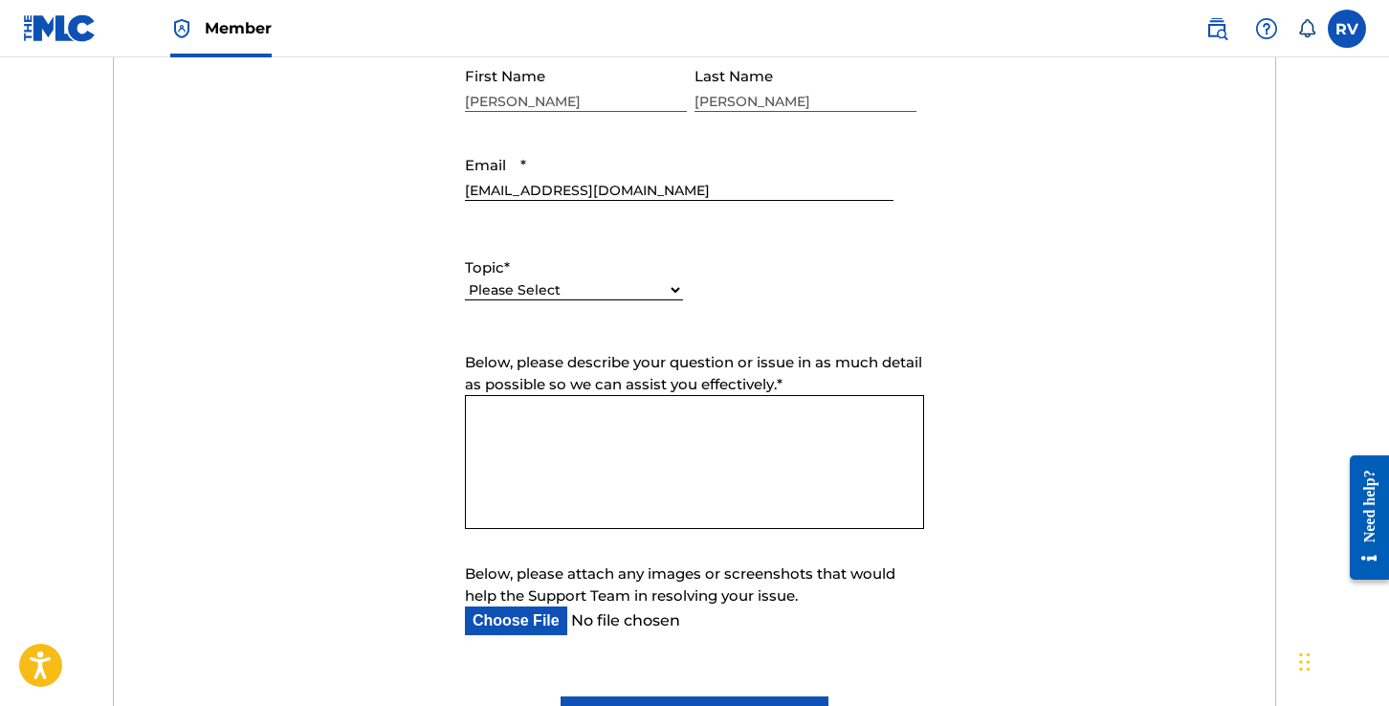
scroll to position [807, 0]
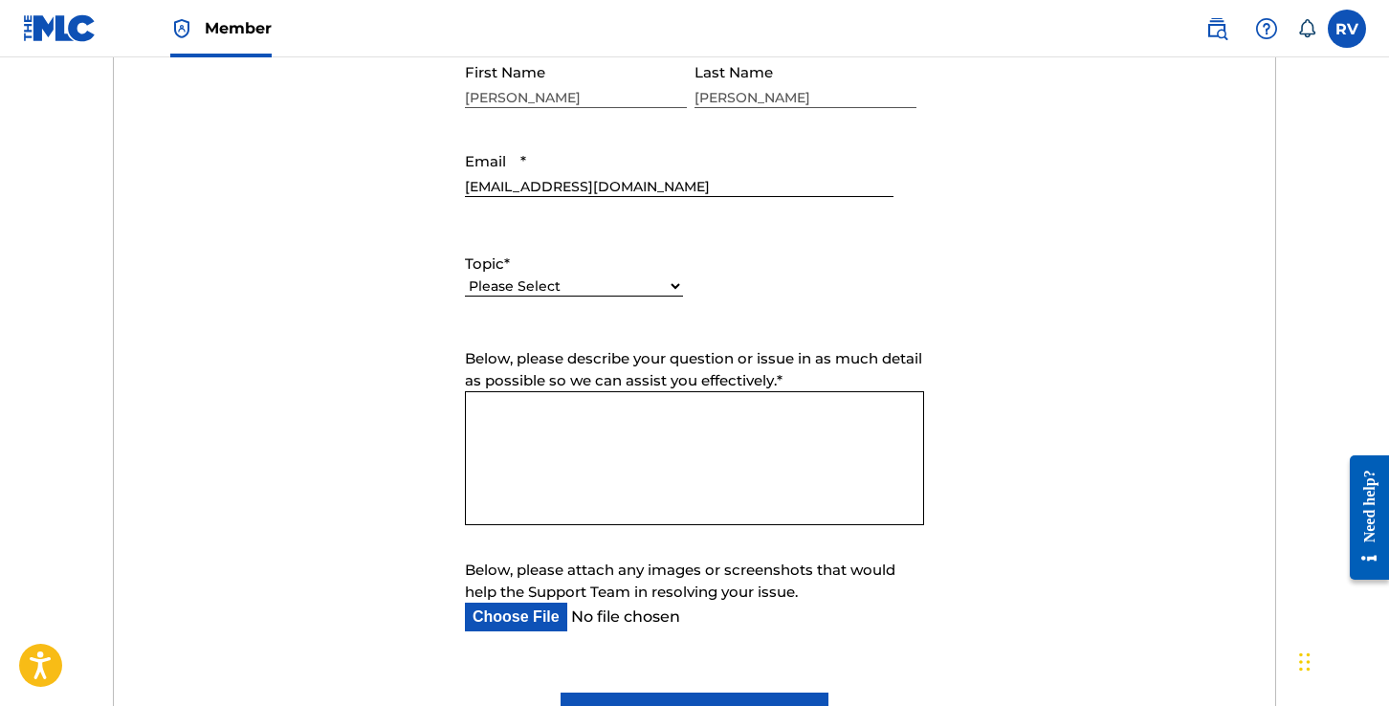
click at [672, 286] on select "Please Select I need help with my account I need help with managing my catalog …" at bounding box center [574, 286] width 218 height 20
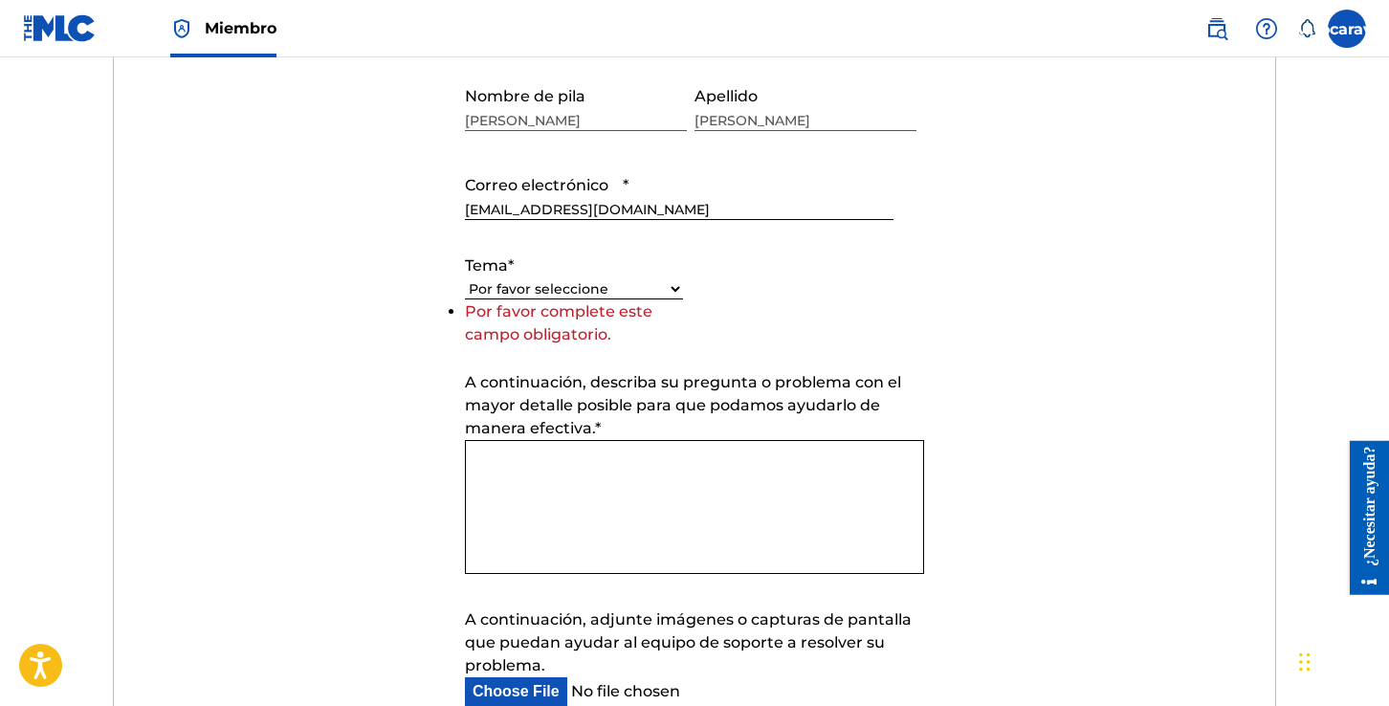
click at [676, 287] on select "Por favor seleccione Necesito ayuda con mi cuenta Necesito ayuda para gestionar…" at bounding box center [574, 289] width 218 height 20
select select "I need help with managing my catalog"
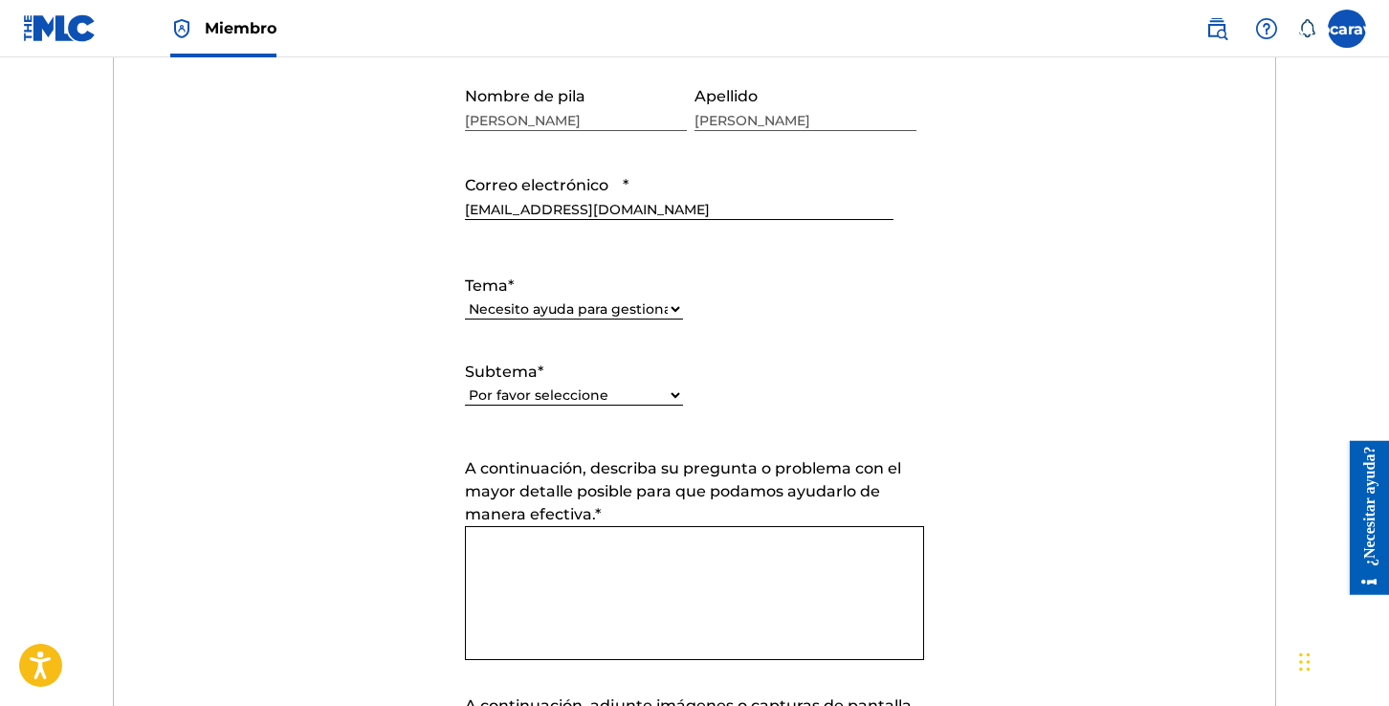
click at [671, 393] on select "Por favor seleccione Necesito ayuda con CWR Necesito ayuda para registrar mi(s)…" at bounding box center [574, 395] width 218 height 20
select select "I need help registering my work(s) in The MLC Portal"
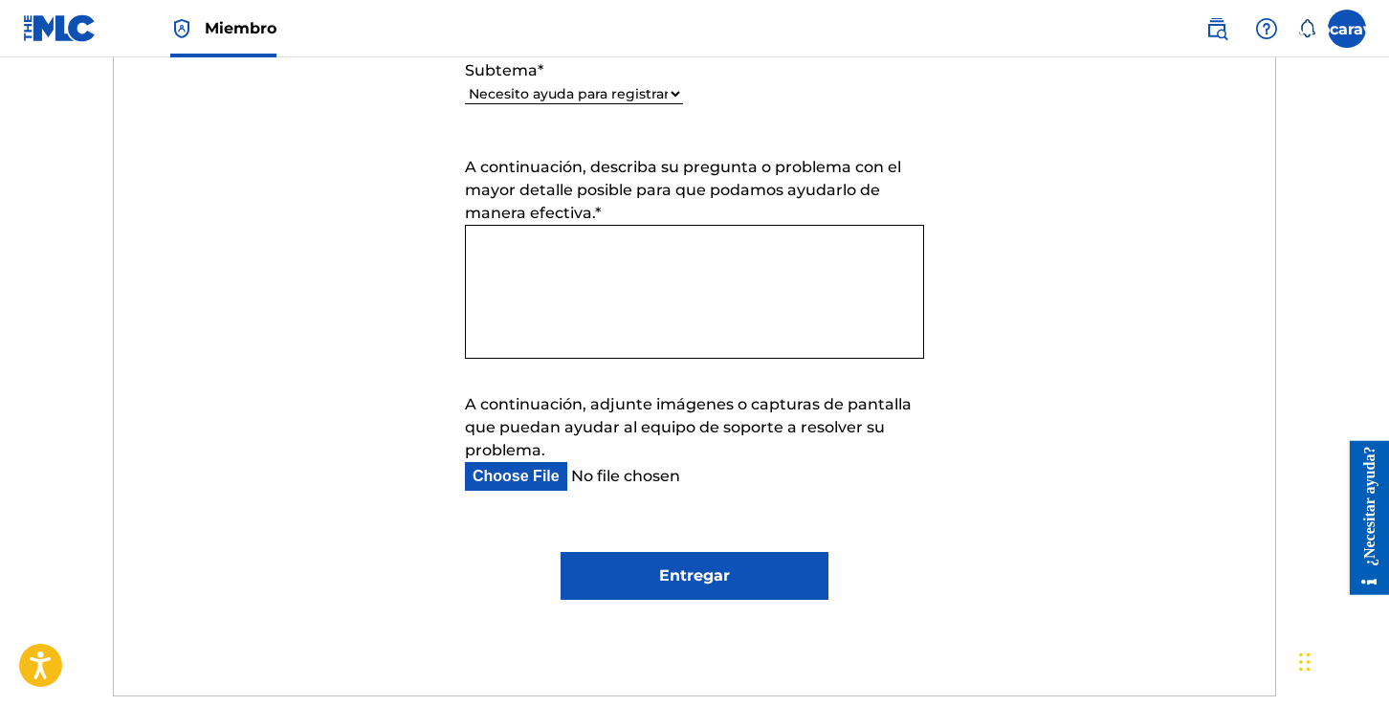
scroll to position [1184, 0]
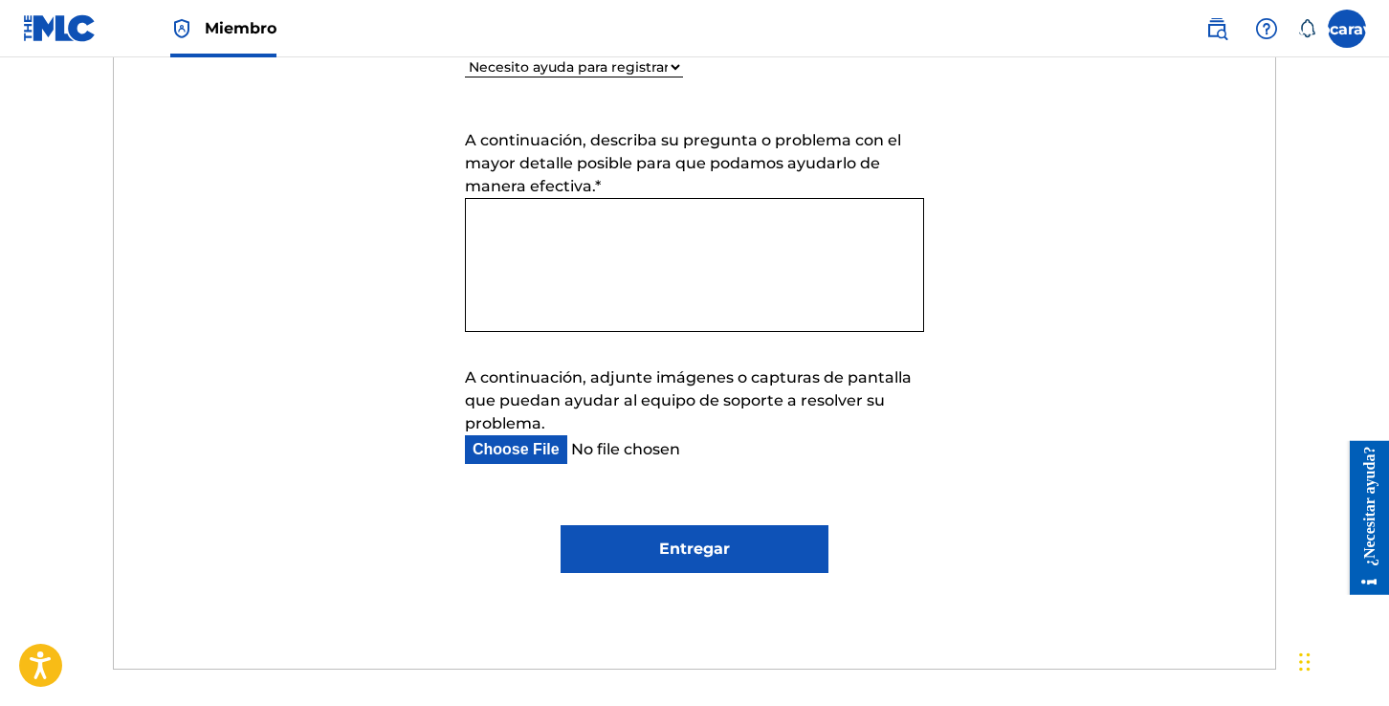
click at [694, 548] on input "Entregar" at bounding box center [693, 549] width 267 height 48
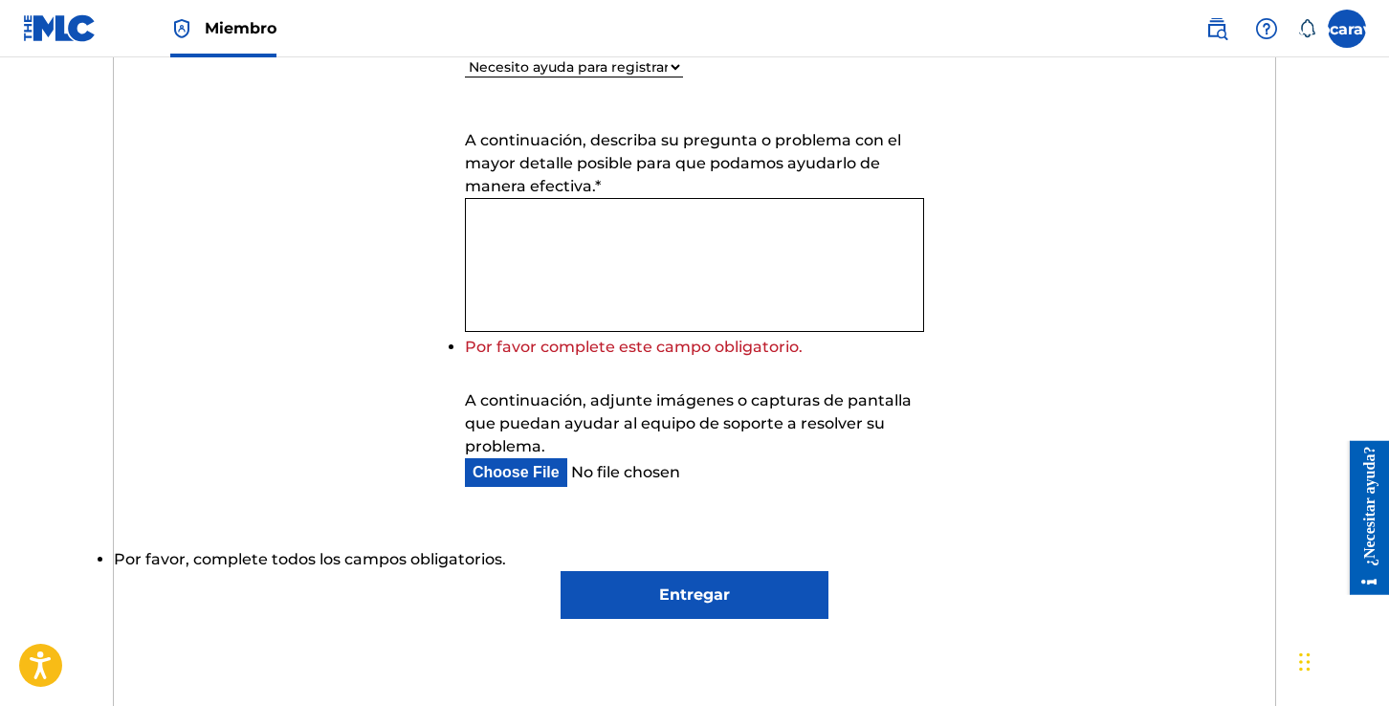
click at [530, 233] on textarea "A continuación, describa su pregunta o problema con el mayor detalle posible pa…" at bounding box center [694, 265] width 459 height 134
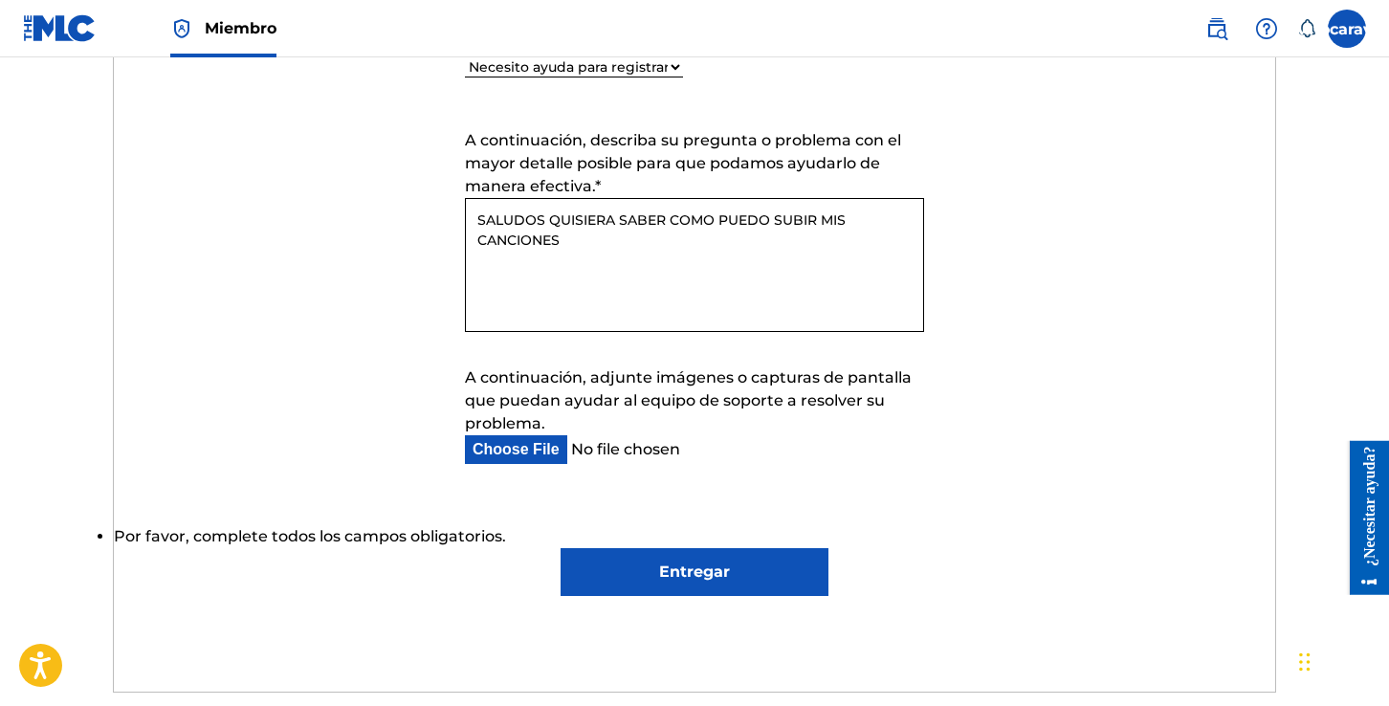
type textarea "SALUDOS QUISIERA SABER COMO PUEDO SUBIR MIS CANCIONES"
click at [698, 575] on input "Entregar" at bounding box center [693, 572] width 267 height 48
click at [678, 448] on input "A continuación, adjunte imágenes o capturas de pantalla que puedan ayudar al eq…" at bounding box center [679, 449] width 429 height 29
click at [661, 572] on input "Entregar" at bounding box center [693, 572] width 267 height 48
click at [575, 446] on input "A continuación, adjunte imágenes o capturas de pantalla que puedan ayudar al eq…" at bounding box center [679, 449] width 429 height 29
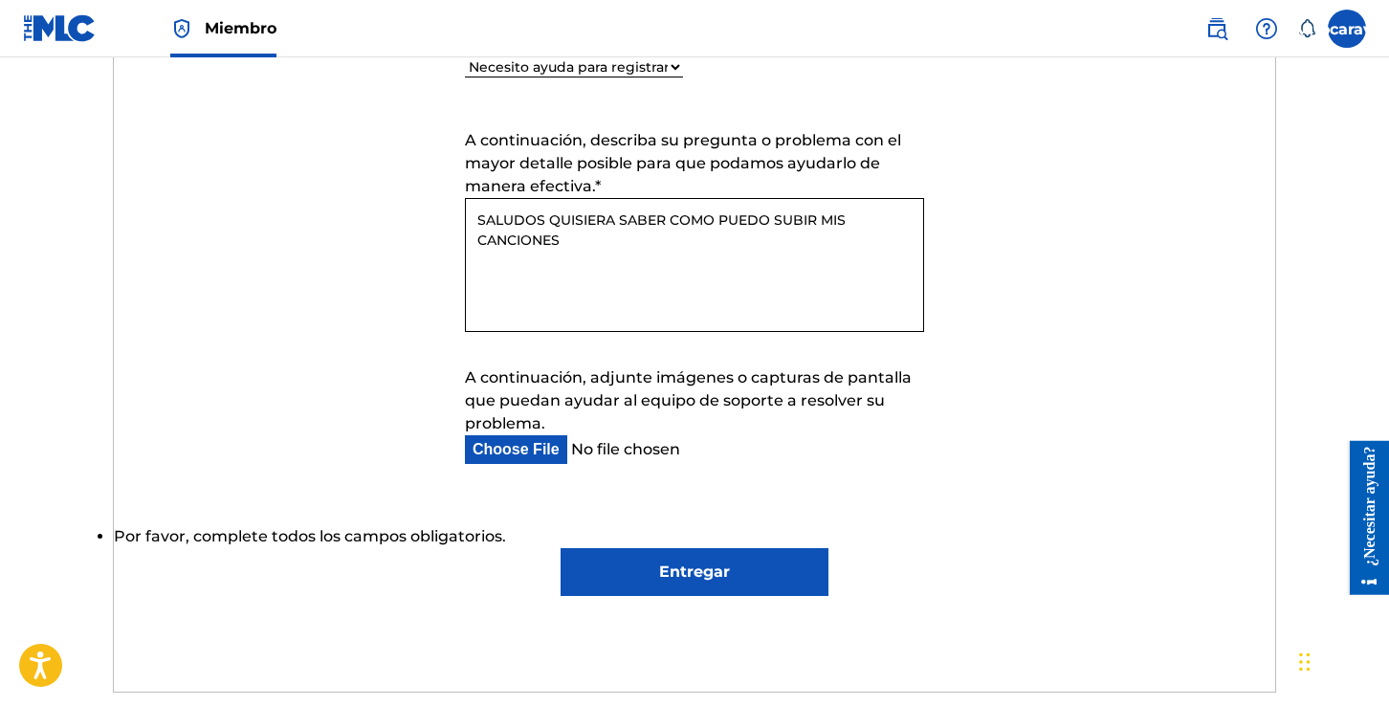
type input "C:\fakepath\MuchoGusto-MasterByMattatracks@SongoSounds_02.wav"
click at [708, 557] on input "Entregar" at bounding box center [693, 572] width 267 height 48
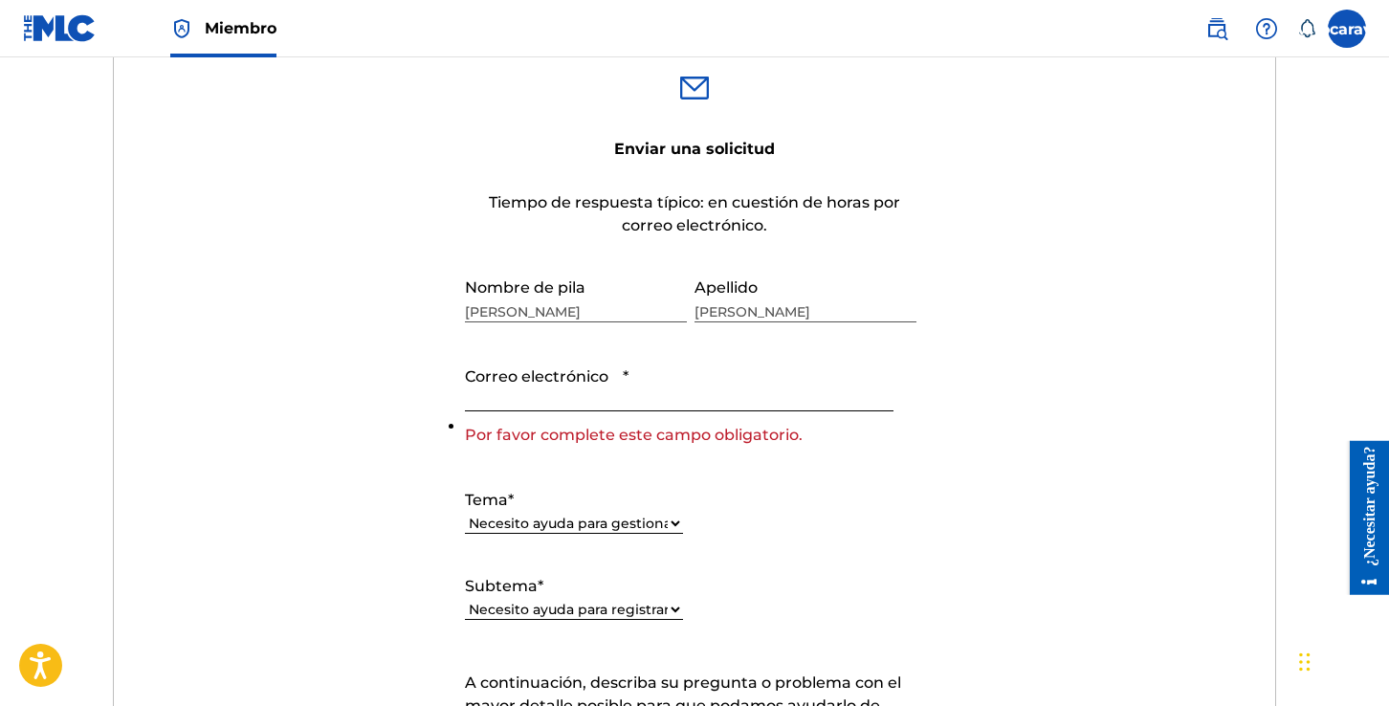
scroll to position [674, 0]
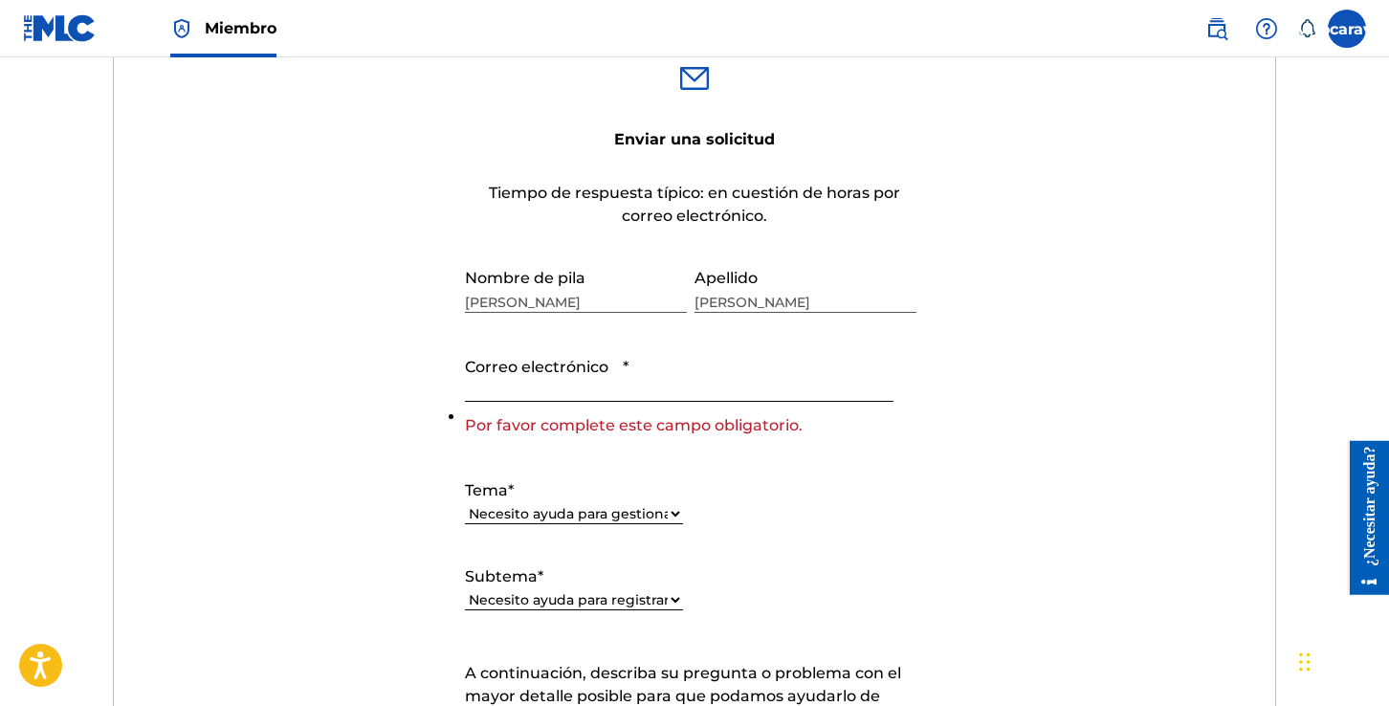
click at [588, 393] on input "Correo electrónico *" at bounding box center [679, 374] width 429 height 55
type input "[EMAIL_ADDRESS][DOMAIN_NAME]"
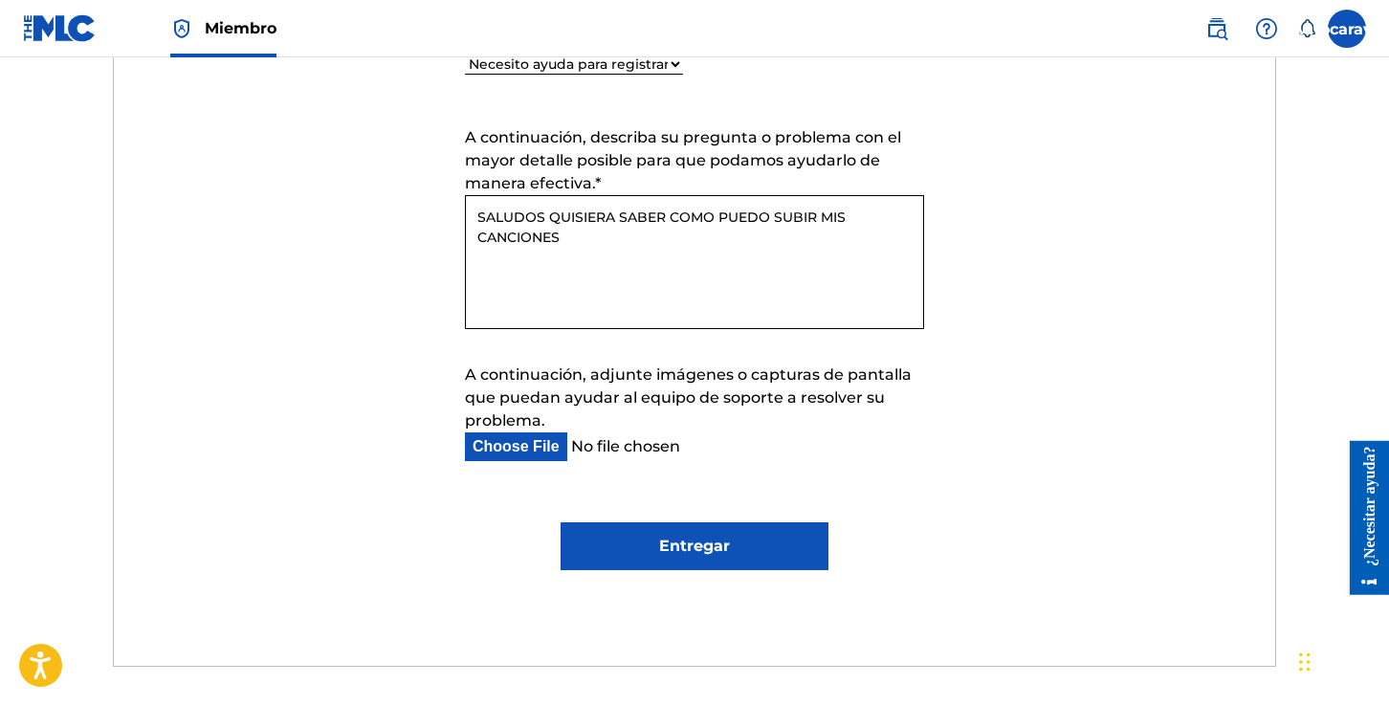
scroll to position [1195, 0]
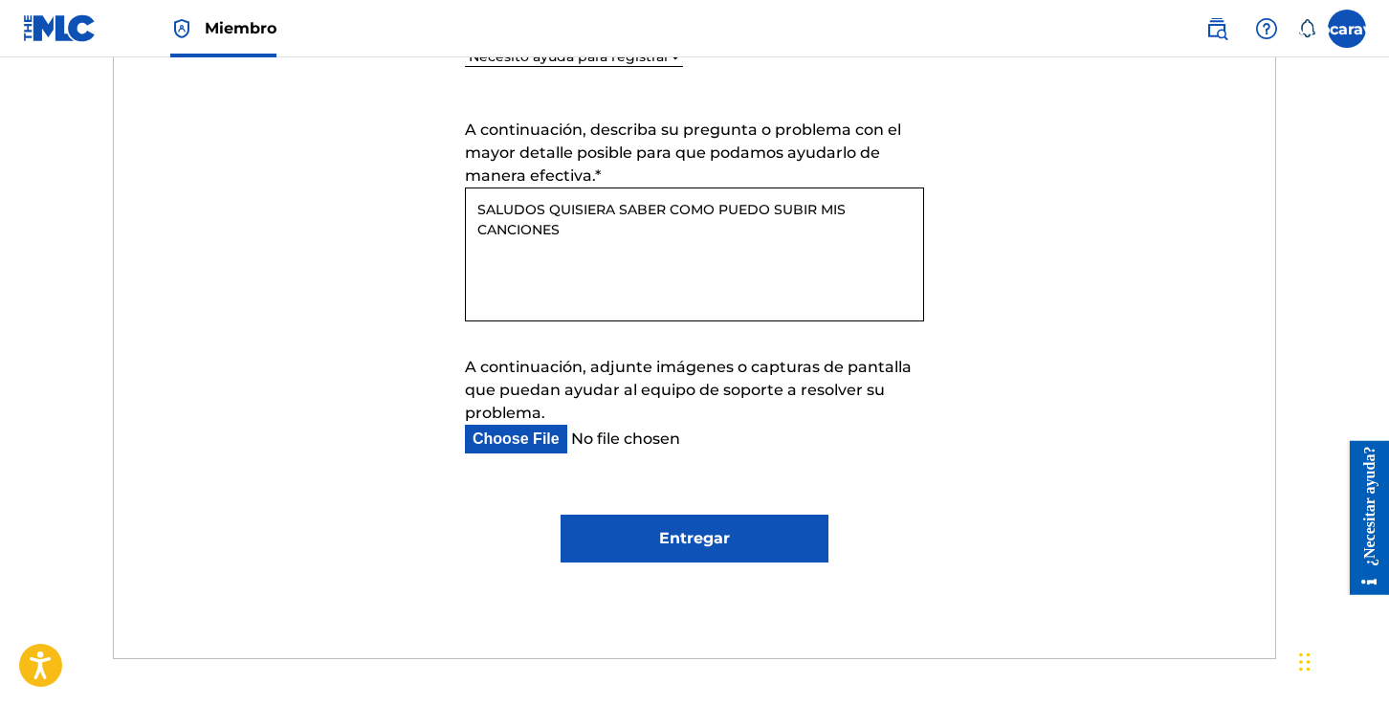
click at [670, 543] on input "Entregar" at bounding box center [693, 539] width 267 height 48
type input "Submit"
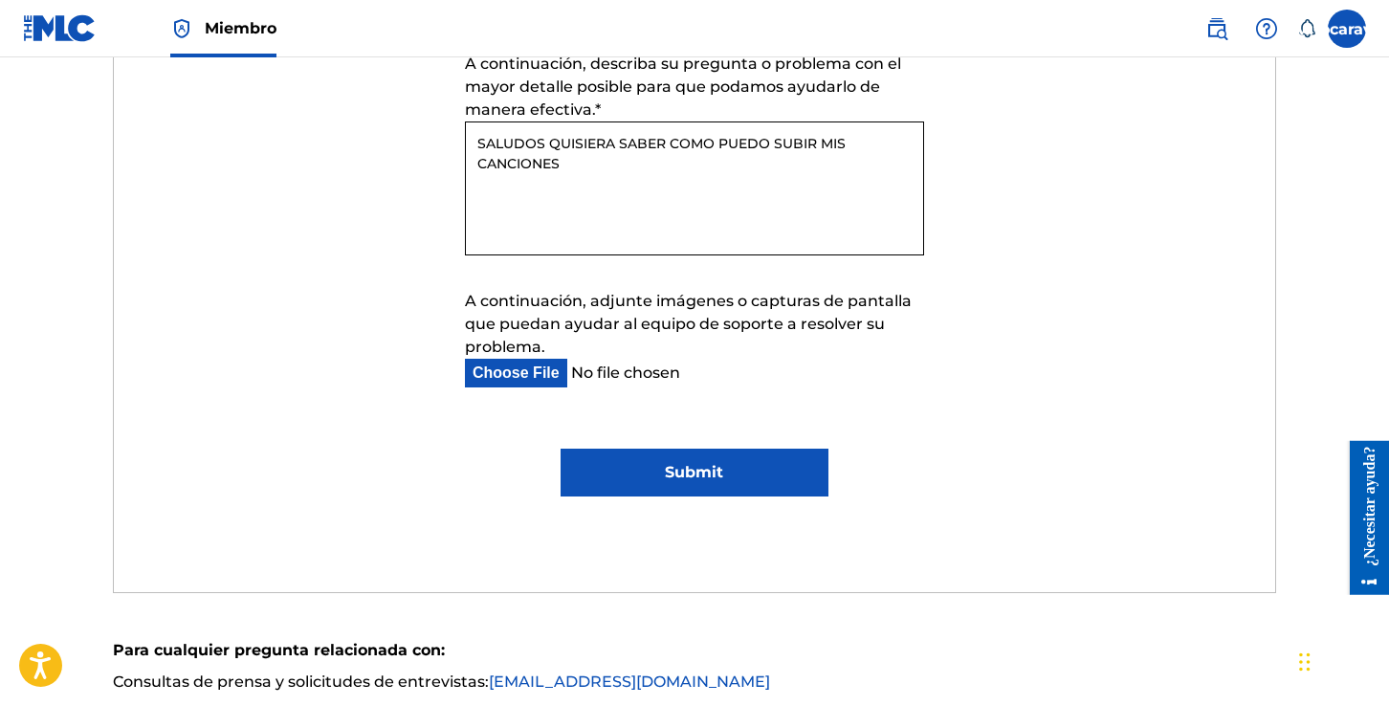
scroll to position [1268, 0]
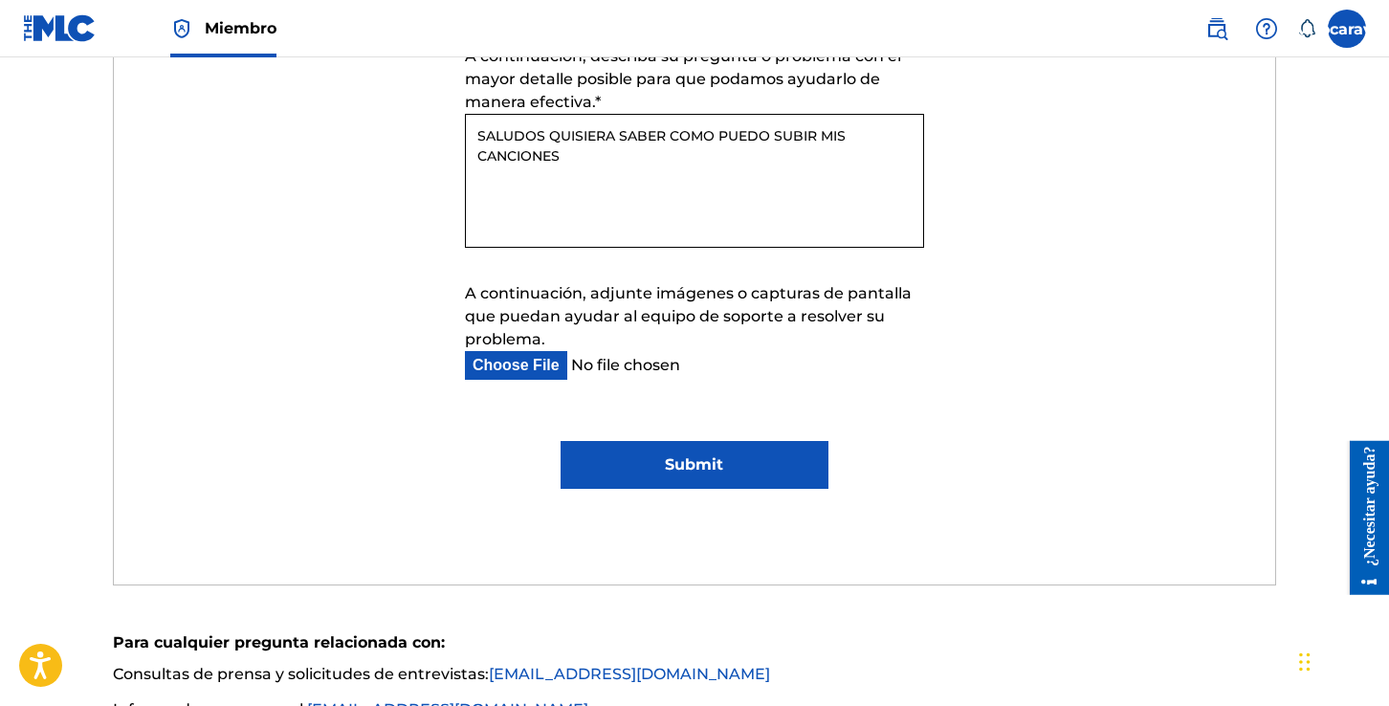
click at [667, 451] on input "Submit" at bounding box center [693, 465] width 267 height 48
click at [711, 455] on input "Submit" at bounding box center [693, 465] width 267 height 48
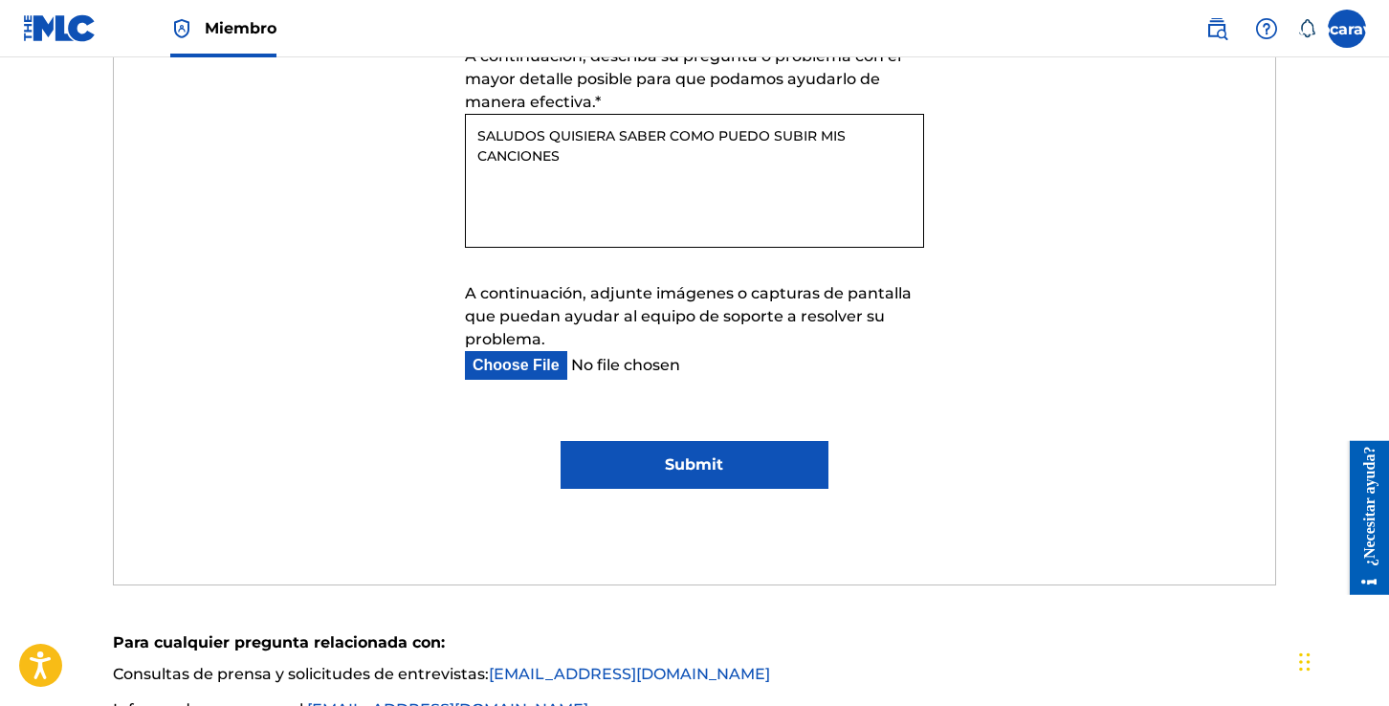
click at [527, 363] on input "A continuación, adjunte imágenes o capturas de pantalla que puedan ayudar al eq…" at bounding box center [679, 365] width 429 height 29
click at [728, 447] on input "Submit" at bounding box center [693, 465] width 267 height 48
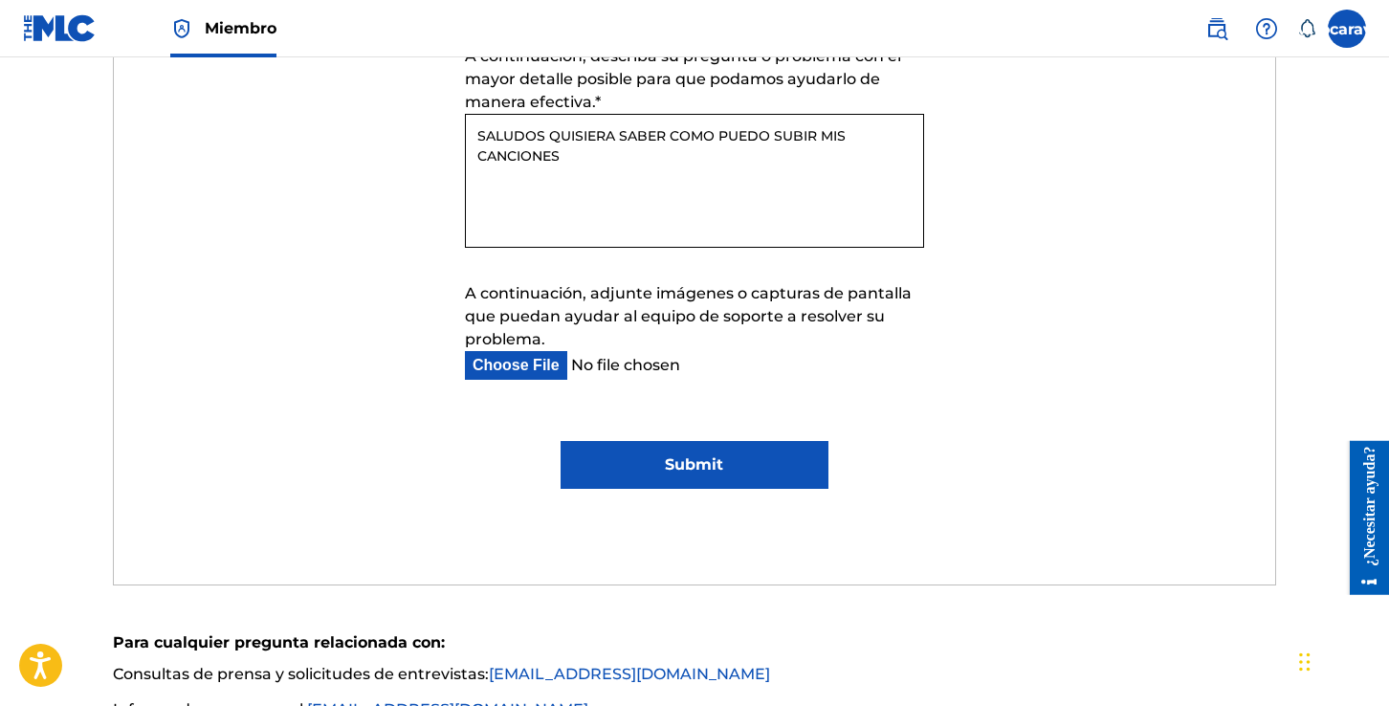
click at [728, 447] on input "Submit" at bounding box center [693, 465] width 267 height 48
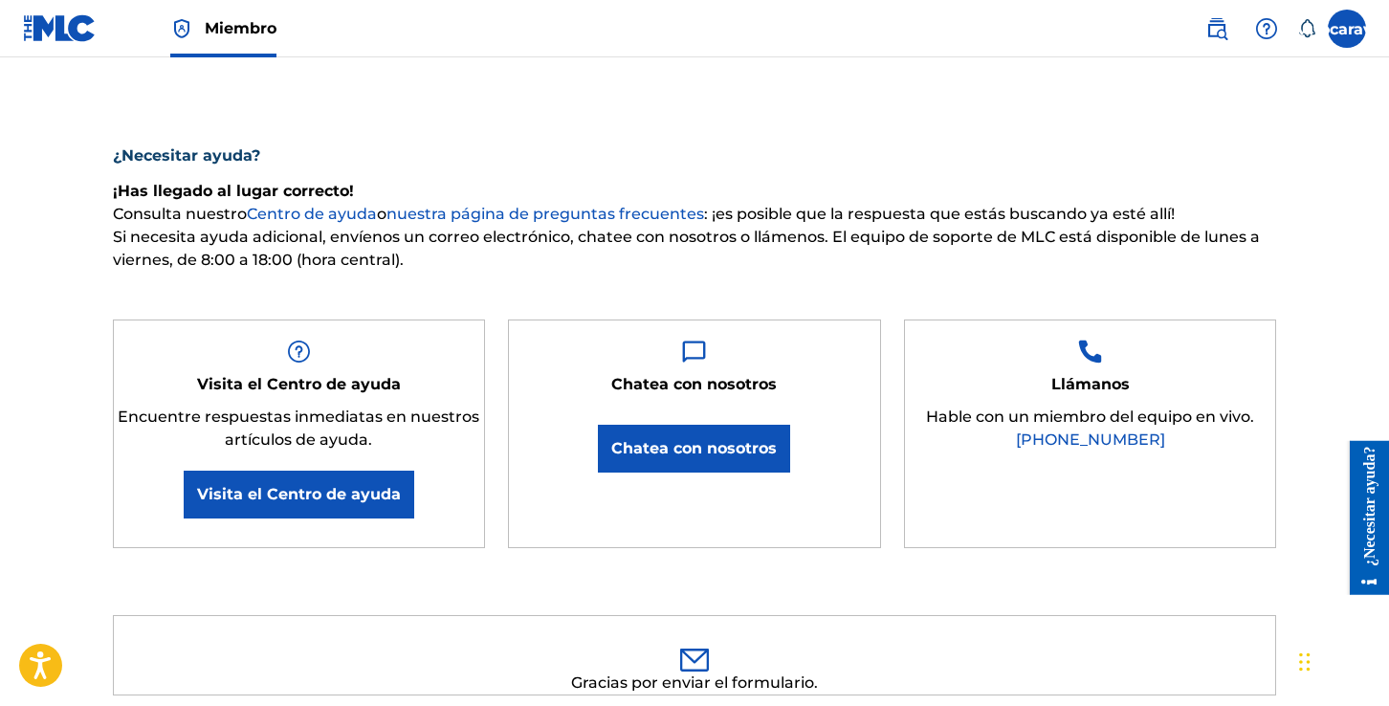
scroll to position [91, 0]
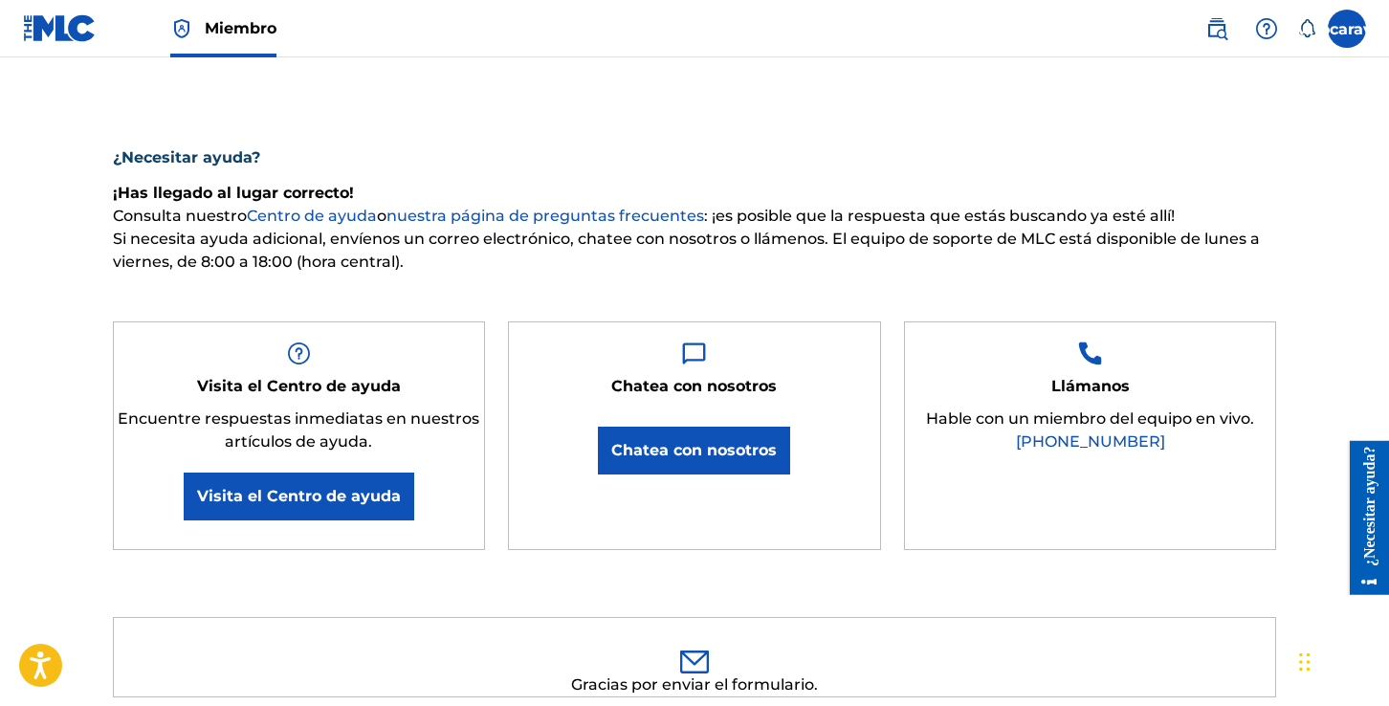
click at [717, 442] on font "Chatea con nosotros" at bounding box center [693, 450] width 165 height 18
